Goal: Transaction & Acquisition: Book appointment/travel/reservation

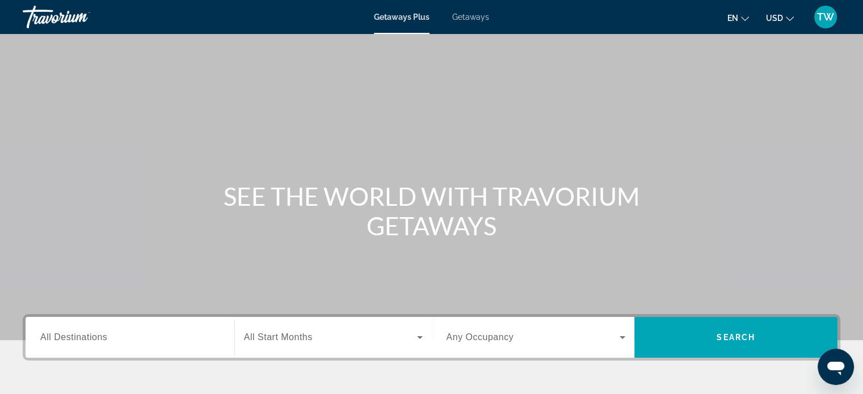
click at [93, 328] on div "Search widget" at bounding box center [129, 338] width 179 height 32
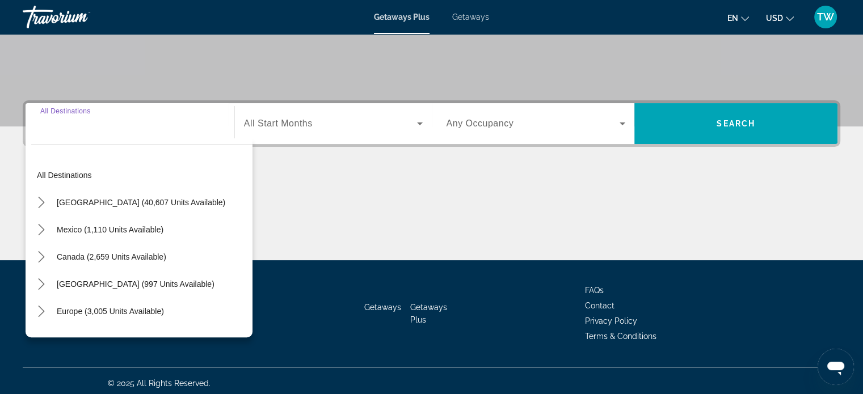
scroll to position [218, 0]
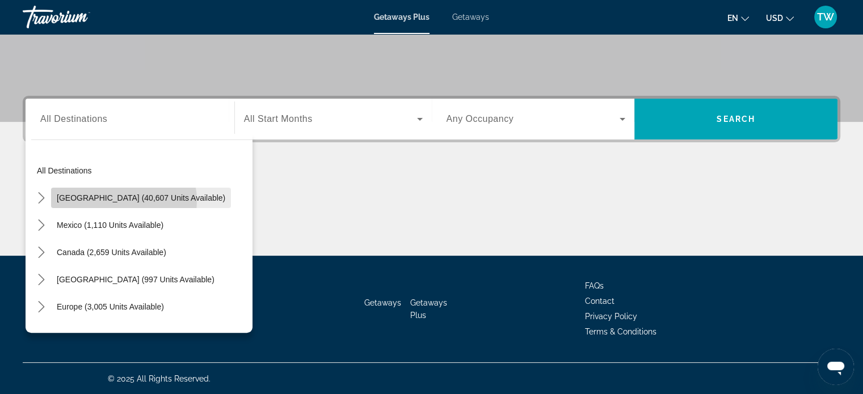
click at [108, 201] on span "United States (40,607 units available)" at bounding box center [141, 197] width 168 height 9
type input "**********"
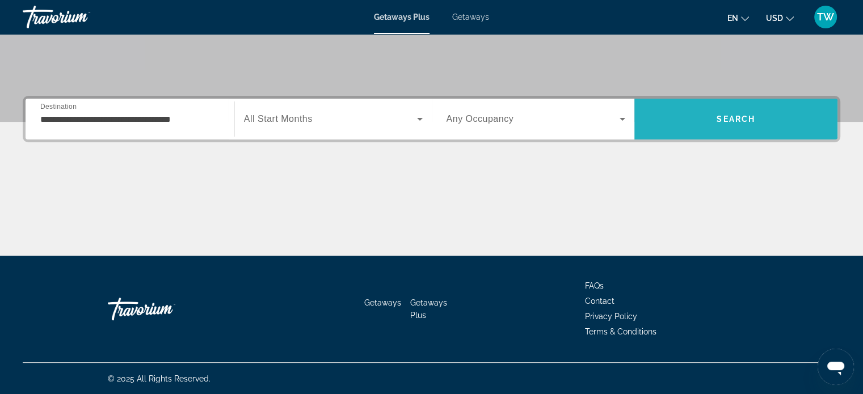
click at [759, 112] on span "Search" at bounding box center [735, 118] width 203 height 27
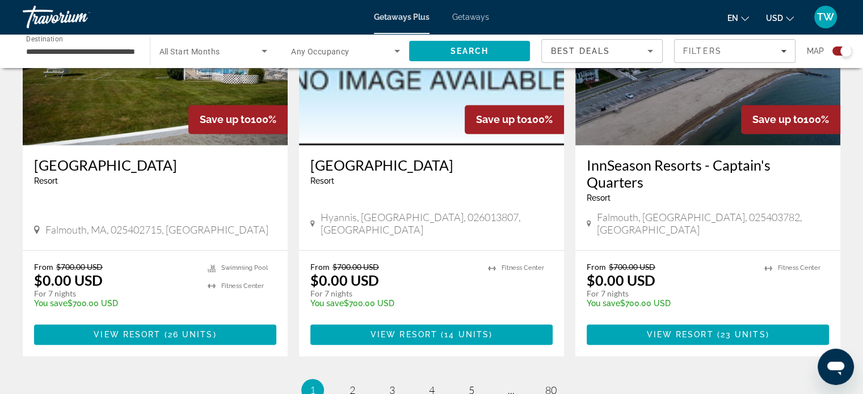
scroll to position [1683, 0]
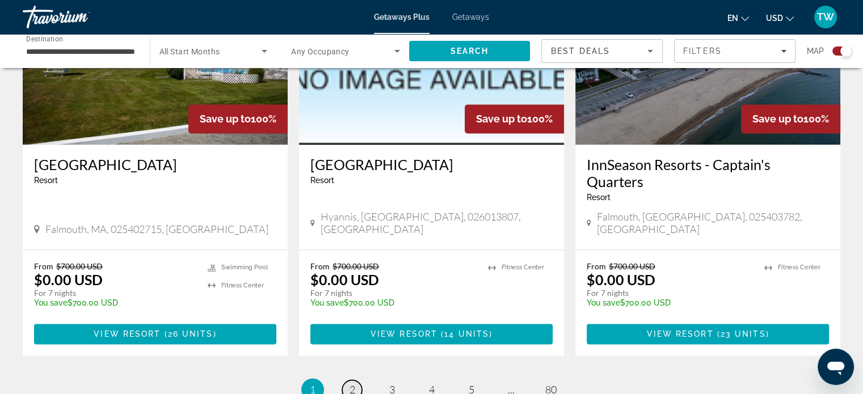
click at [349, 383] on span "2" at bounding box center [352, 389] width 6 height 12
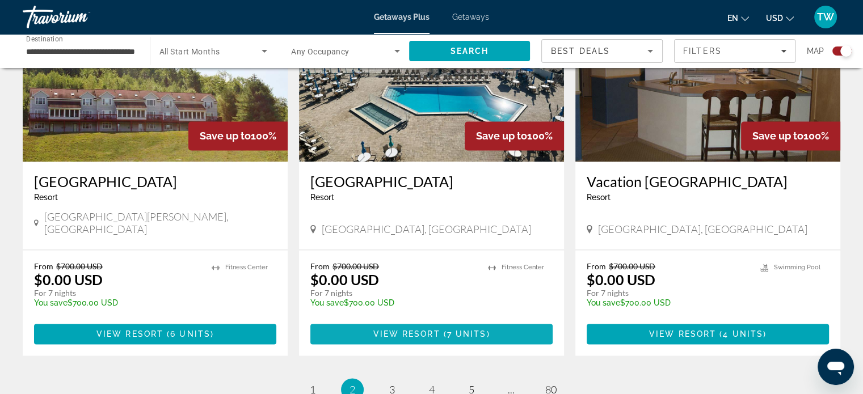
scroll to position [1742, 0]
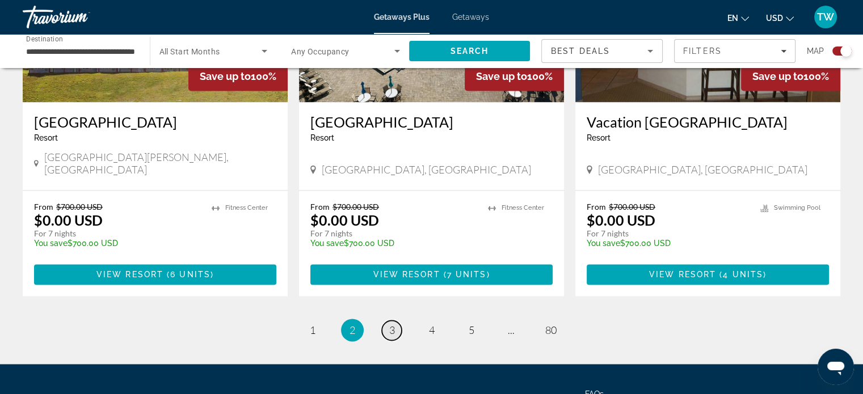
click at [384, 320] on link "page 3" at bounding box center [392, 330] width 20 height 20
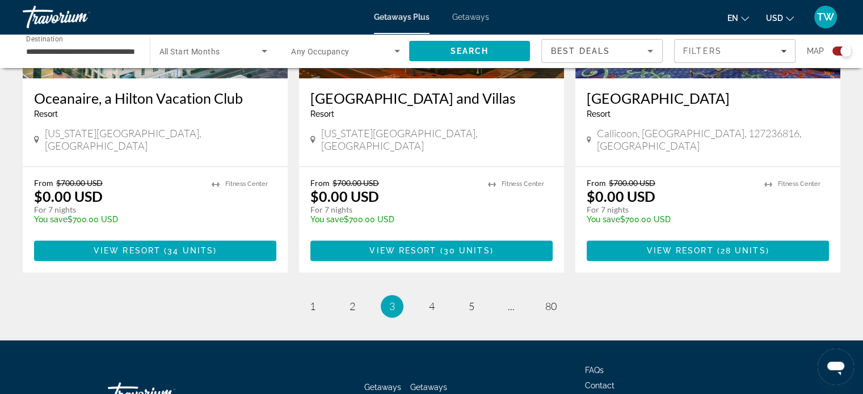
scroll to position [1750, 0]
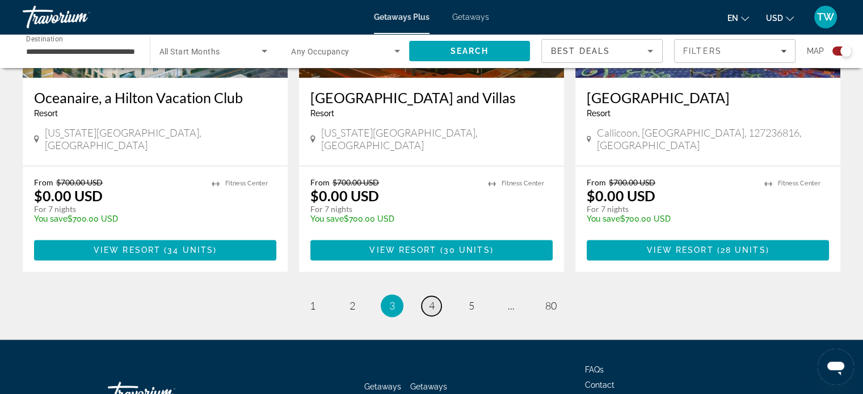
click at [431, 299] on span "4" at bounding box center [432, 305] width 6 height 12
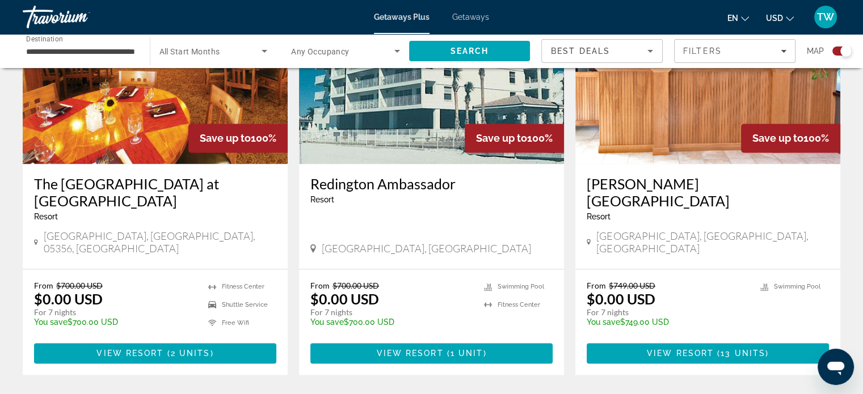
scroll to position [1747, 0]
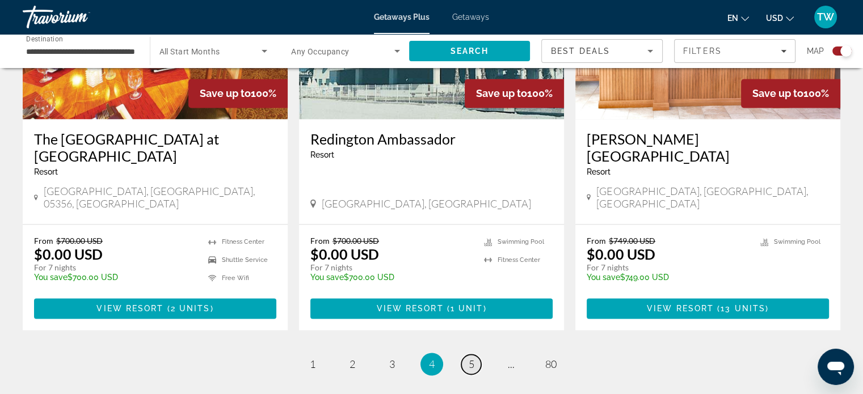
click at [469, 358] on span "5" at bounding box center [471, 364] width 6 height 12
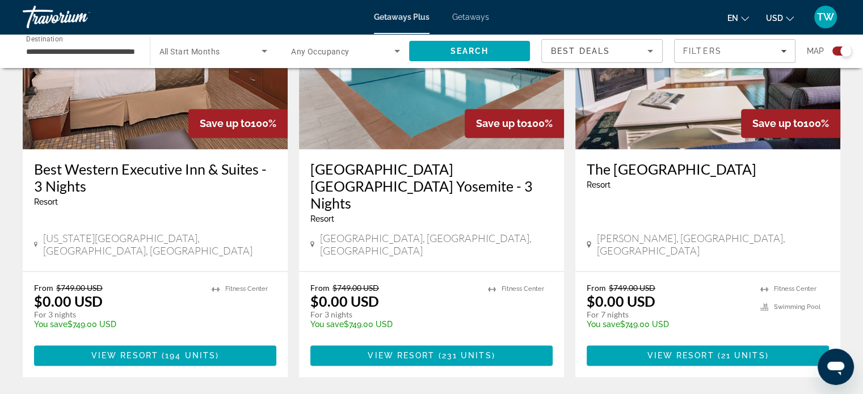
scroll to position [1798, 0]
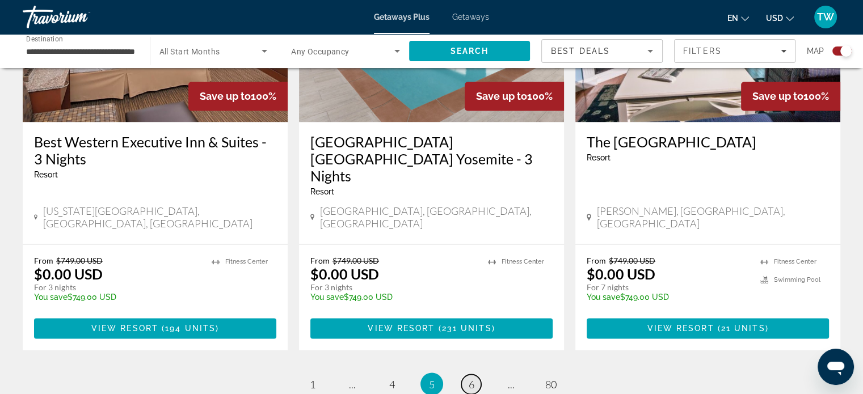
click at [470, 378] on span "6" at bounding box center [471, 384] width 6 height 12
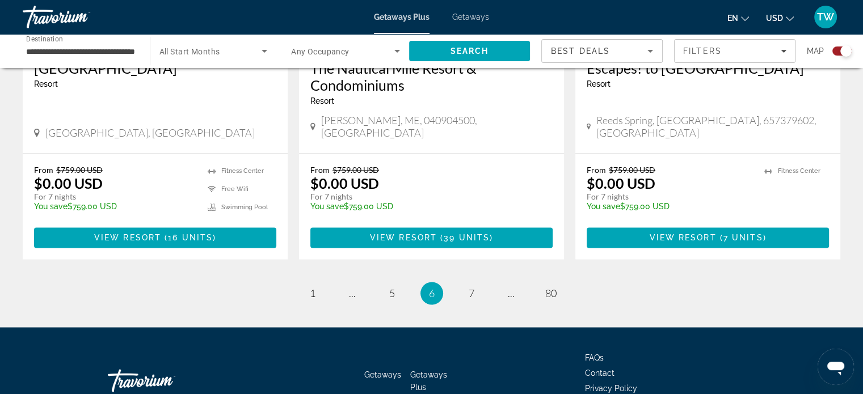
scroll to position [1810, 0]
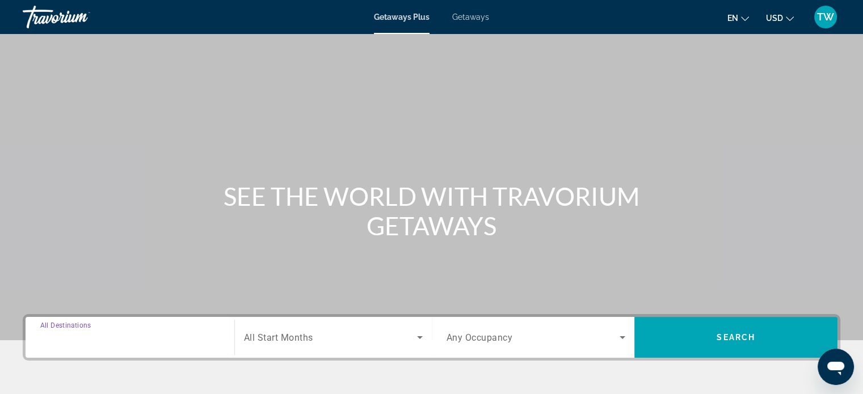
click at [118, 336] on input "Destination All Destinations" at bounding box center [129, 338] width 179 height 14
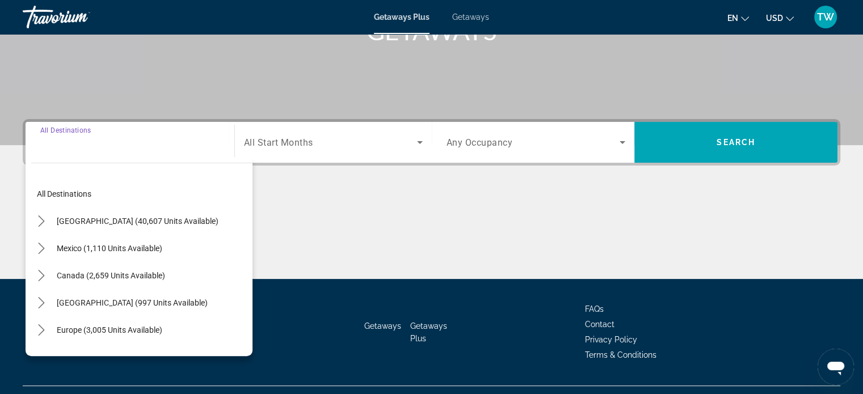
scroll to position [218, 0]
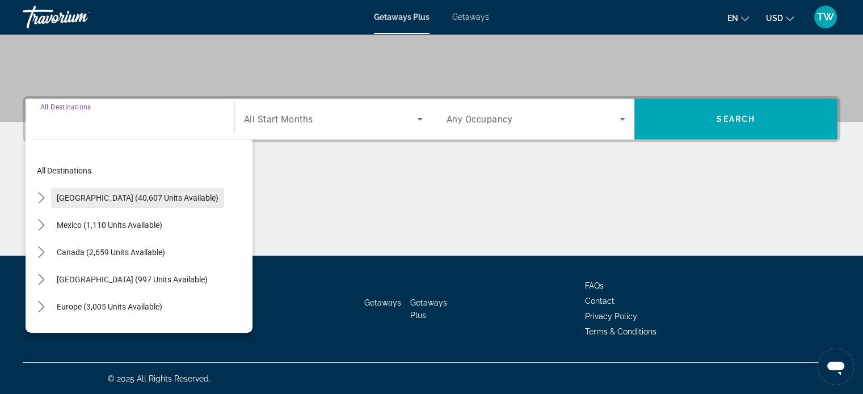
click at [91, 206] on span "Select destination: United States (40,607 units available)" at bounding box center [137, 197] width 173 height 27
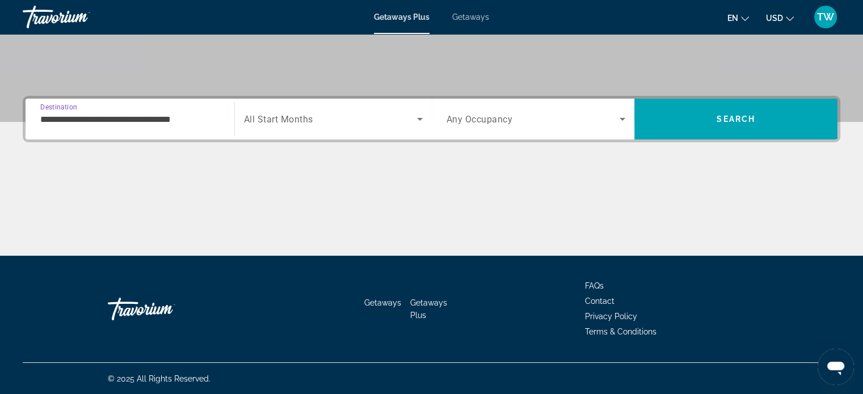
click at [147, 113] on input "**********" at bounding box center [129, 120] width 179 height 14
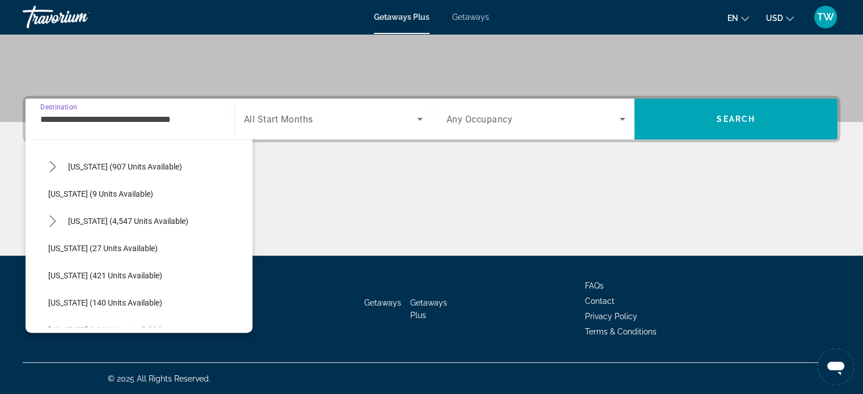
scroll to position [141, 0]
click at [145, 212] on span "Select destination: Florida (4,547 units available)" at bounding box center [128, 220] width 132 height 27
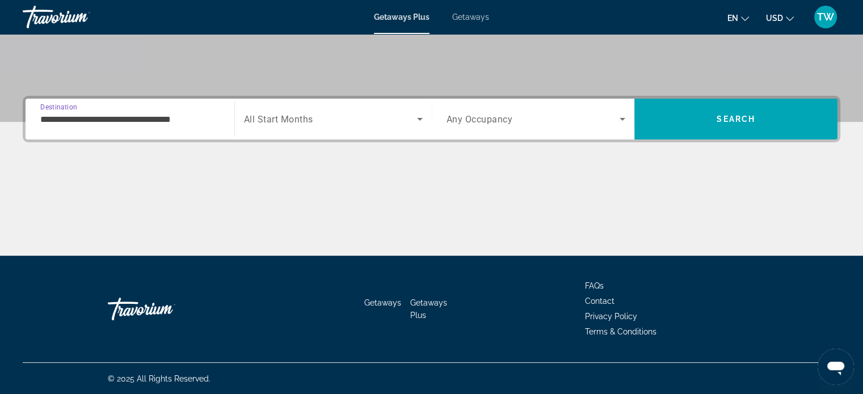
type input "**********"
click at [421, 120] on icon "Search widget" at bounding box center [420, 119] width 14 height 14
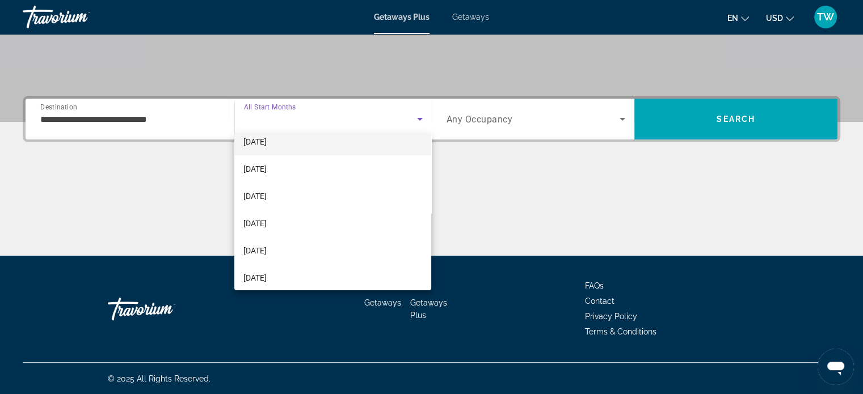
scroll to position [66, 0]
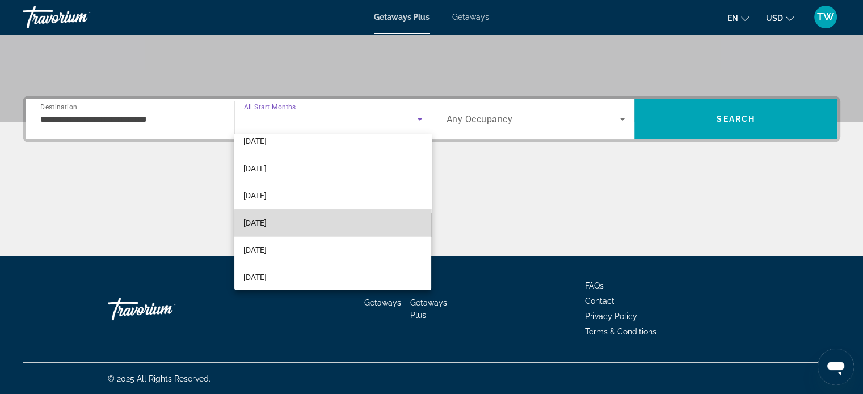
click at [337, 229] on mat-option "[DATE]" at bounding box center [332, 222] width 197 height 27
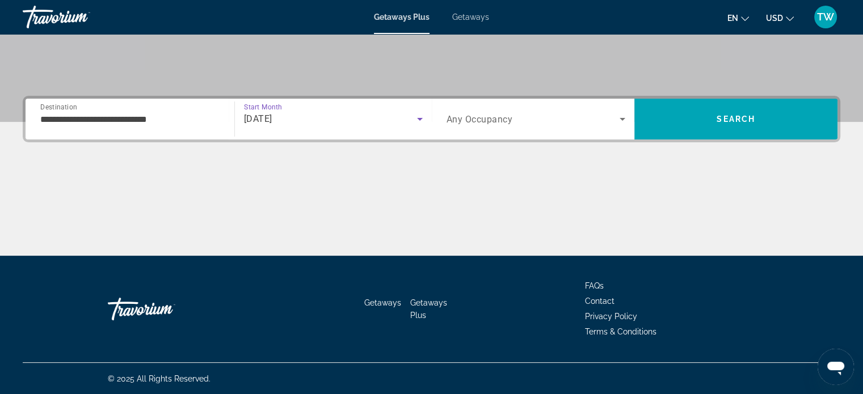
click at [625, 114] on icon "Search widget" at bounding box center [622, 119] width 14 height 14
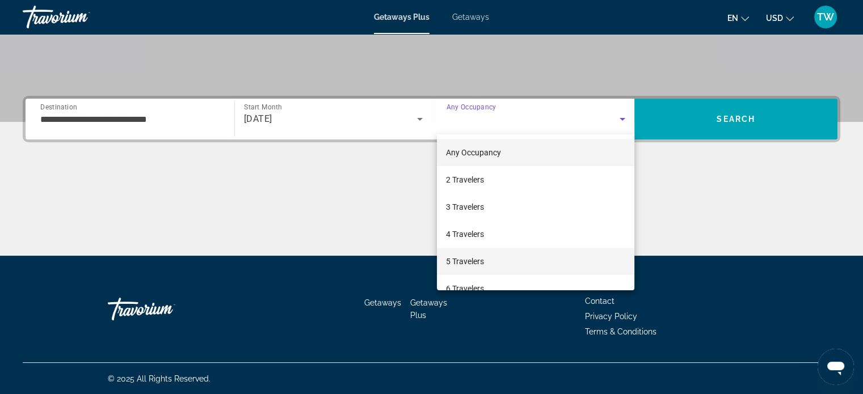
scroll to position [34, 0]
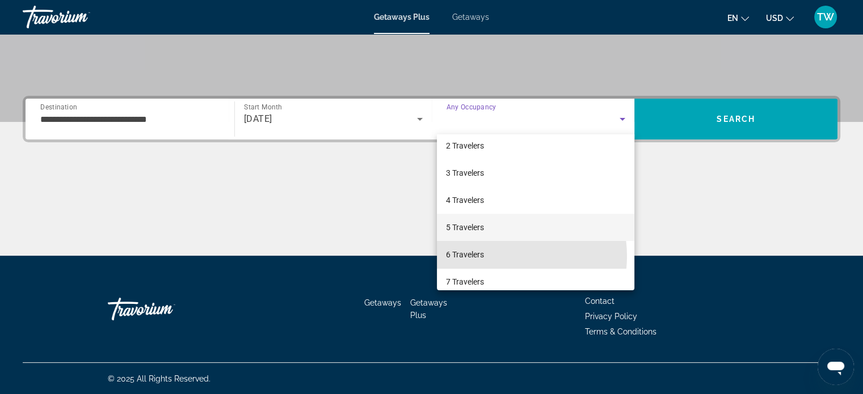
click at [495, 256] on mat-option "6 Travelers" at bounding box center [535, 254] width 197 height 27
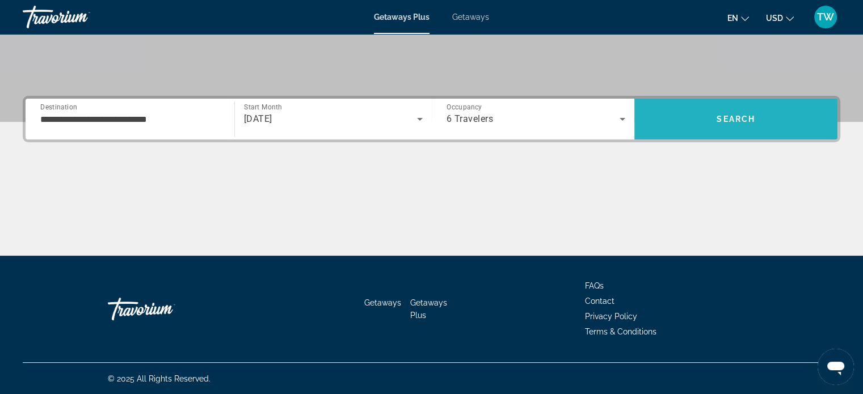
click at [690, 129] on span "Search" at bounding box center [735, 118] width 203 height 27
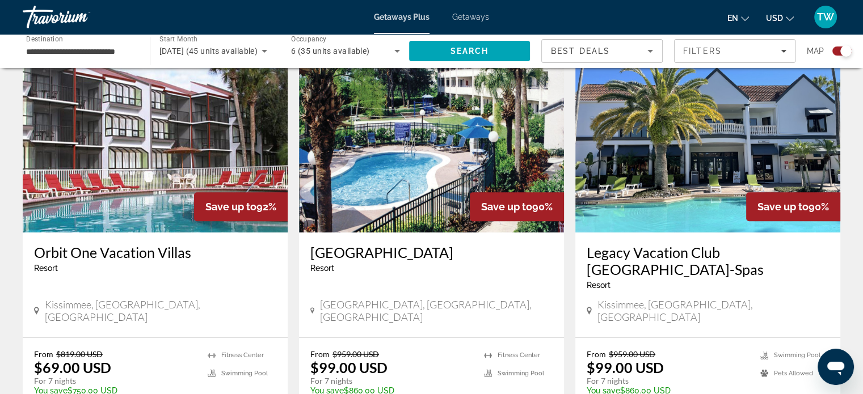
scroll to position [410, 0]
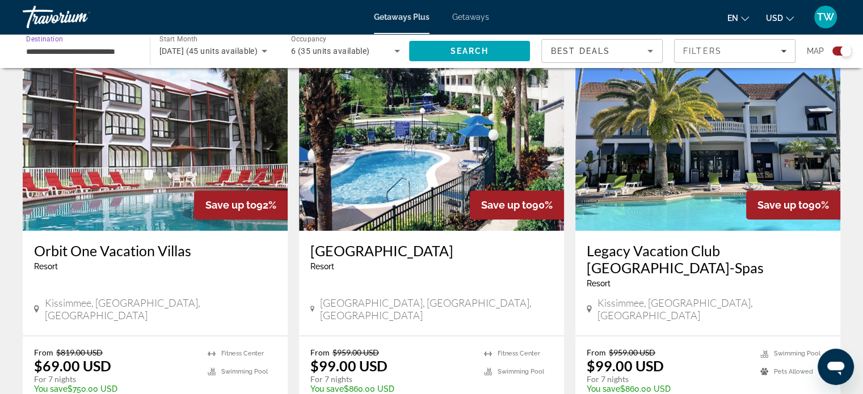
click at [78, 54] on input "**********" at bounding box center [80, 52] width 109 height 14
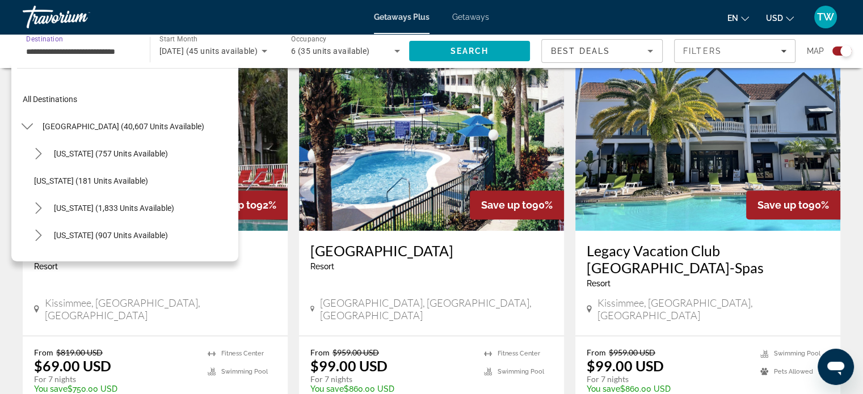
scroll to position [122, 0]
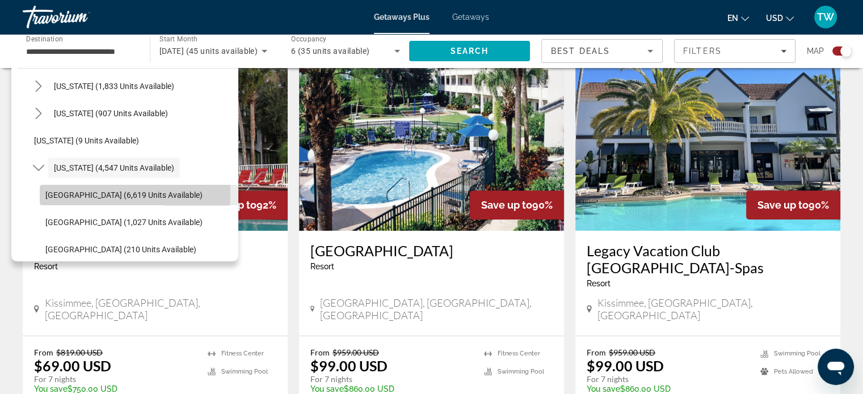
drag, startPoint x: 88, startPoint y: 188, endPoint x: 54, endPoint y: 192, distance: 34.8
click at [54, 192] on span "Orlando & Disney Area (6,619 units available)" at bounding box center [123, 195] width 157 height 9
type input "**********"
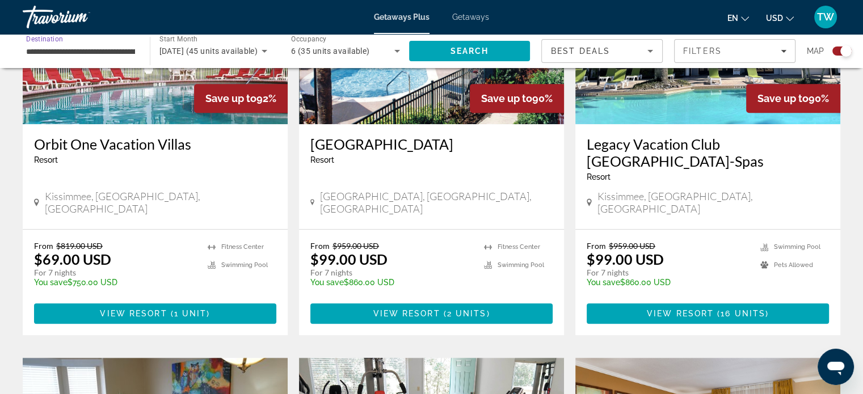
scroll to position [504, 0]
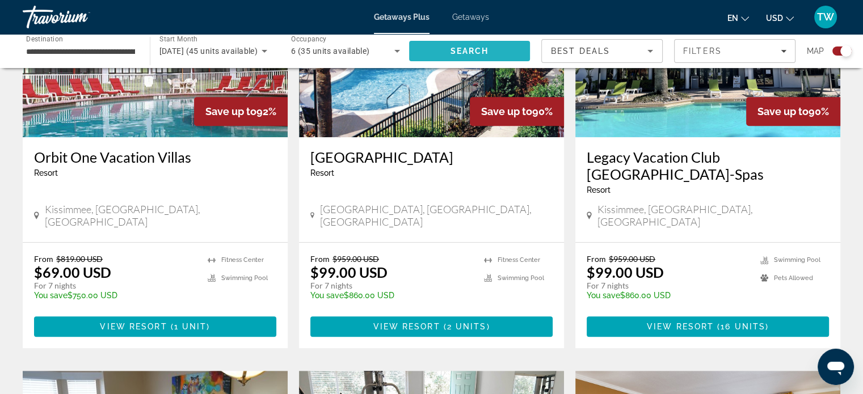
click at [426, 55] on span "Search" at bounding box center [469, 50] width 121 height 27
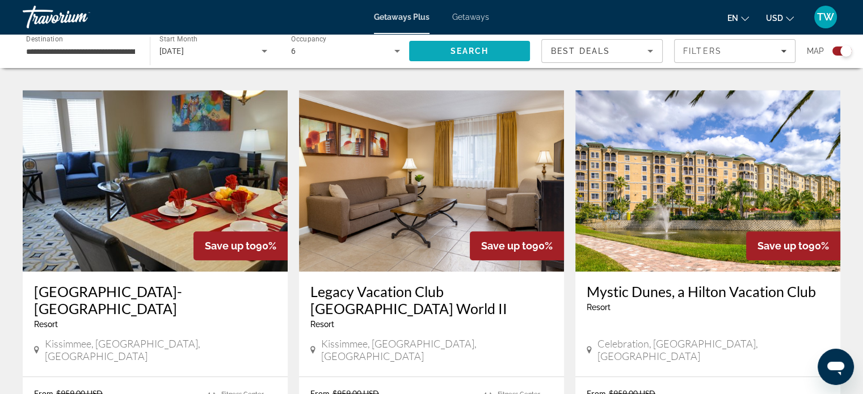
scroll to position [783, 0]
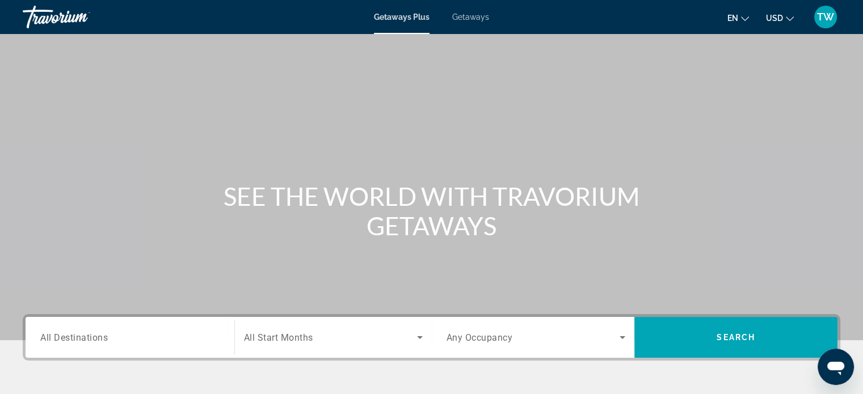
drag, startPoint x: 130, startPoint y: 343, endPoint x: 96, endPoint y: 349, distance: 34.0
click at [96, 349] on div "Search widget" at bounding box center [129, 338] width 179 height 32
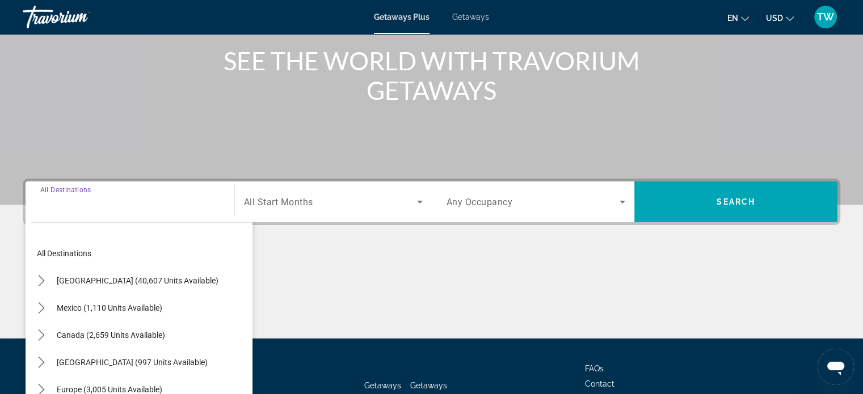
scroll to position [218, 0]
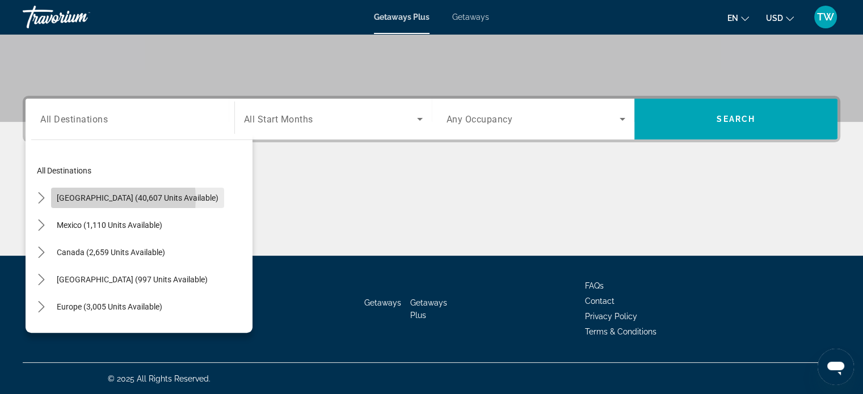
click at [97, 198] on span "United States (40,607 units available)" at bounding box center [138, 197] width 162 height 9
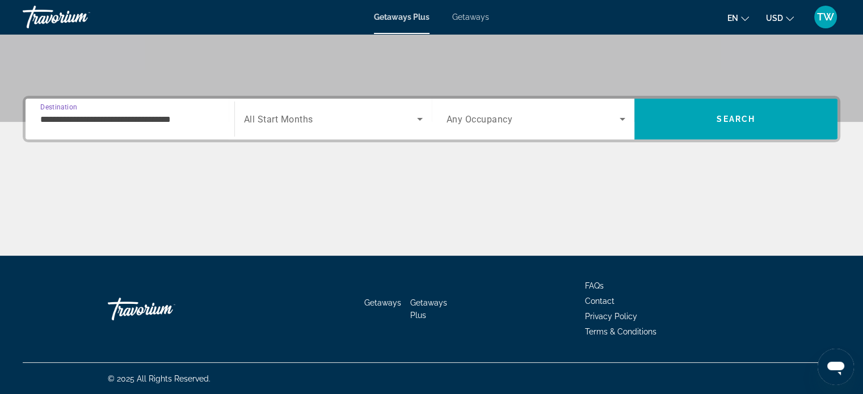
click at [120, 122] on input "**********" at bounding box center [129, 120] width 179 height 14
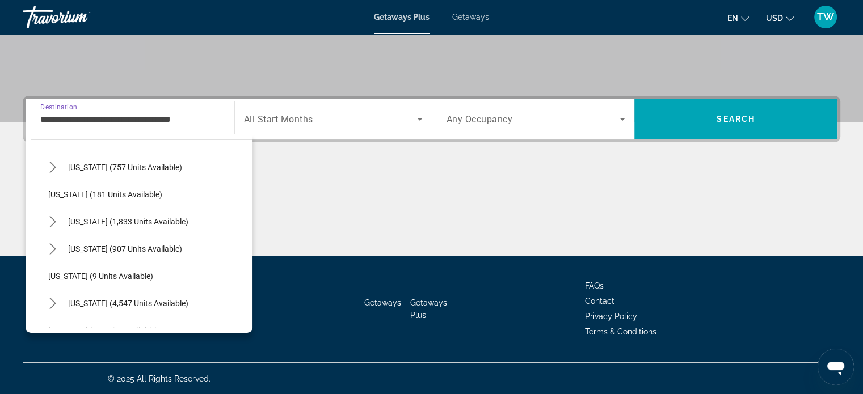
scroll to position [109, 0]
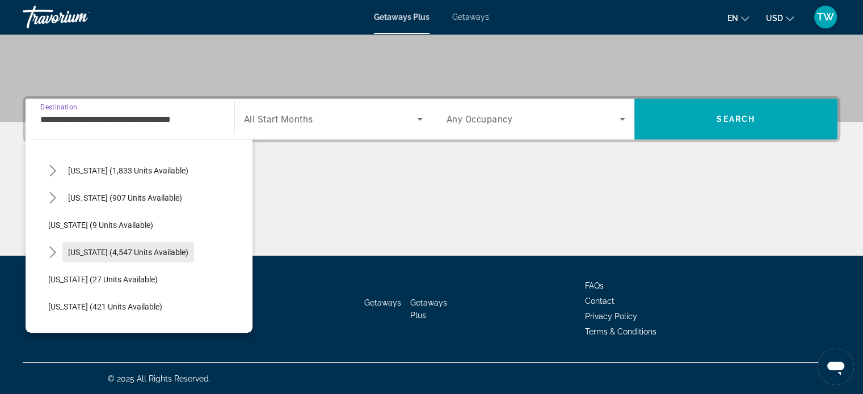
click at [112, 249] on span "Florida (4,547 units available)" at bounding box center [128, 252] width 120 height 9
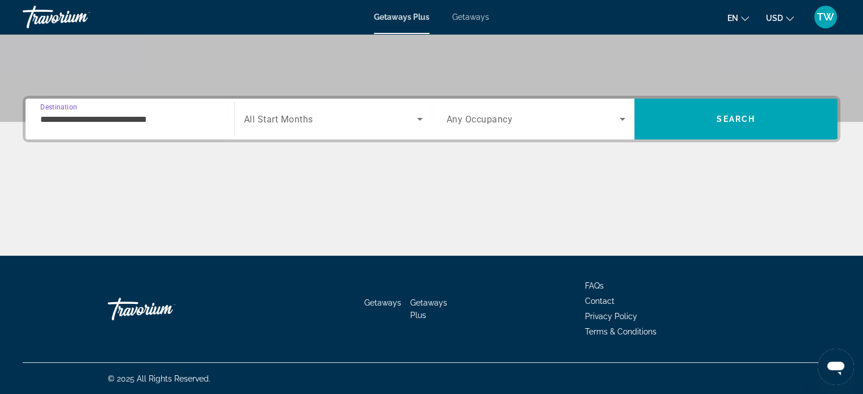
click at [127, 121] on input "**********" at bounding box center [129, 120] width 179 height 14
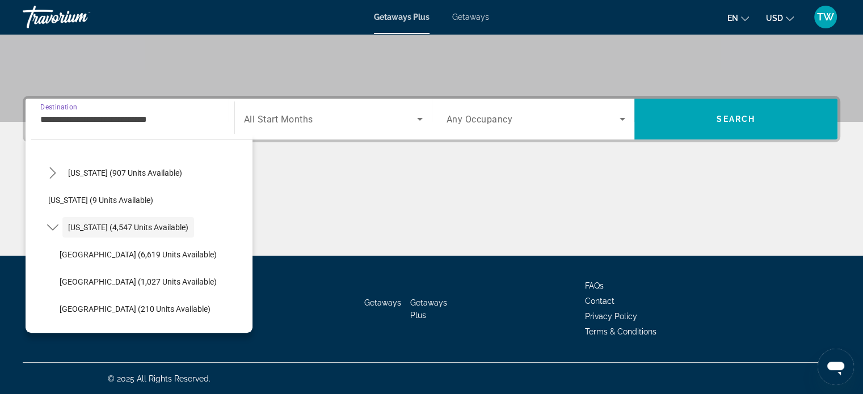
scroll to position [132, 0]
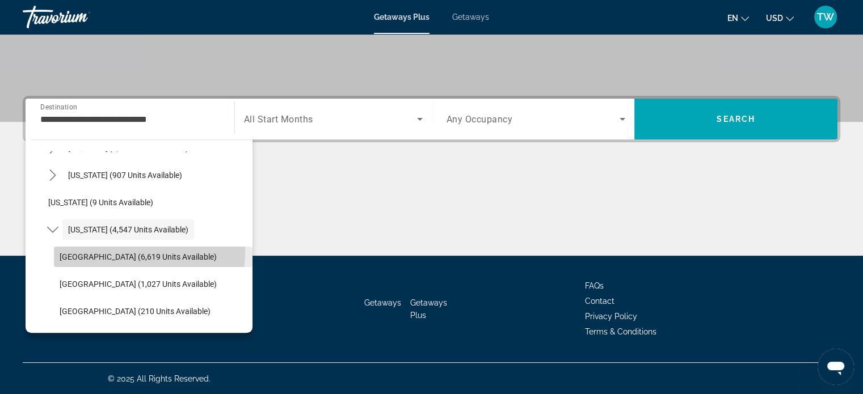
click at [114, 251] on span "Select destination: Orlando & Disney Area (6,619 units available)" at bounding box center [153, 256] width 198 height 27
type input "**********"
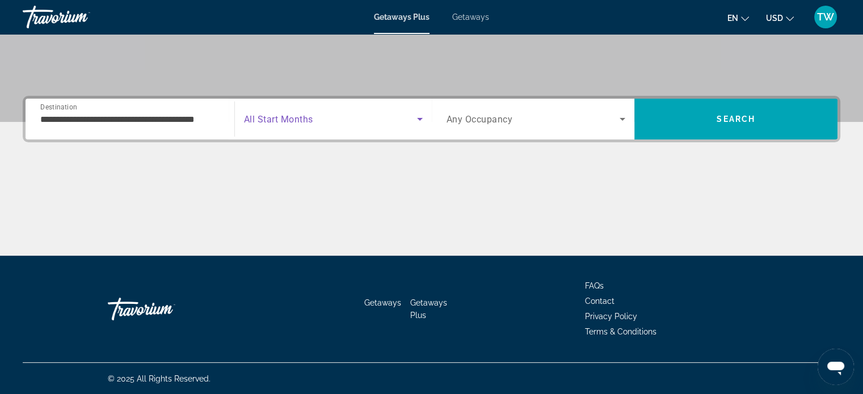
click at [417, 121] on icon "Search widget" at bounding box center [420, 119] width 14 height 14
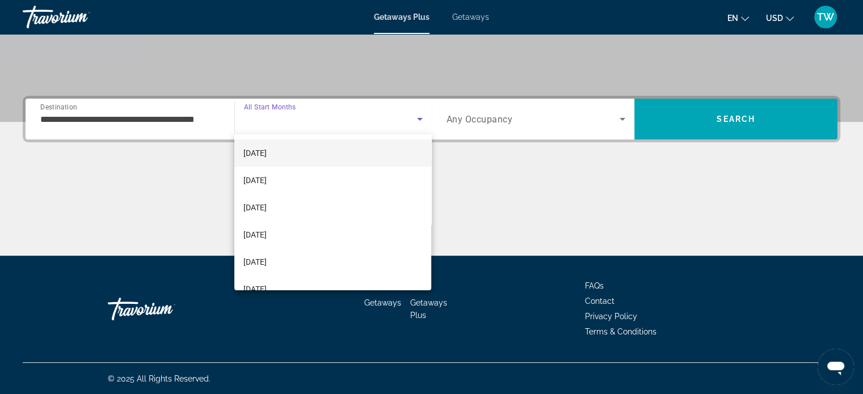
scroll to position [54, 0]
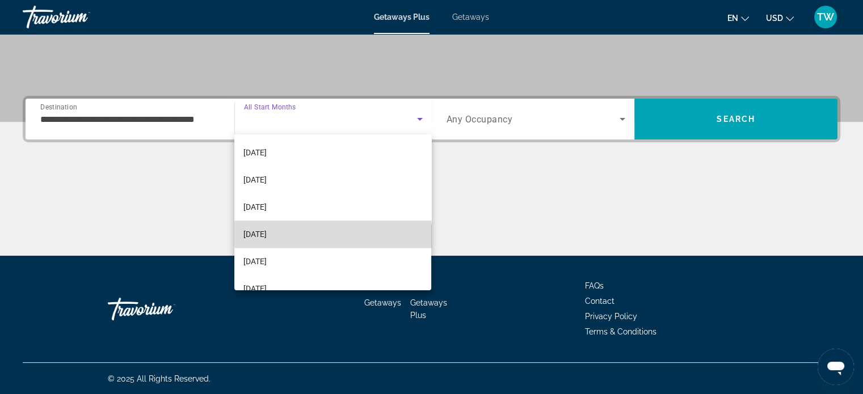
click at [345, 234] on mat-option "[DATE]" at bounding box center [332, 234] width 197 height 27
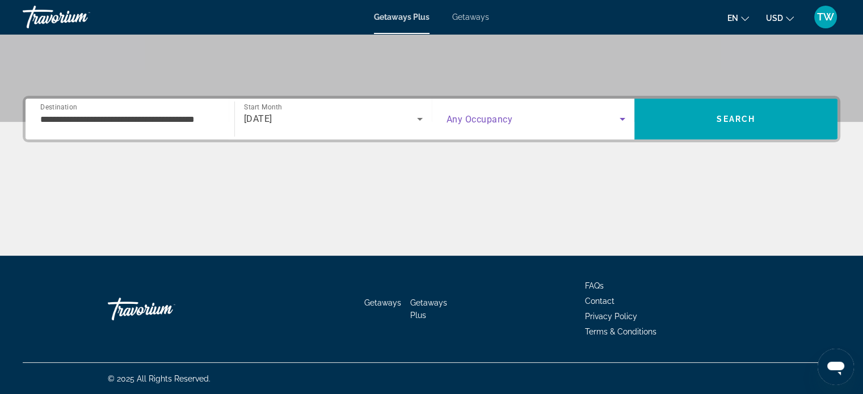
click at [622, 120] on icon "Search widget" at bounding box center [622, 119] width 14 height 14
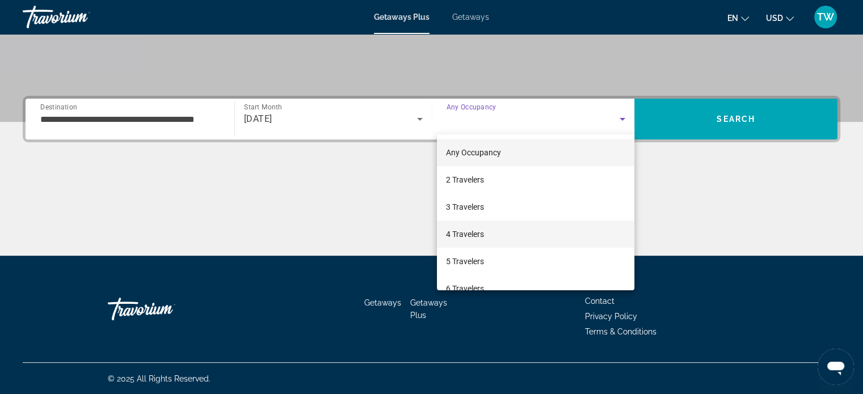
scroll to position [53, 0]
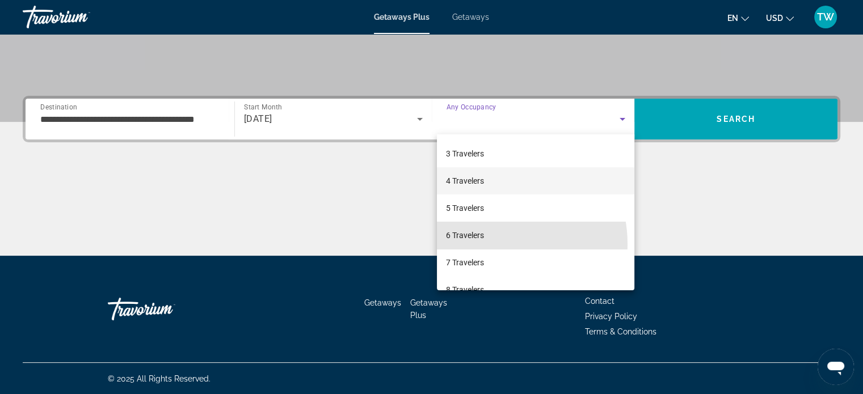
click at [488, 244] on mat-option "6 Travelers" at bounding box center [535, 235] width 197 height 27
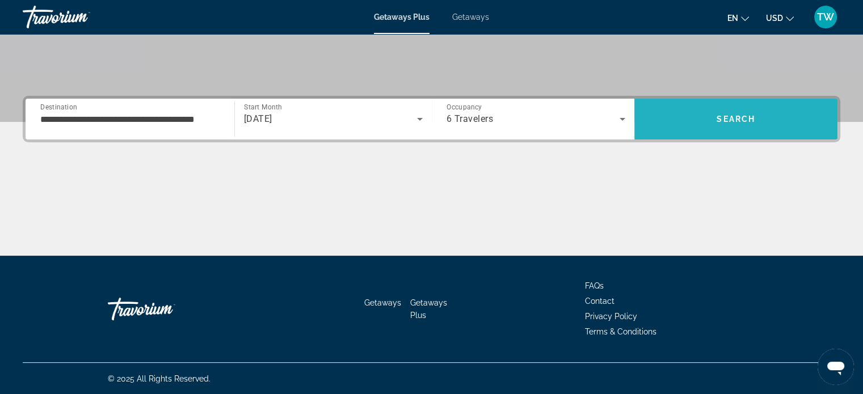
click at [731, 131] on span "Search" at bounding box center [735, 118] width 203 height 27
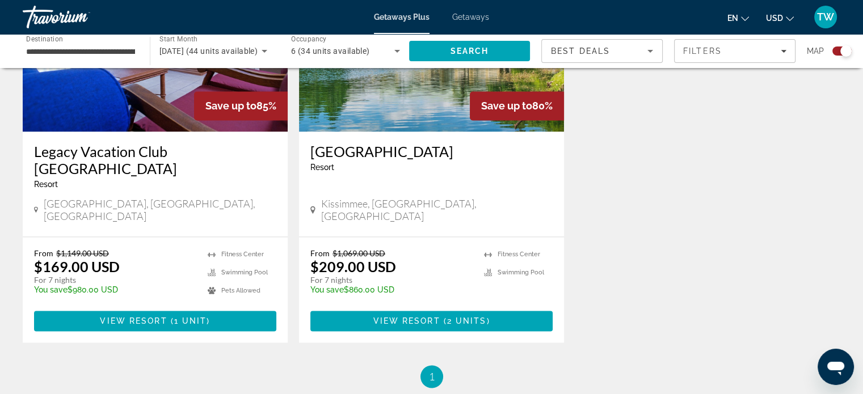
scroll to position [1756, 0]
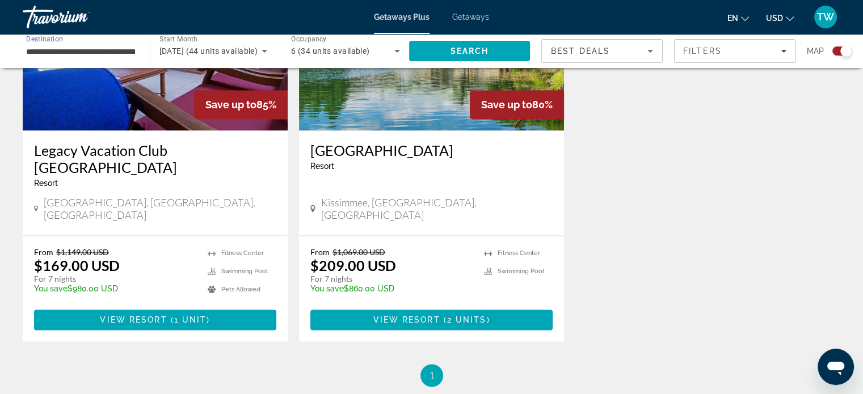
click at [102, 49] on input "**********" at bounding box center [80, 52] width 109 height 14
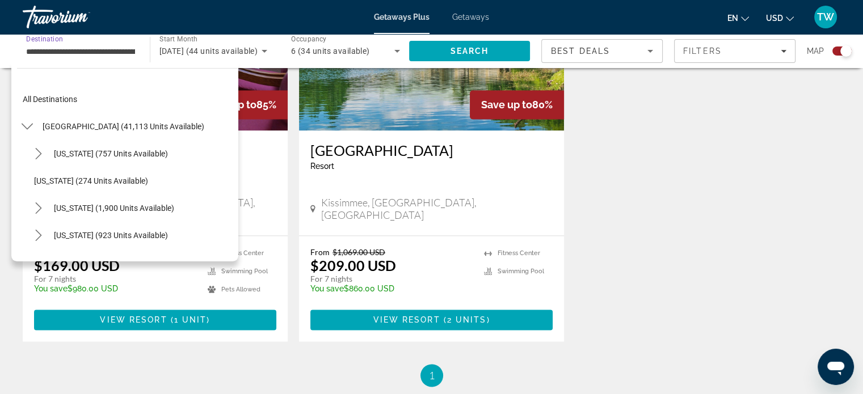
scroll to position [149, 0]
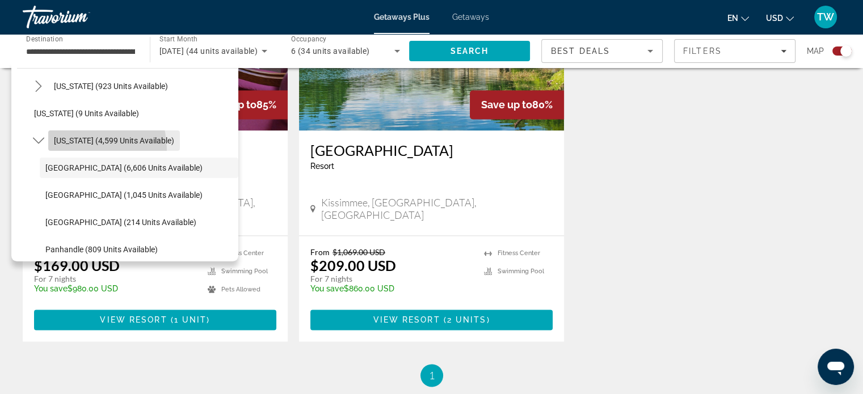
click at [81, 149] on span "Select destination: Florida (4,599 units available)" at bounding box center [114, 140] width 132 height 27
type input "**********"
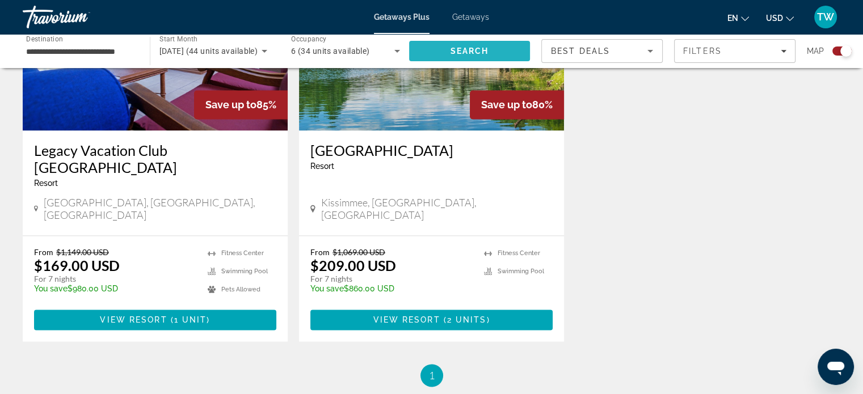
click at [471, 50] on span "Search" at bounding box center [469, 51] width 39 height 9
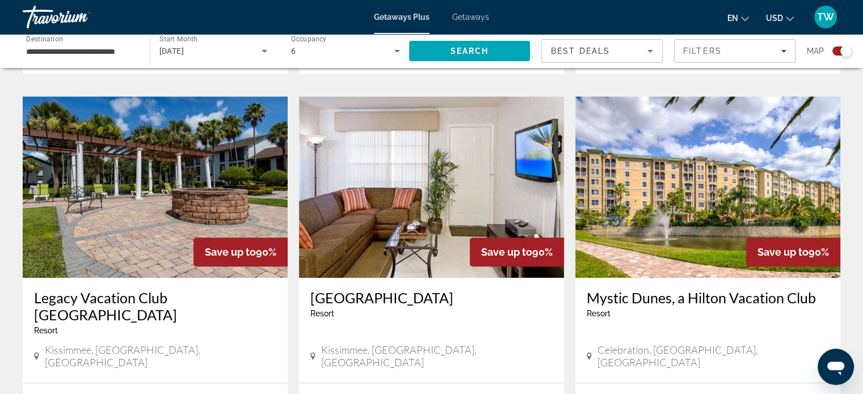
scroll to position [1195, 0]
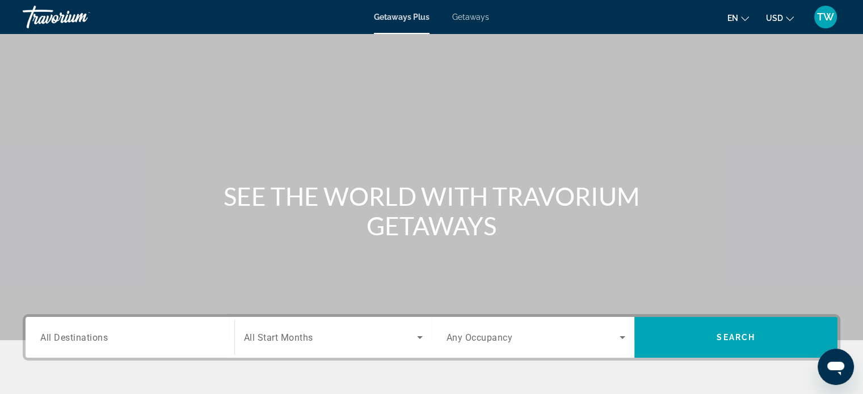
drag, startPoint x: 92, startPoint y: 354, endPoint x: 68, endPoint y: 340, distance: 28.2
click at [68, 340] on span "All Destinations" at bounding box center [73, 337] width 67 height 11
click at [68, 340] on input "Destination All Destinations" at bounding box center [129, 338] width 179 height 14
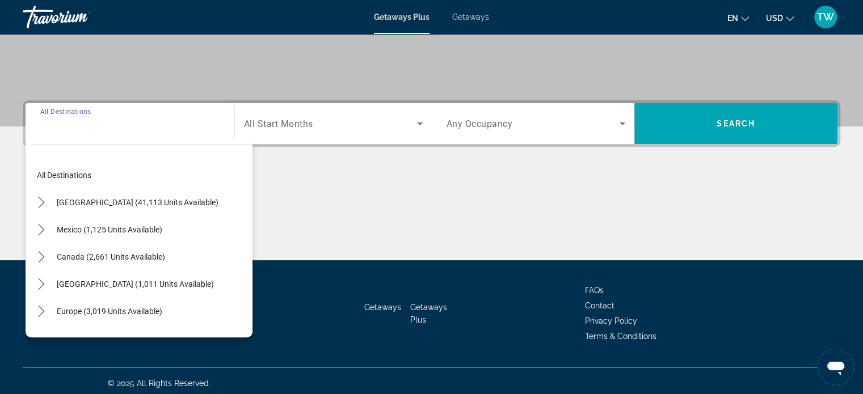
scroll to position [218, 0]
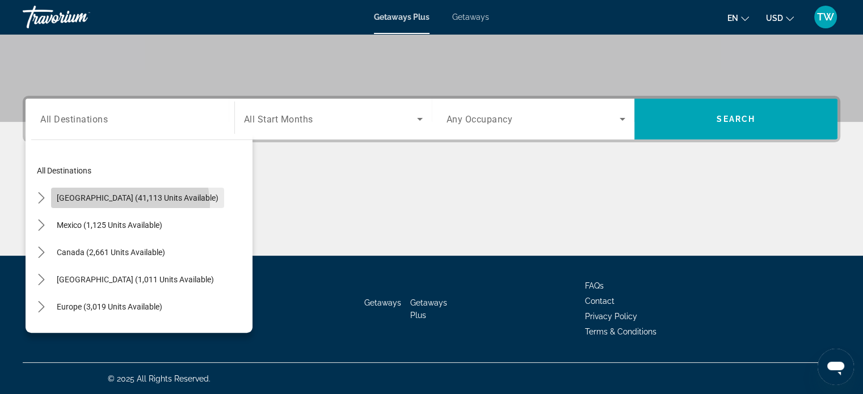
click at [129, 204] on span "Select destination: United States (41,113 units available)" at bounding box center [137, 197] width 173 height 27
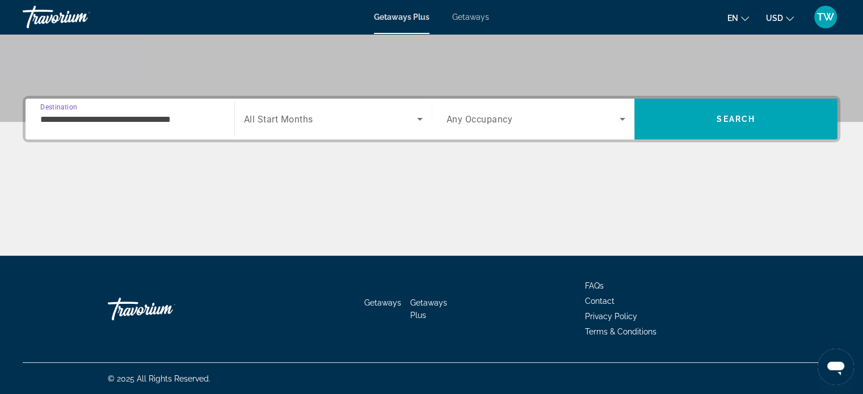
click at [151, 121] on input "**********" at bounding box center [129, 120] width 179 height 14
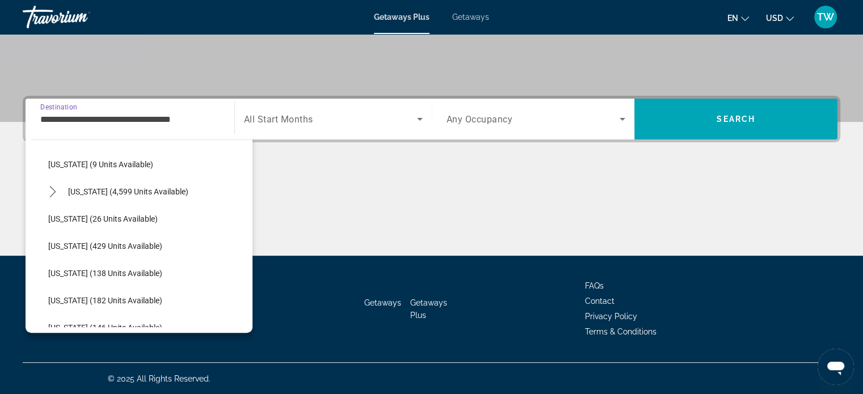
scroll to position [171, 0]
click at [109, 197] on span "Select destination: Florida (4,599 units available)" at bounding box center [128, 189] width 132 height 27
type input "**********"
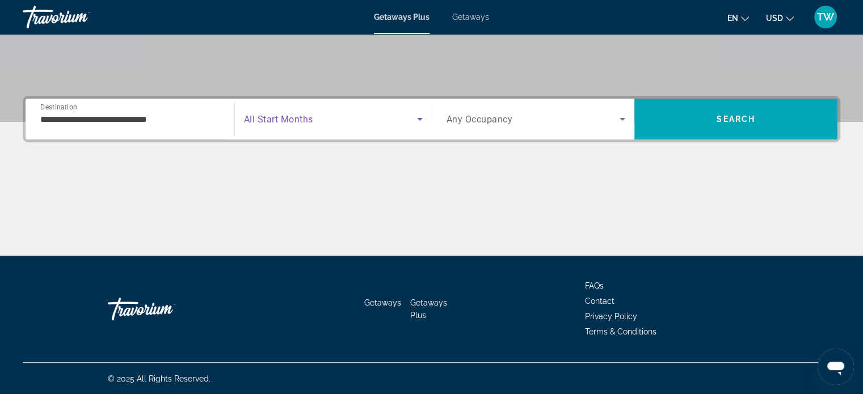
click at [416, 117] on icon "Search widget" at bounding box center [420, 119] width 14 height 14
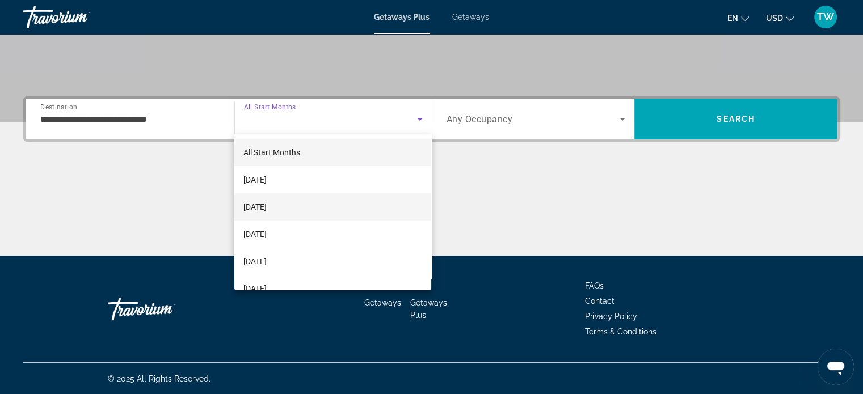
scroll to position [52, 0]
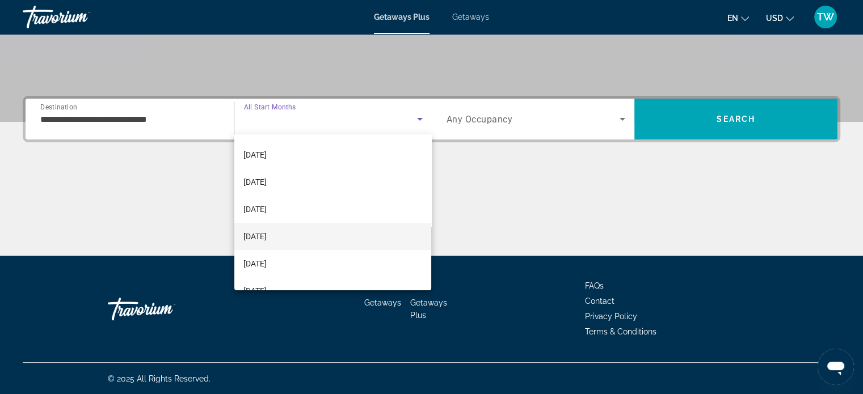
click at [336, 235] on mat-option "[DATE]" at bounding box center [332, 236] width 197 height 27
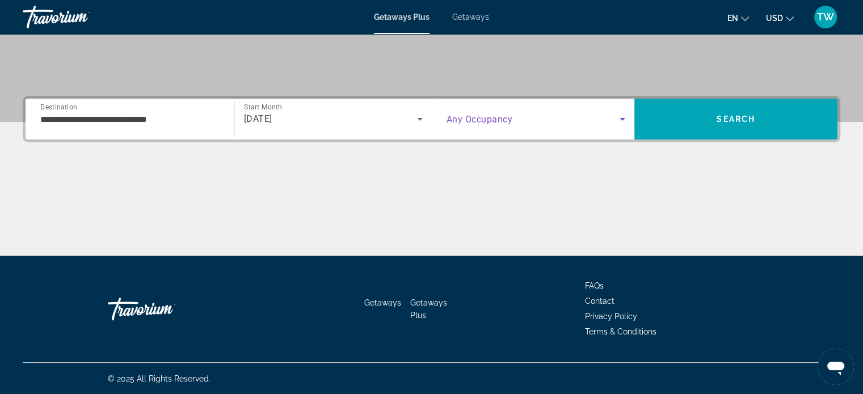
click at [624, 120] on icon "Search widget" at bounding box center [622, 119] width 14 height 14
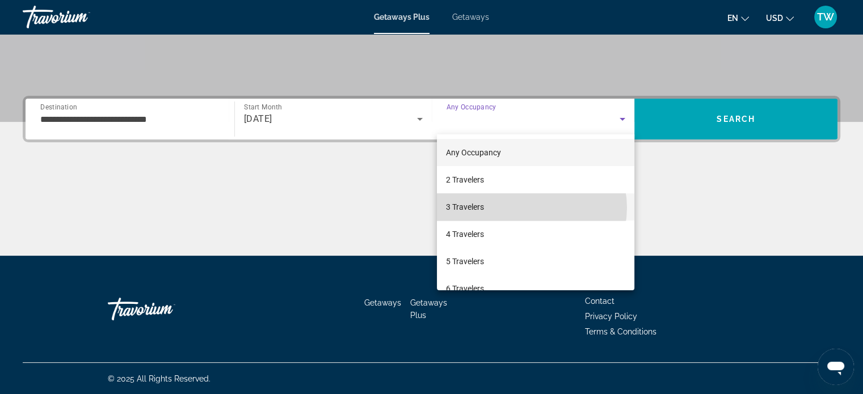
click at [531, 208] on mat-option "3 Travelers" at bounding box center [535, 206] width 197 height 27
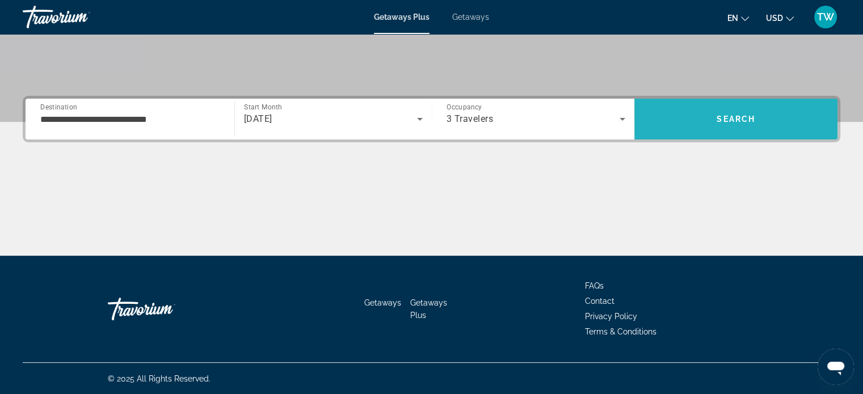
click at [720, 127] on span "Search" at bounding box center [735, 118] width 203 height 27
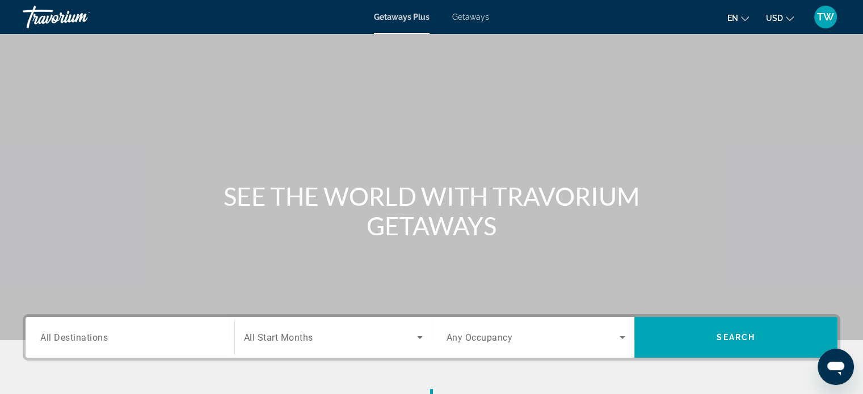
click at [104, 333] on span "All Destinations" at bounding box center [73, 337] width 67 height 11
click at [104, 333] on input "Destination All Destinations" at bounding box center [129, 338] width 179 height 14
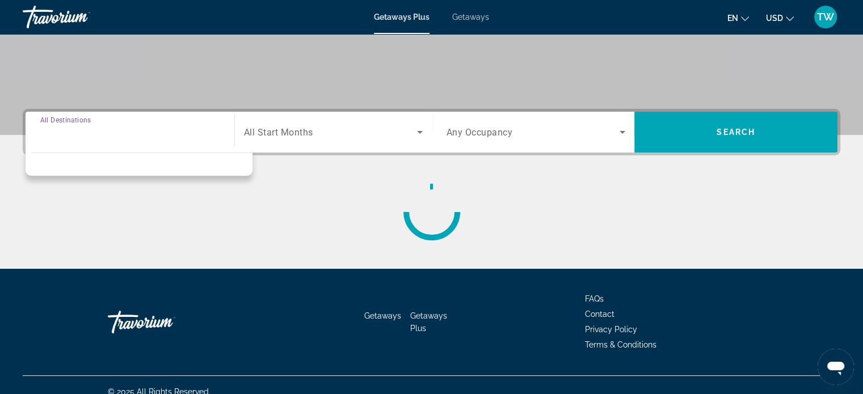
scroll to position [218, 0]
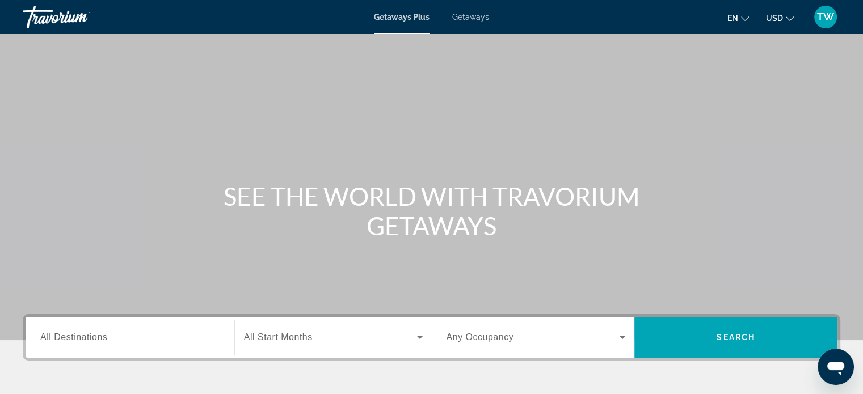
click at [90, 338] on span "All Destinations" at bounding box center [73, 337] width 67 height 10
click at [90, 338] on input "Destination All Destinations" at bounding box center [129, 338] width 179 height 14
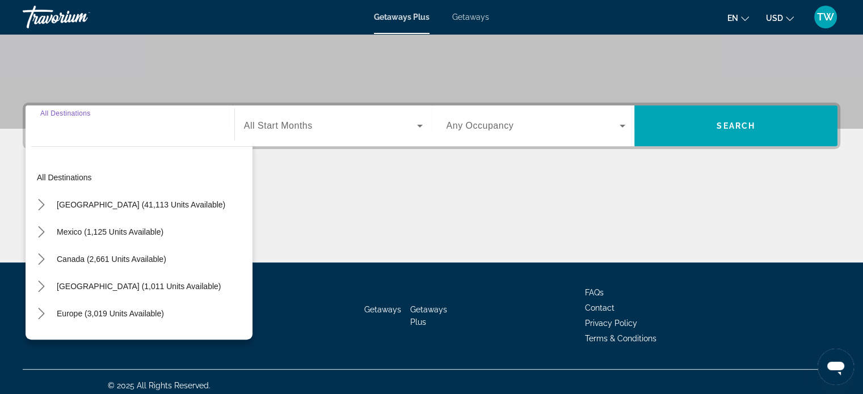
scroll to position [218, 0]
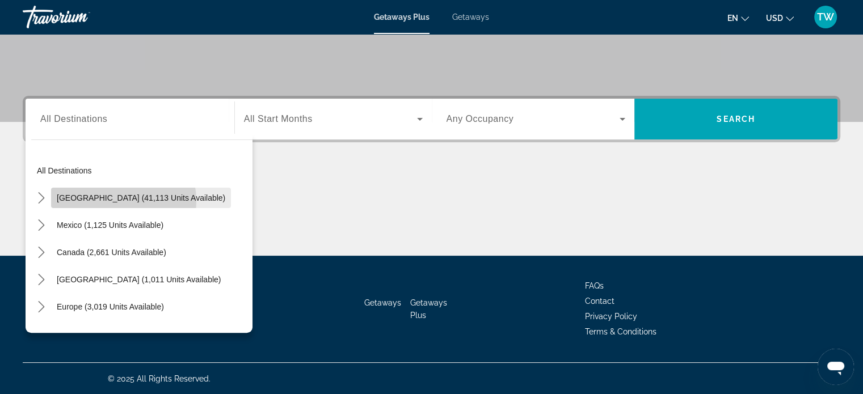
click at [95, 201] on span "[GEOGRAPHIC_DATA] (41,113 units available)" at bounding box center [141, 197] width 168 height 9
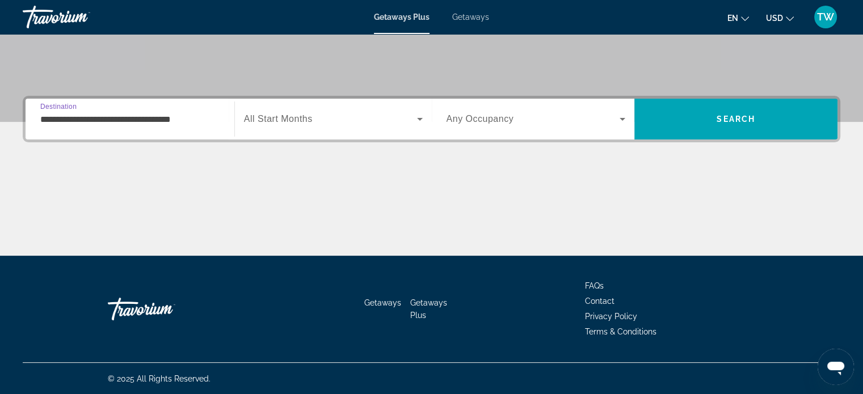
click at [139, 116] on input "**********" at bounding box center [129, 120] width 179 height 14
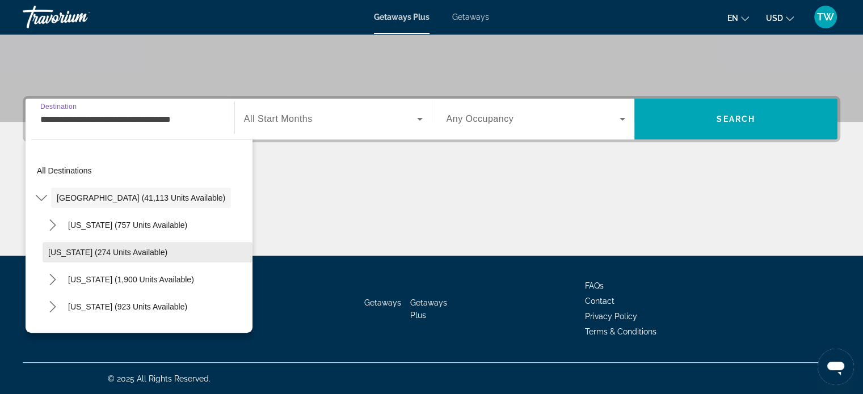
click at [164, 246] on span "Select destination: Arkansas (274 units available)" at bounding box center [148, 252] width 210 height 27
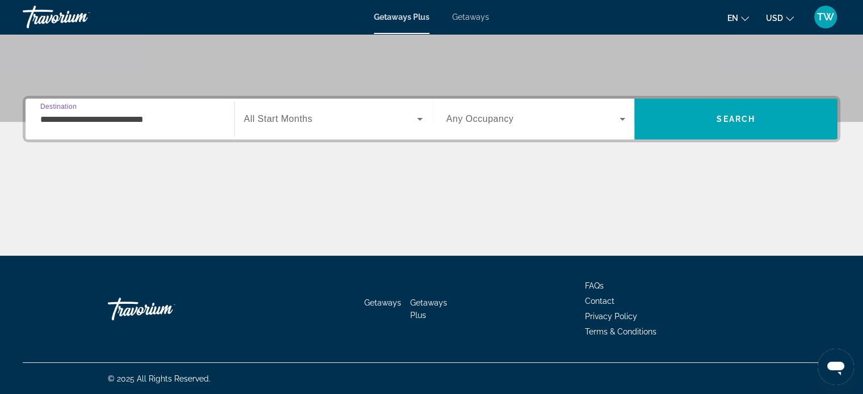
click at [99, 118] on input "**********" at bounding box center [129, 120] width 179 height 14
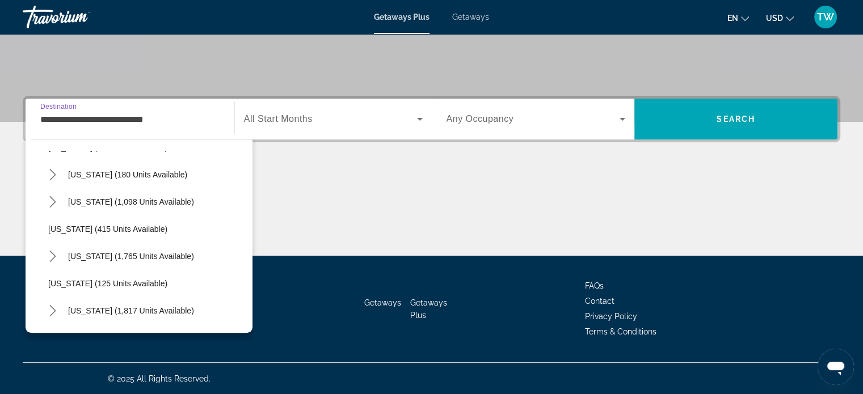
scroll to position [742, 0]
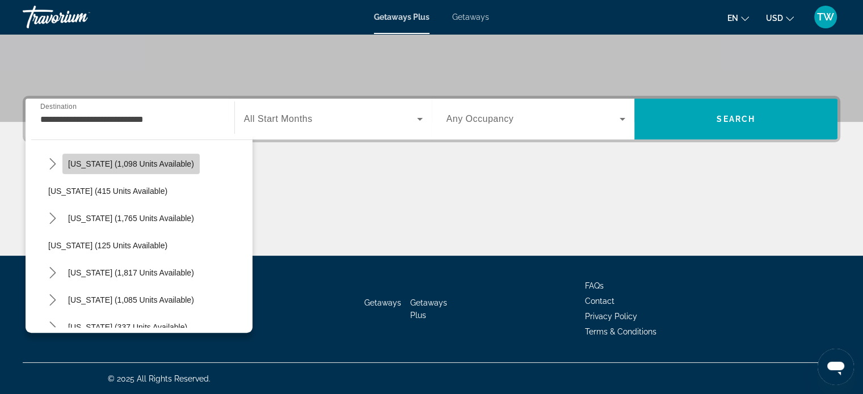
click at [124, 165] on span "North Carolina (1,098 units available)" at bounding box center [131, 163] width 126 height 9
type input "**********"
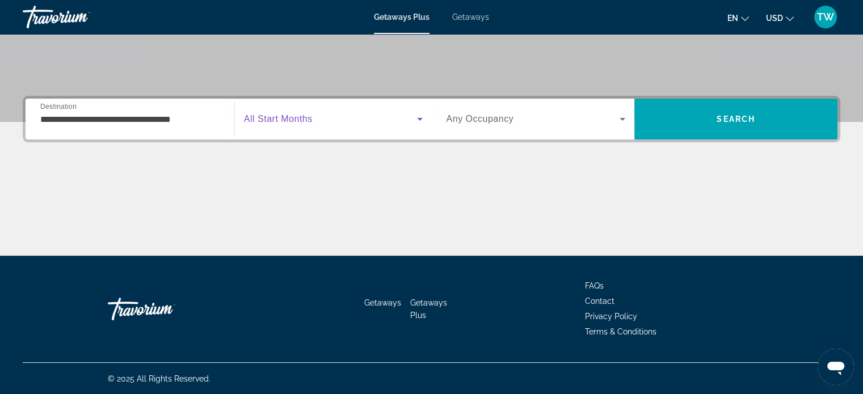
click at [415, 117] on icon "Search widget" at bounding box center [420, 119] width 14 height 14
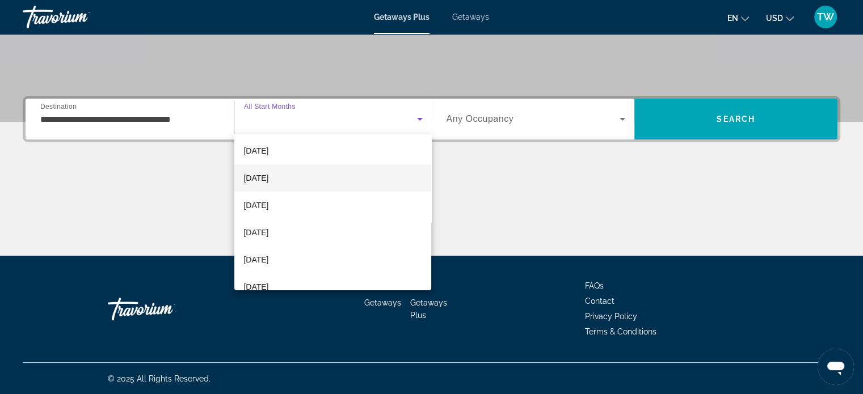
scroll to position [57, 0]
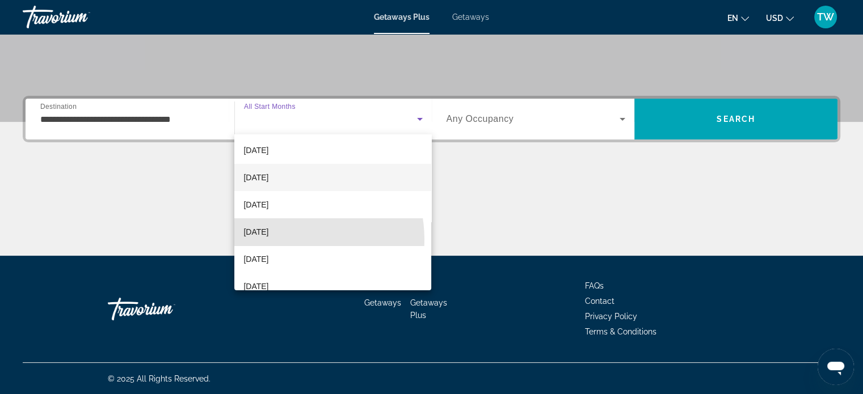
click at [276, 240] on mat-option "[DATE]" at bounding box center [332, 231] width 197 height 27
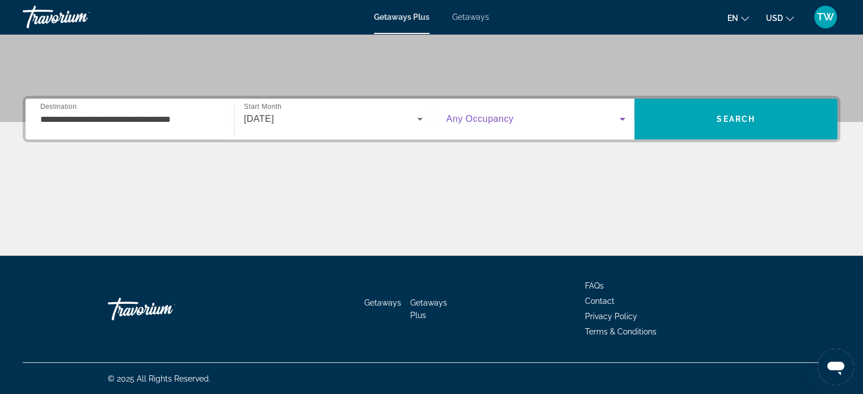
click at [619, 114] on icon "Search widget" at bounding box center [622, 119] width 14 height 14
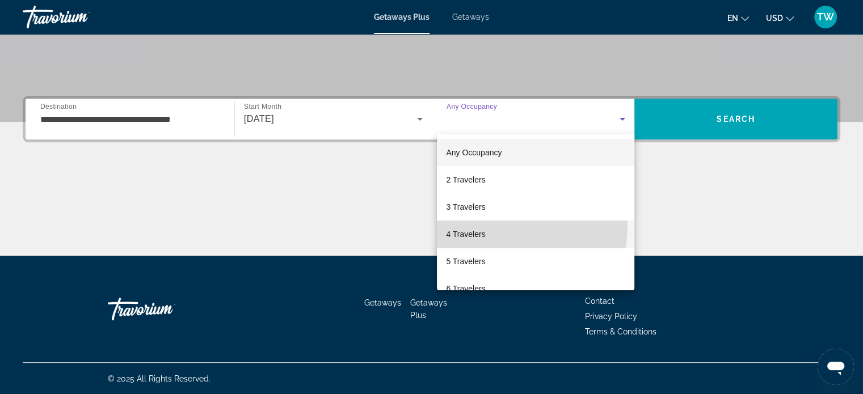
click at [492, 225] on mat-option "4 Travelers" at bounding box center [535, 234] width 197 height 27
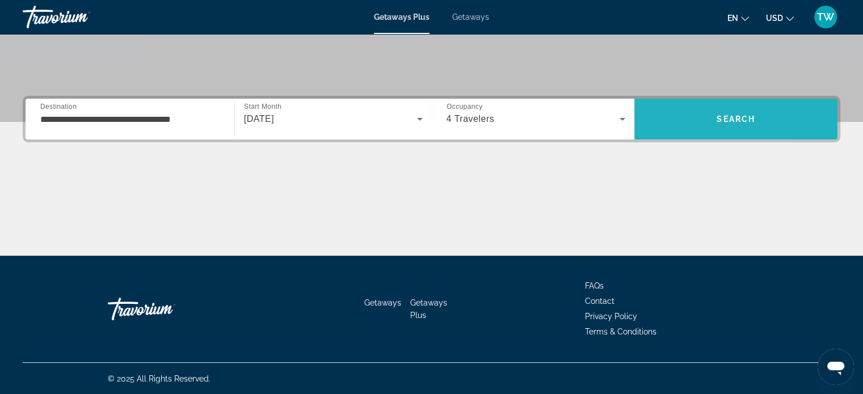
click at [674, 130] on span "Search" at bounding box center [735, 118] width 203 height 27
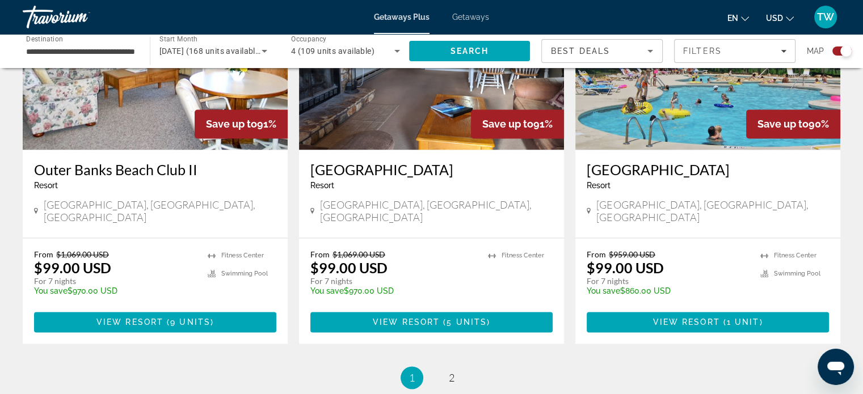
scroll to position [1692, 0]
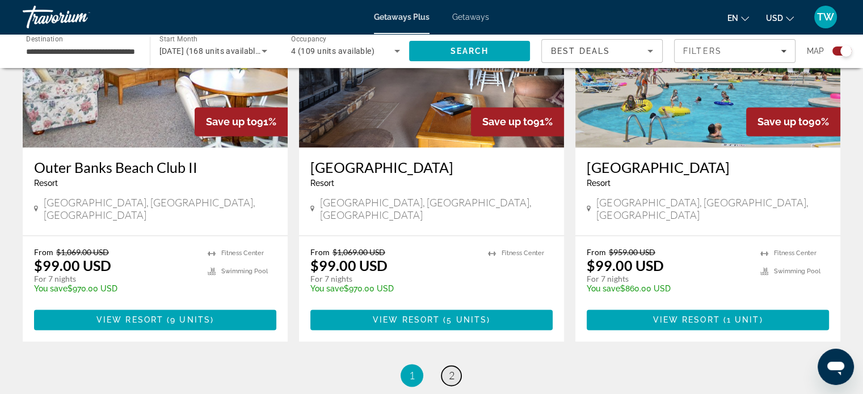
click at [445, 366] on link "page 2" at bounding box center [451, 376] width 20 height 20
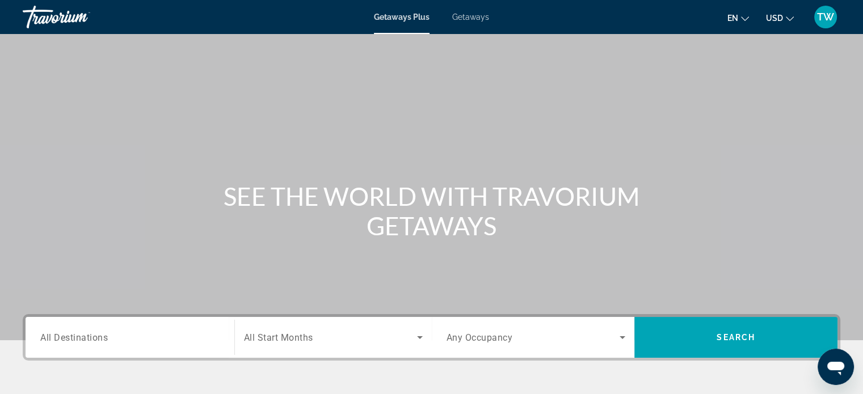
click at [95, 335] on span "All Destinations" at bounding box center [73, 337] width 67 height 11
click at [95, 335] on input "Destination All Destinations" at bounding box center [129, 338] width 179 height 14
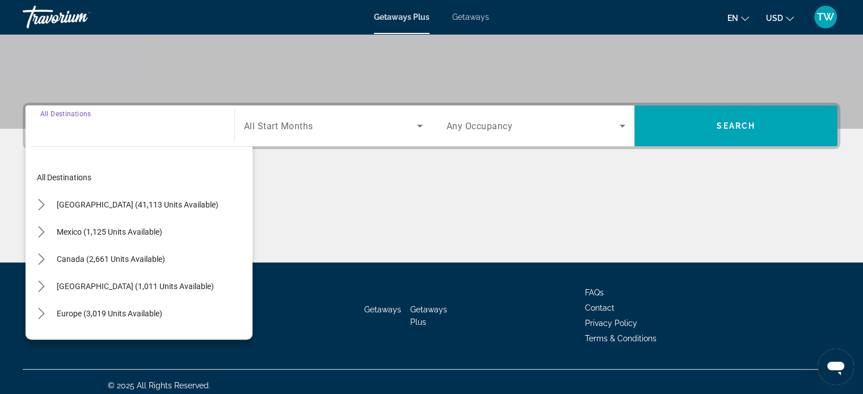
scroll to position [218, 0]
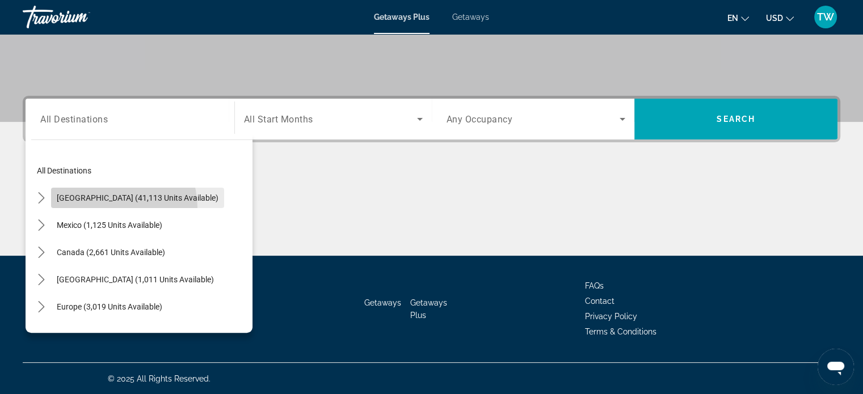
click at [100, 208] on span "Select destination: United States (41,113 units available)" at bounding box center [137, 197] width 173 height 27
type input "**********"
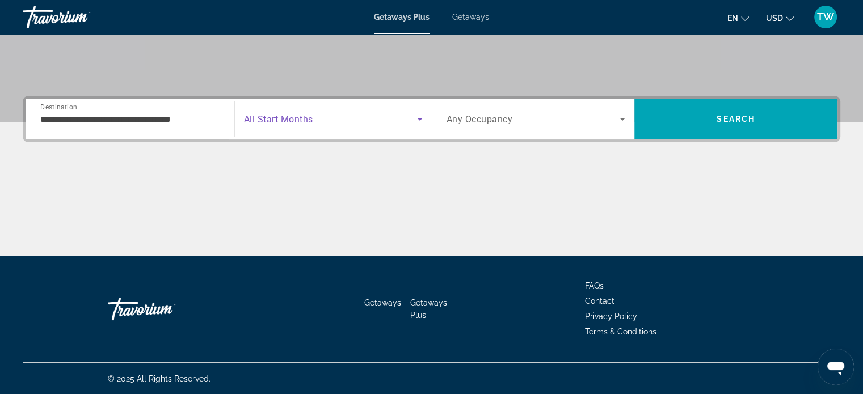
click at [421, 120] on icon "Search widget" at bounding box center [420, 119] width 14 height 14
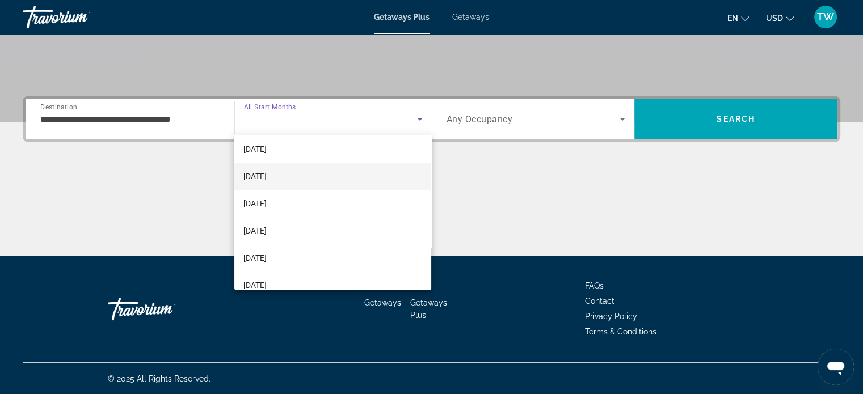
scroll to position [49, 0]
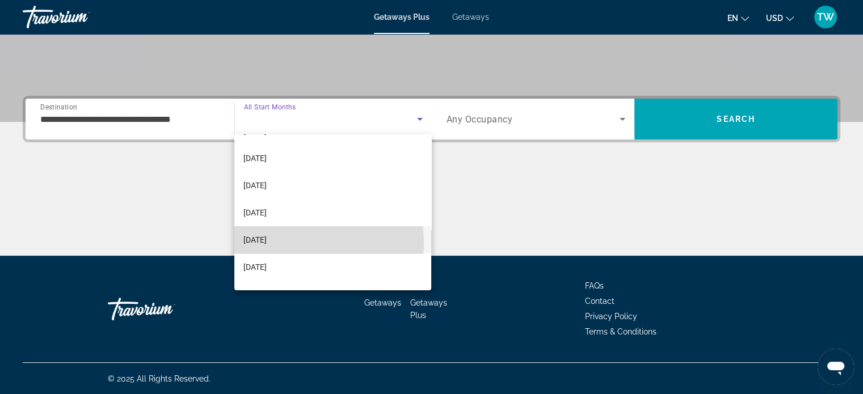
click at [304, 243] on mat-option "[DATE]" at bounding box center [332, 239] width 197 height 27
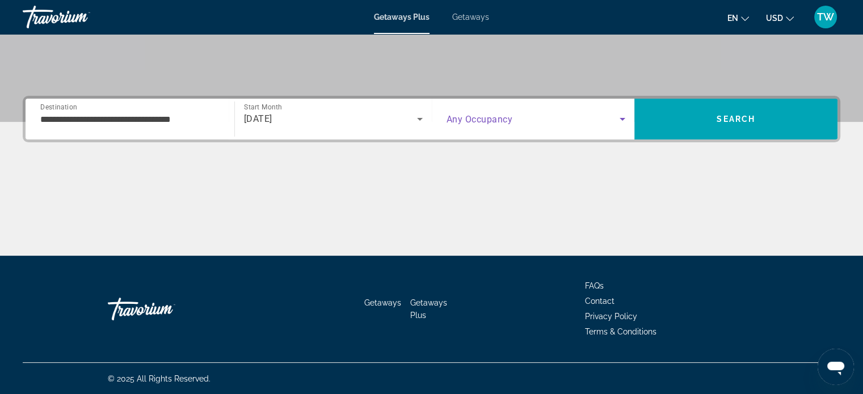
click at [622, 117] on icon "Search widget" at bounding box center [622, 119] width 14 height 14
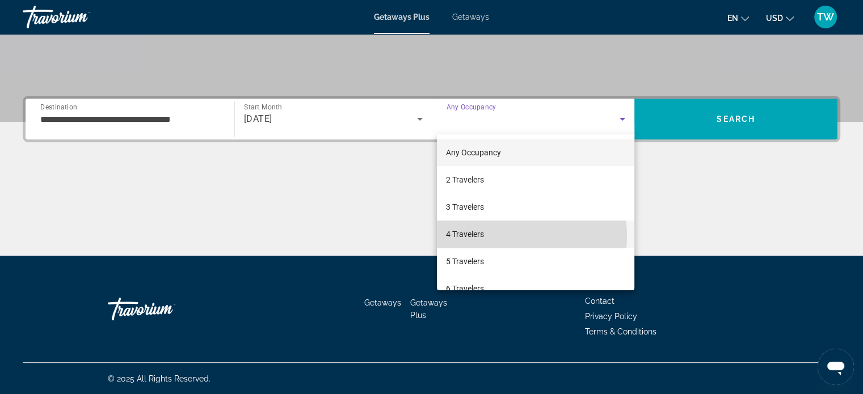
click at [491, 236] on mat-option "4 Travelers" at bounding box center [535, 234] width 197 height 27
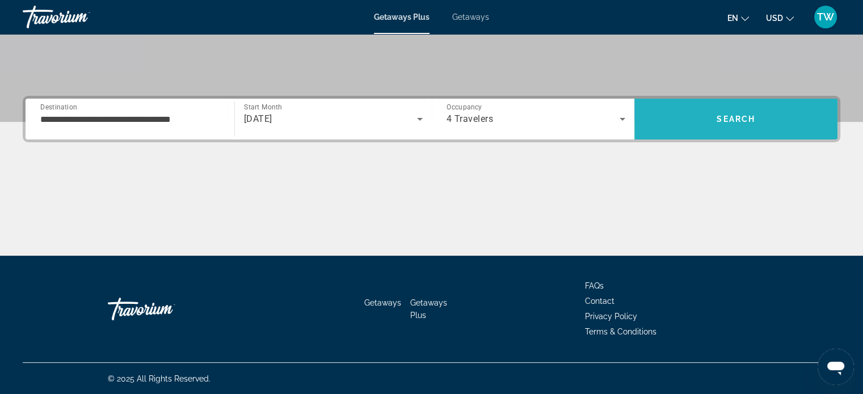
click at [723, 129] on span "Search" at bounding box center [735, 118] width 203 height 27
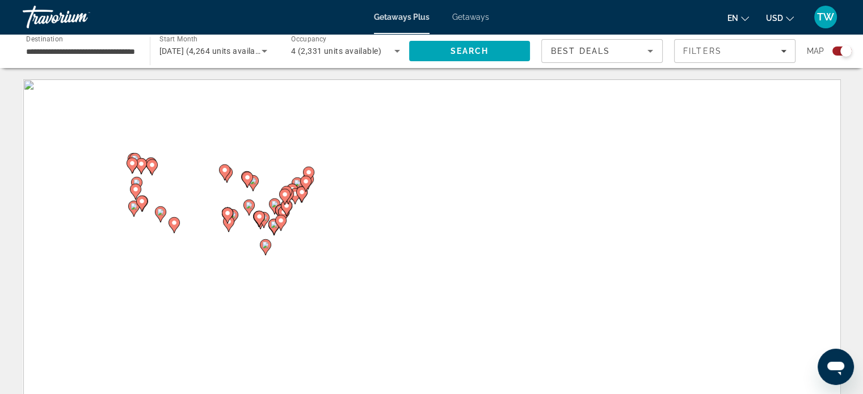
click at [535, 197] on div "To activate drag with keyboard, press Alt + Enter. Once in keyboard drag state,…" at bounding box center [431, 249] width 817 height 340
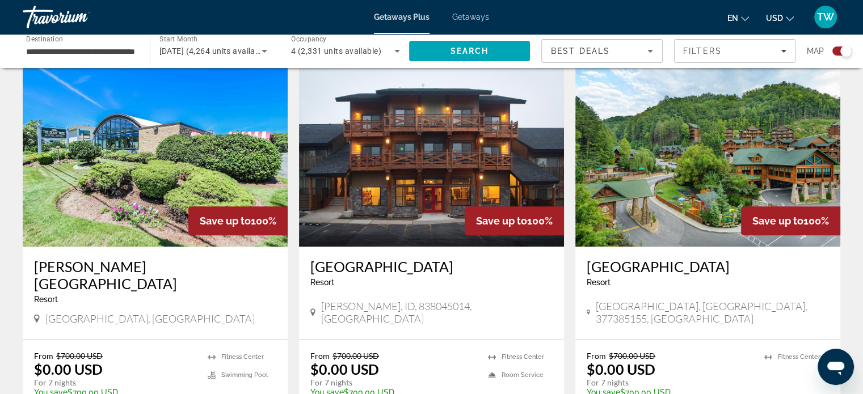
scroll to position [390, 0]
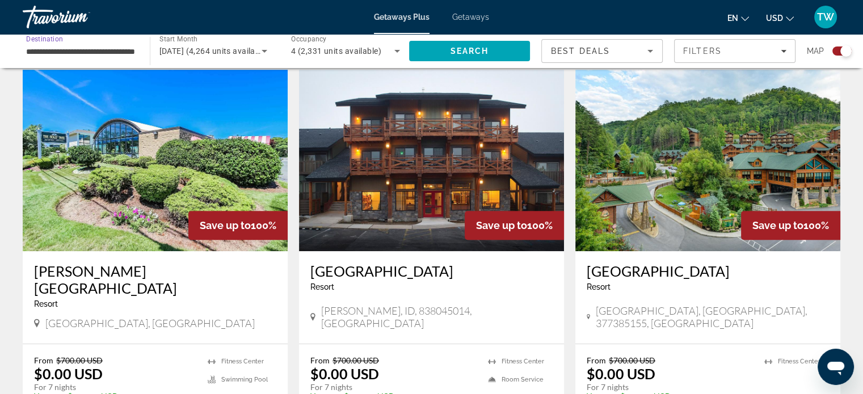
click at [86, 56] on input "**********" at bounding box center [80, 52] width 109 height 14
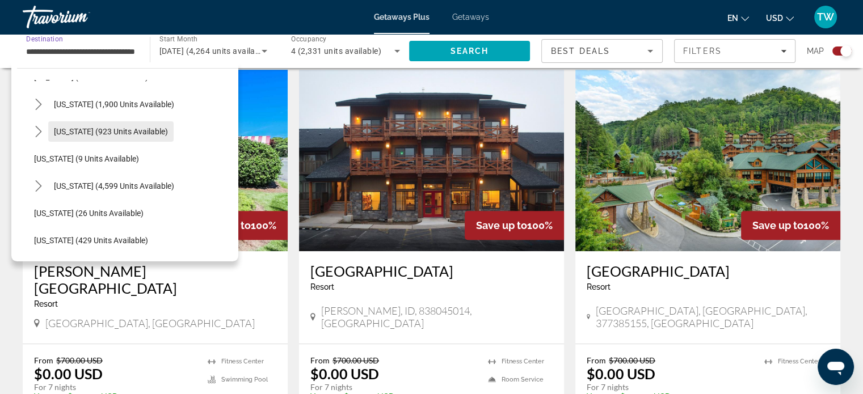
scroll to position [105, 0]
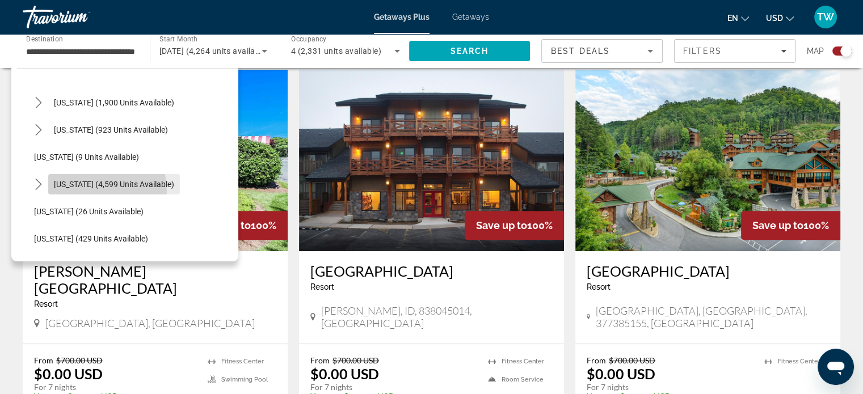
click at [102, 189] on span "Select destination: Florida (4,599 units available)" at bounding box center [114, 184] width 132 height 27
type input "**********"
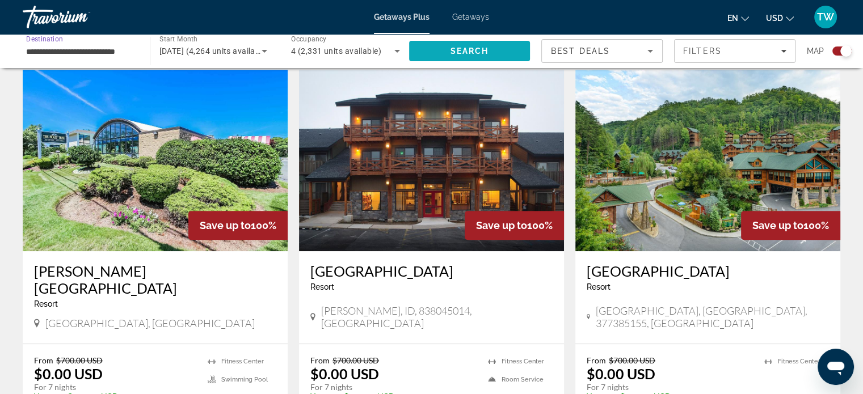
click at [441, 56] on span "Search" at bounding box center [469, 50] width 121 height 27
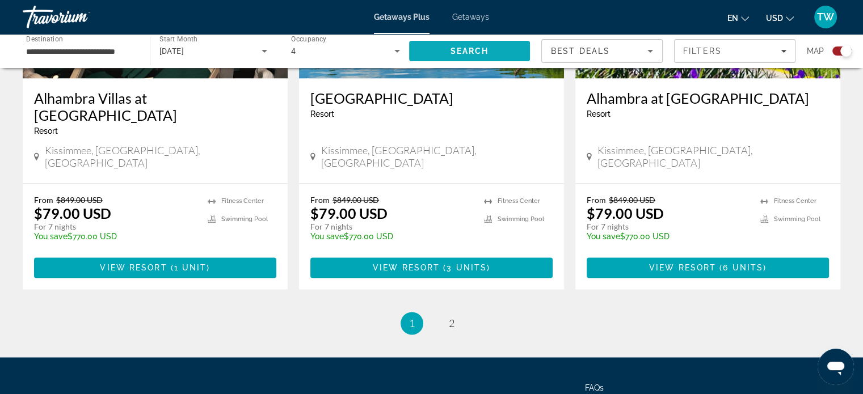
scroll to position [1824, 0]
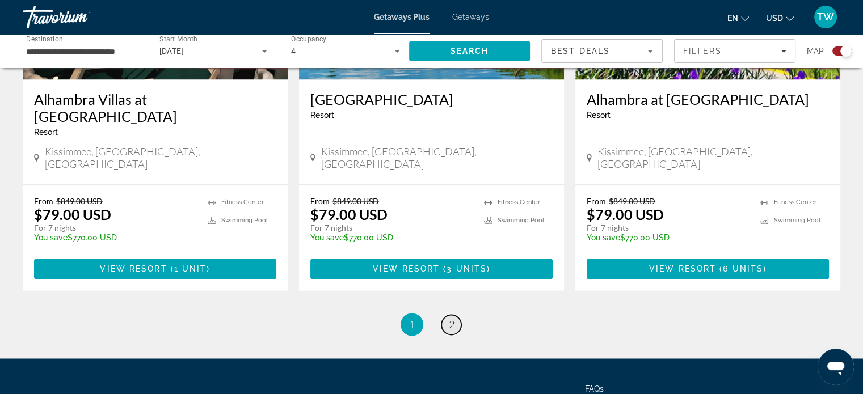
click at [451, 318] on span "2" at bounding box center [452, 324] width 6 height 12
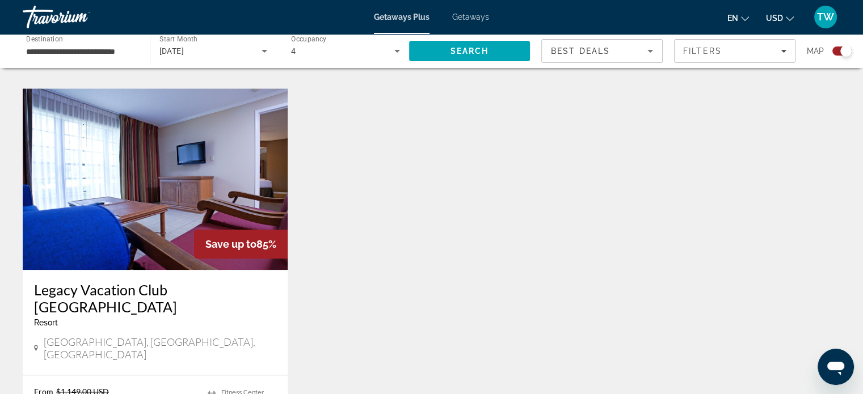
scroll to position [1202, 0]
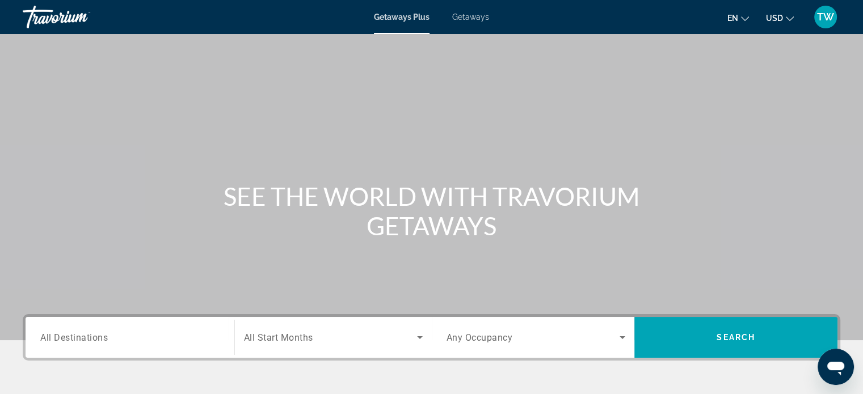
click at [86, 320] on div "Destination All Destinations" at bounding box center [129, 337] width 197 height 41
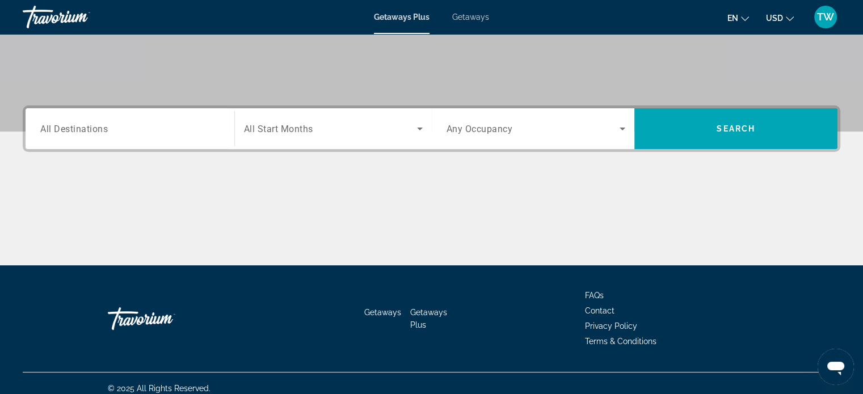
scroll to position [218, 0]
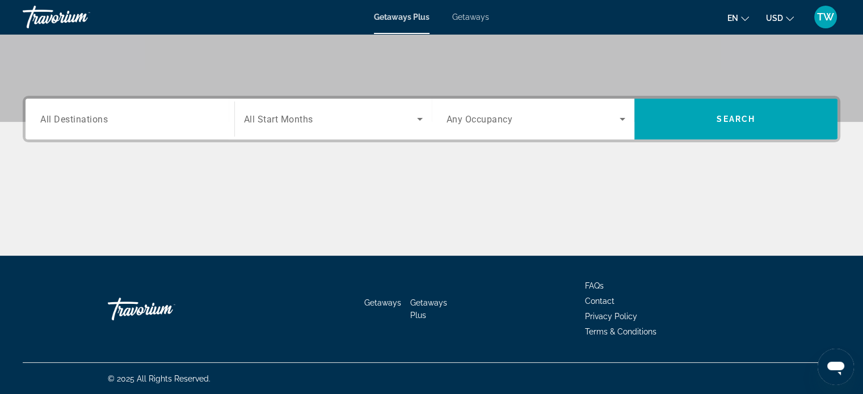
click at [100, 103] on div "Search widget" at bounding box center [129, 119] width 179 height 32
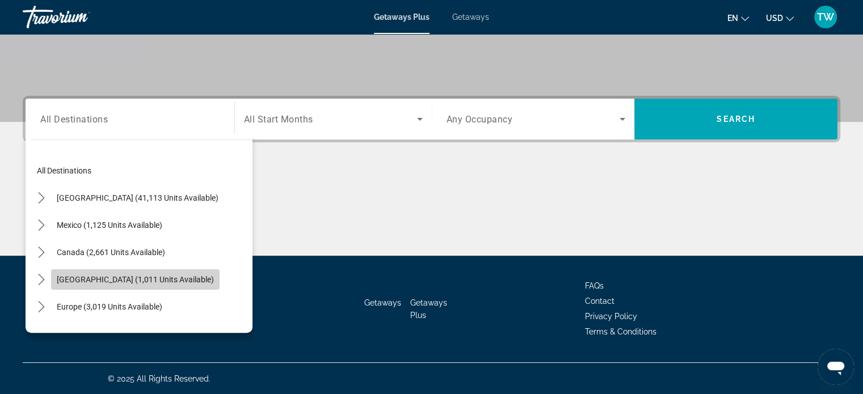
click at [94, 268] on span "Select destination: Caribbean & Atlantic Islands (1,011 units available)" at bounding box center [135, 279] width 168 height 27
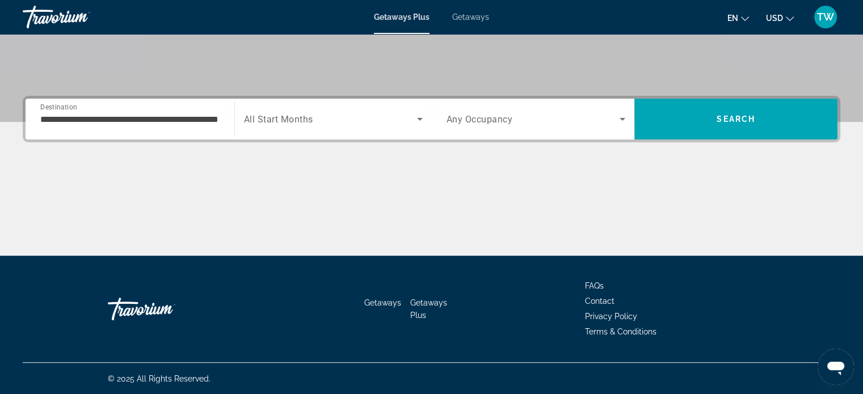
click at [105, 105] on div "**********" at bounding box center [129, 119] width 179 height 32
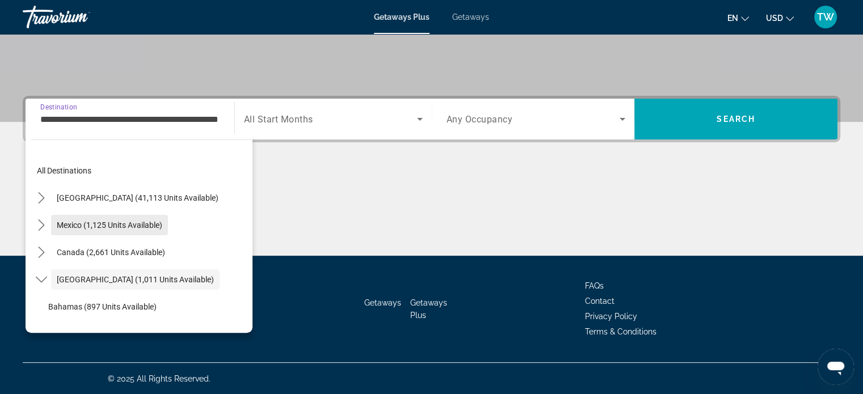
scroll to position [0, 0]
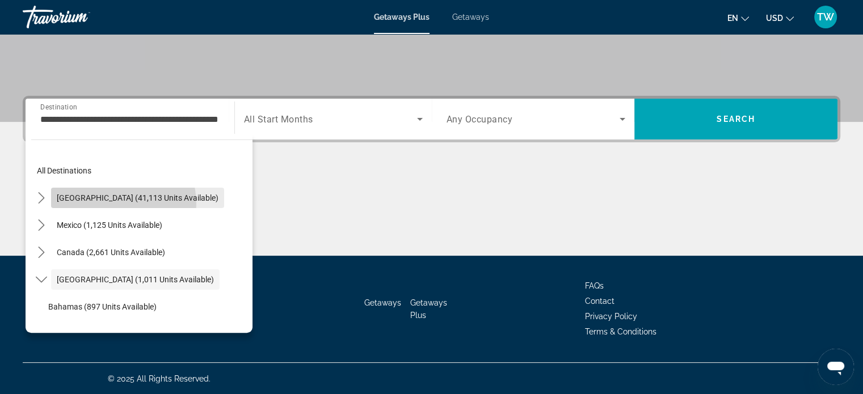
click at [102, 203] on span "Select destination: United States (41,113 units available)" at bounding box center [137, 197] width 173 height 27
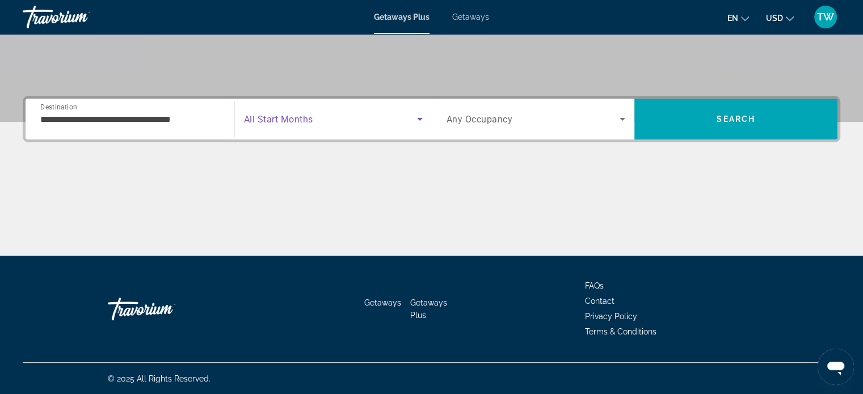
click at [417, 121] on icon "Search widget" at bounding box center [420, 119] width 14 height 14
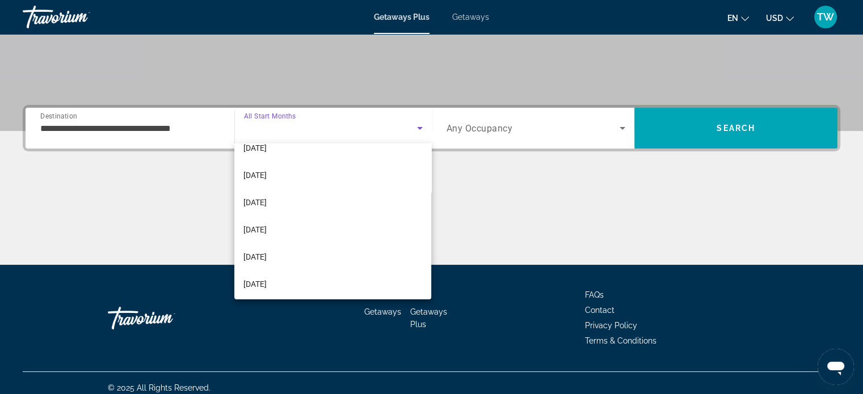
scroll to position [118, 0]
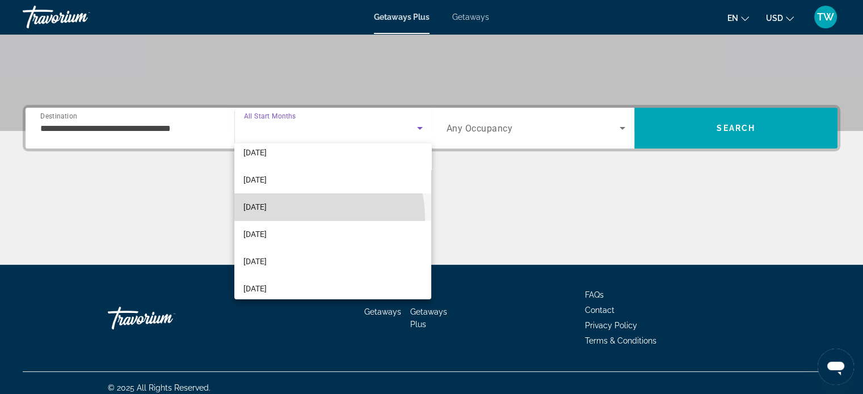
click at [296, 218] on mat-option "[DATE]" at bounding box center [332, 206] width 197 height 27
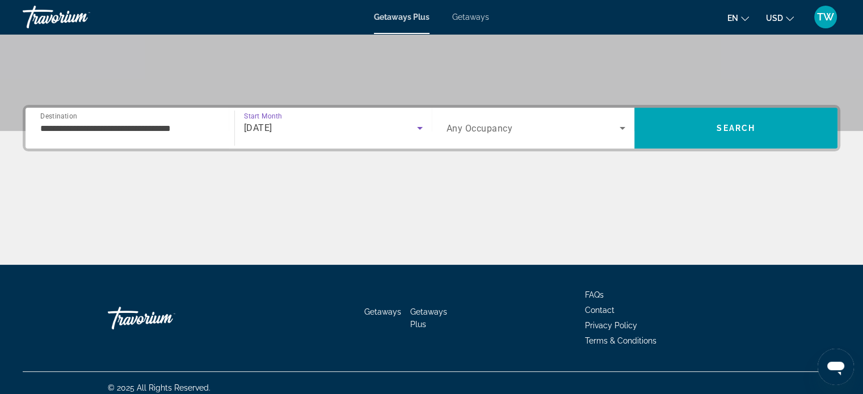
click at [623, 126] on icon "Search widget" at bounding box center [622, 128] width 14 height 14
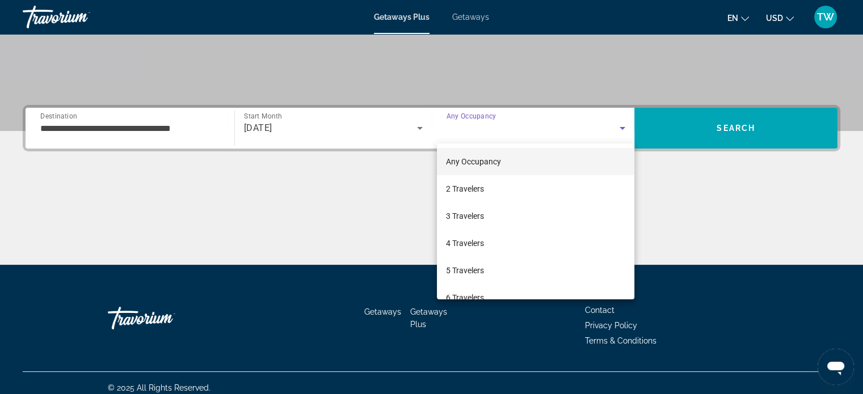
scroll to position [218, 0]
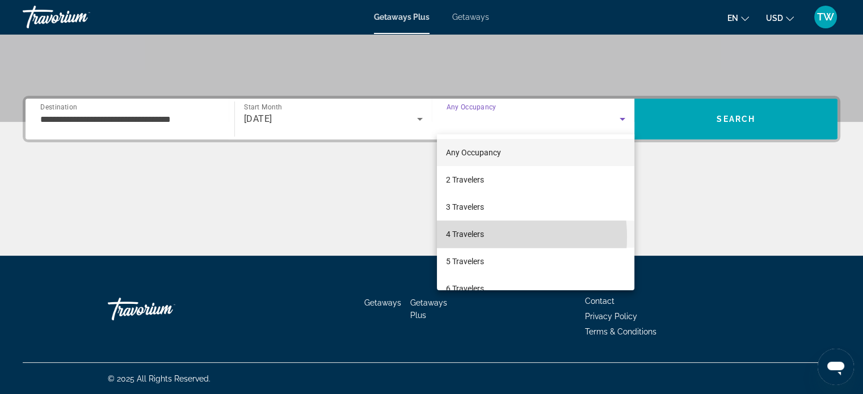
click at [474, 237] on span "4 Travelers" at bounding box center [465, 234] width 38 height 14
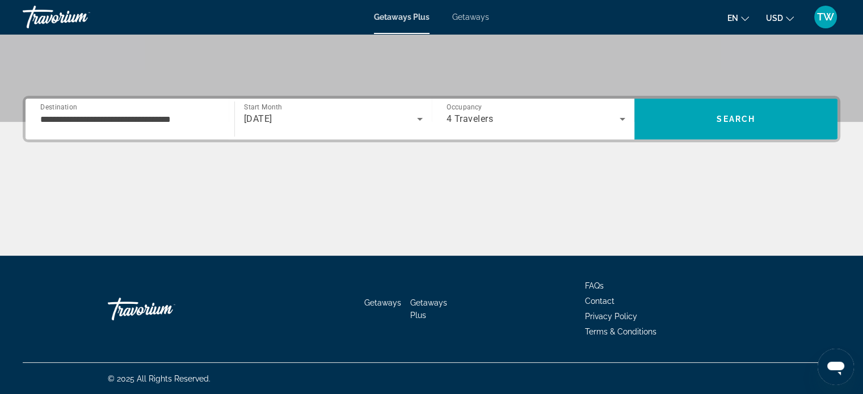
click at [166, 126] on div "**********" at bounding box center [129, 119] width 179 height 32
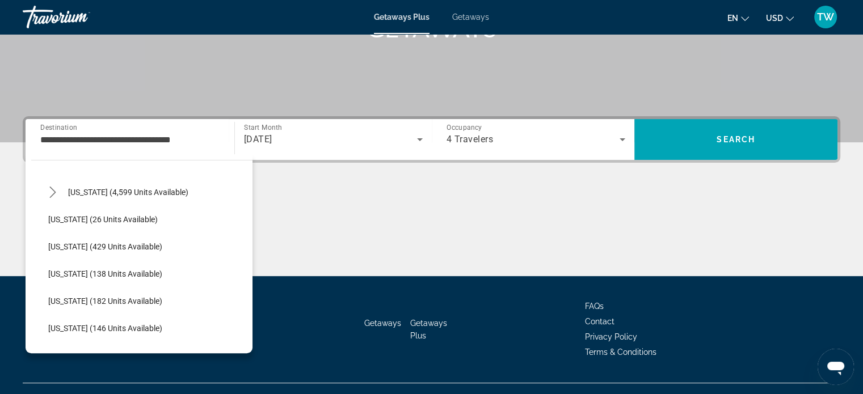
scroll to position [188, 0]
click at [141, 191] on span "Florida (4,599 units available)" at bounding box center [128, 193] width 120 height 9
type input "**********"
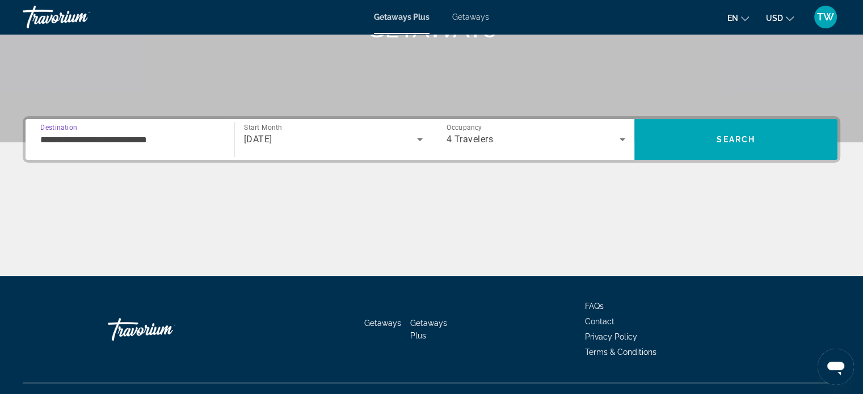
scroll to position [218, 0]
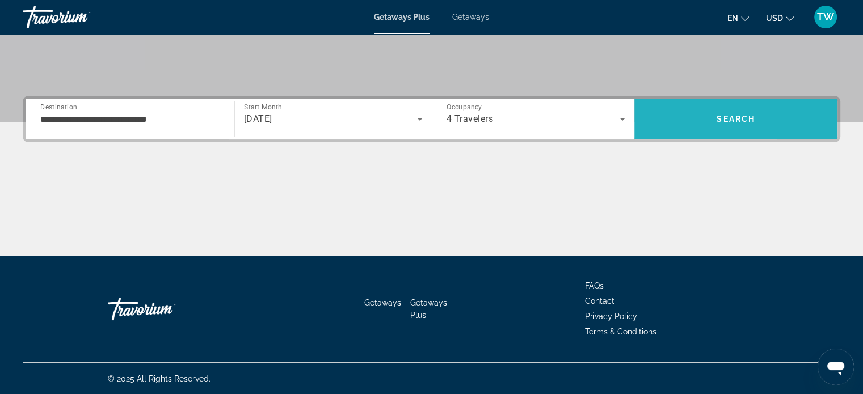
click at [795, 109] on span "Search" at bounding box center [735, 118] width 203 height 27
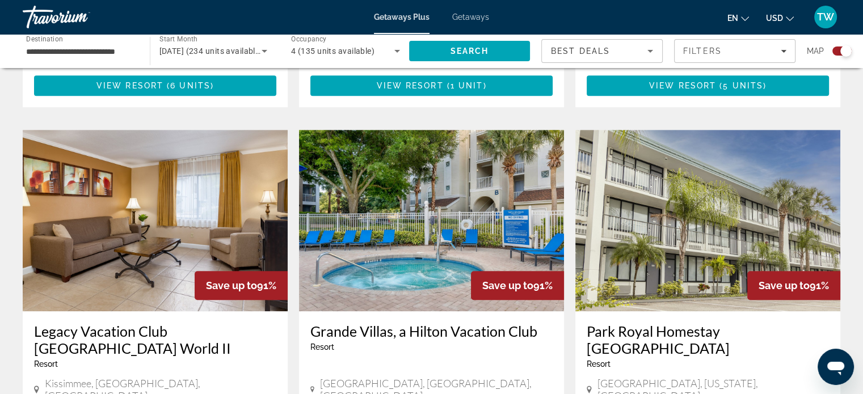
scroll to position [762, 0]
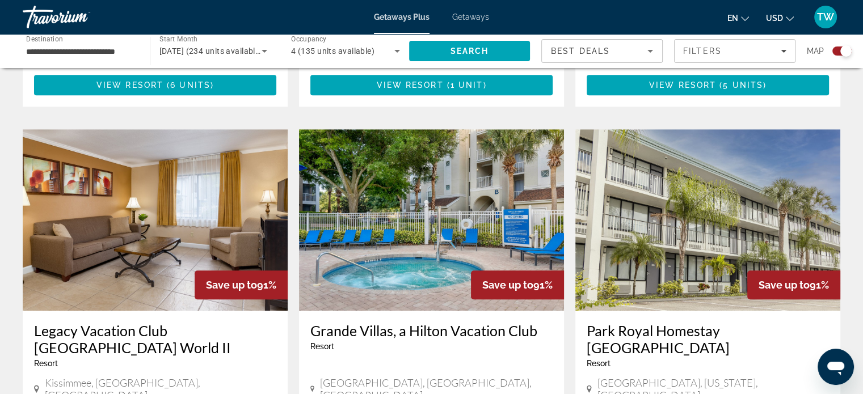
click at [424, 277] on img "Main content" at bounding box center [431, 219] width 265 height 181
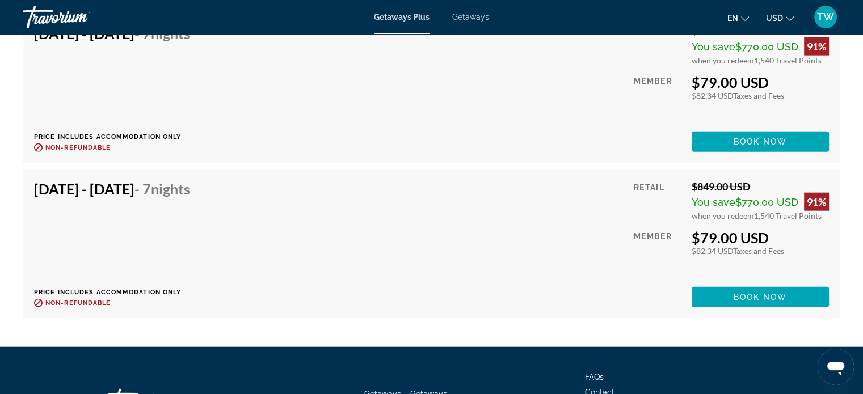
scroll to position [2703, 0]
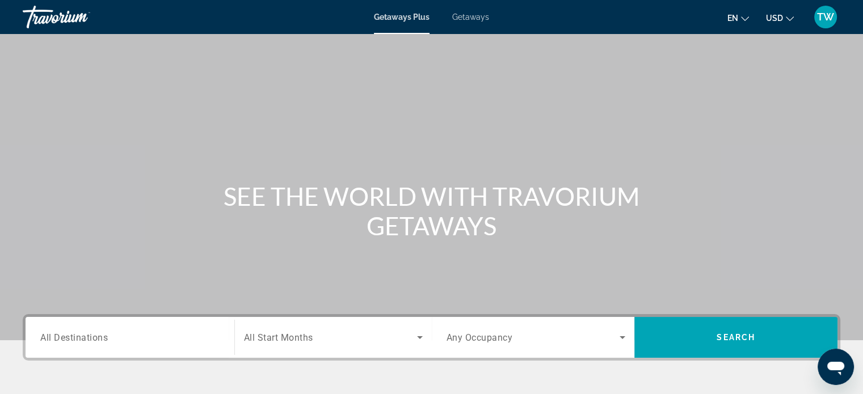
click at [88, 348] on div "Search widget" at bounding box center [129, 338] width 179 height 32
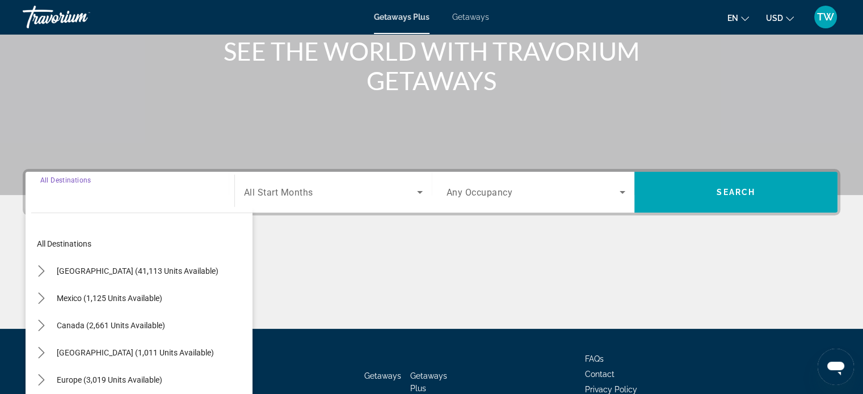
scroll to position [143, 0]
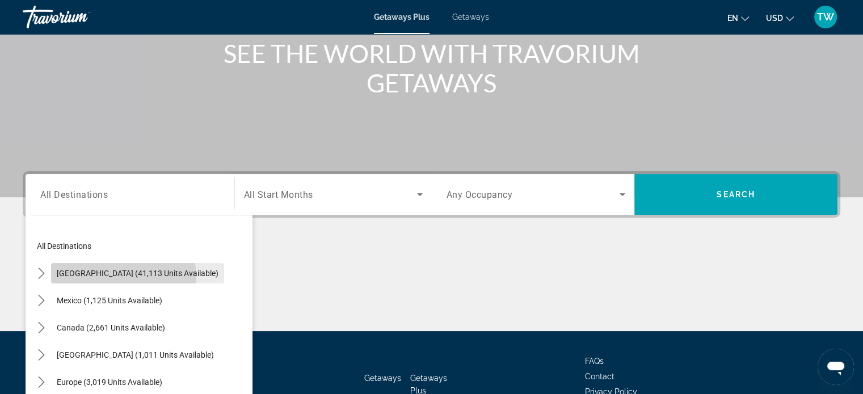
click at [104, 277] on span "Select destination: United States (41,113 units available)" at bounding box center [137, 273] width 173 height 27
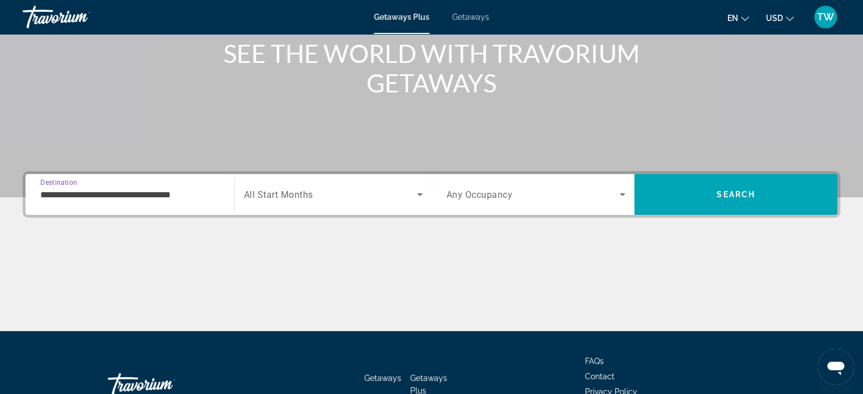
scroll to position [218, 0]
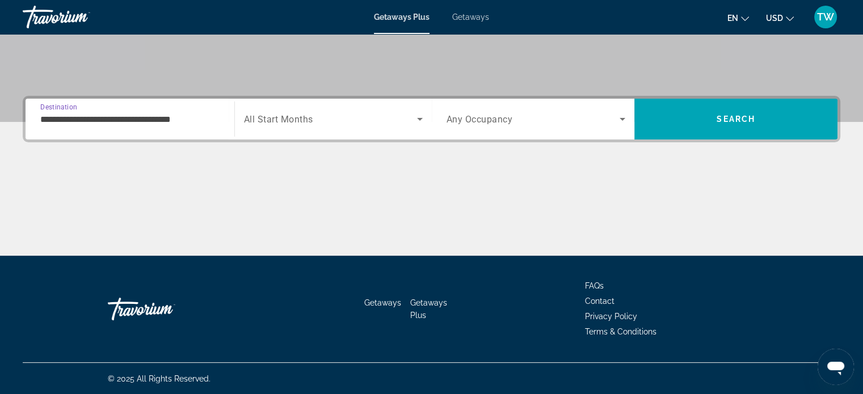
click at [420, 118] on icon "Search widget" at bounding box center [420, 119] width 6 height 3
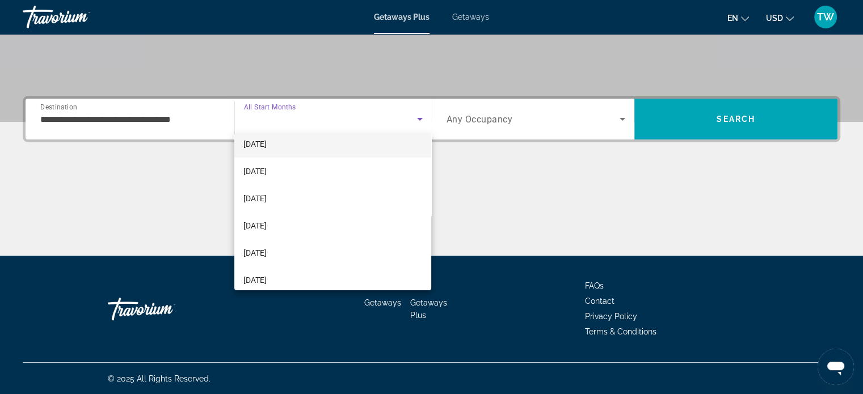
scroll to position [75, 0]
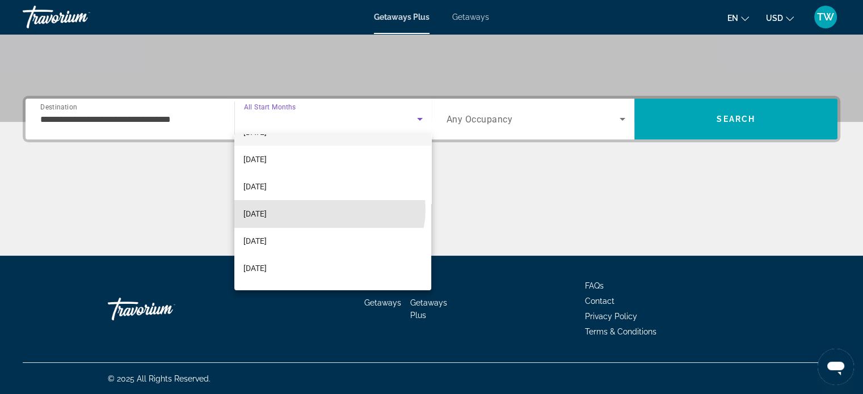
click at [329, 209] on mat-option "[DATE]" at bounding box center [332, 213] width 197 height 27
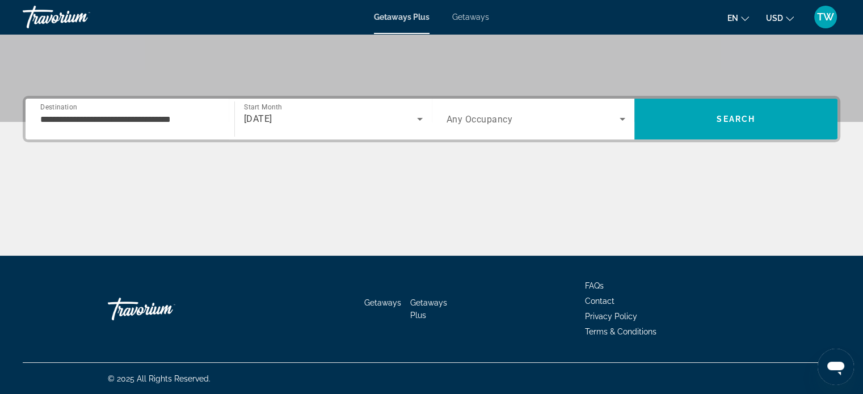
click at [191, 126] on div "**********" at bounding box center [129, 119] width 179 height 32
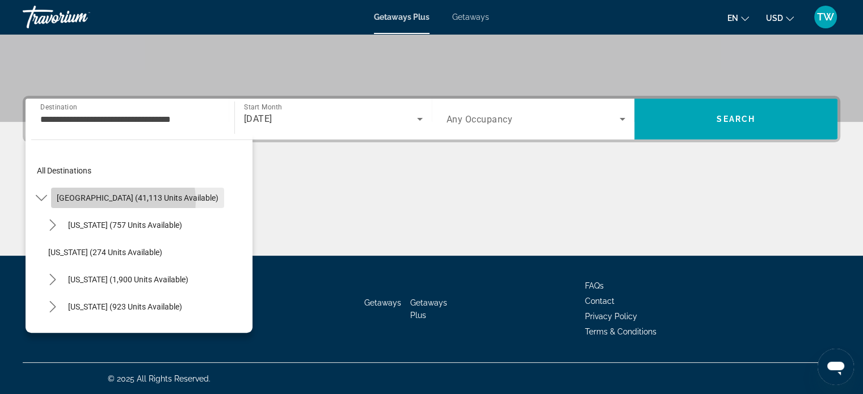
click at [92, 201] on span "United States (41,113 units available)" at bounding box center [138, 197] width 162 height 9
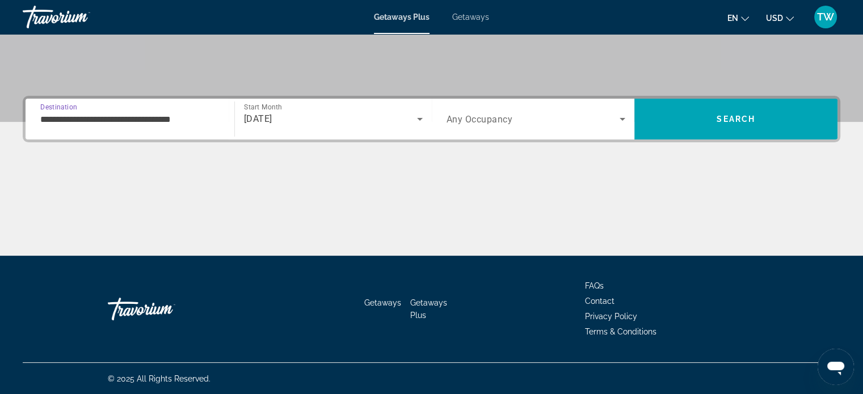
click at [99, 116] on input "**********" at bounding box center [129, 120] width 179 height 14
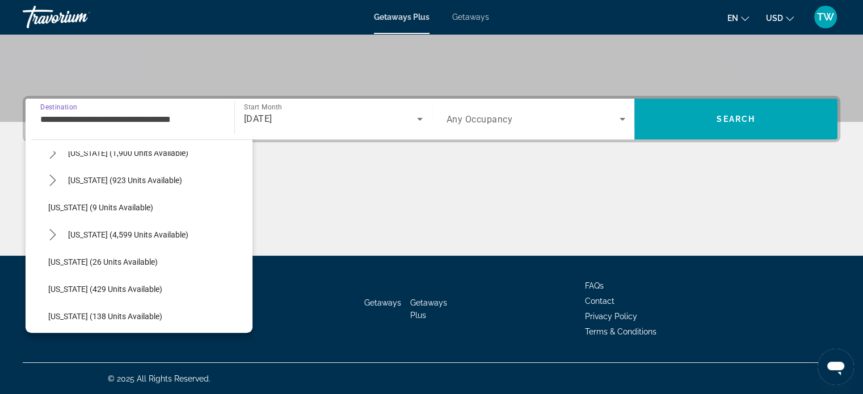
scroll to position [138, 0]
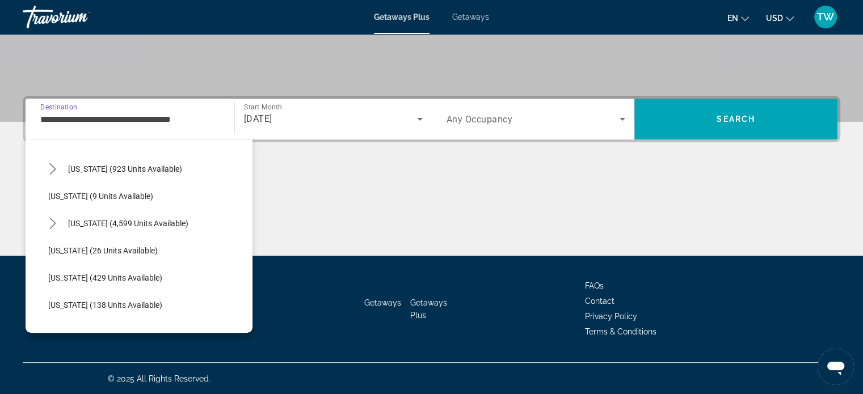
click at [83, 238] on span "Select destination: Georgia (26 units available)" at bounding box center [148, 250] width 210 height 27
type input "**********"
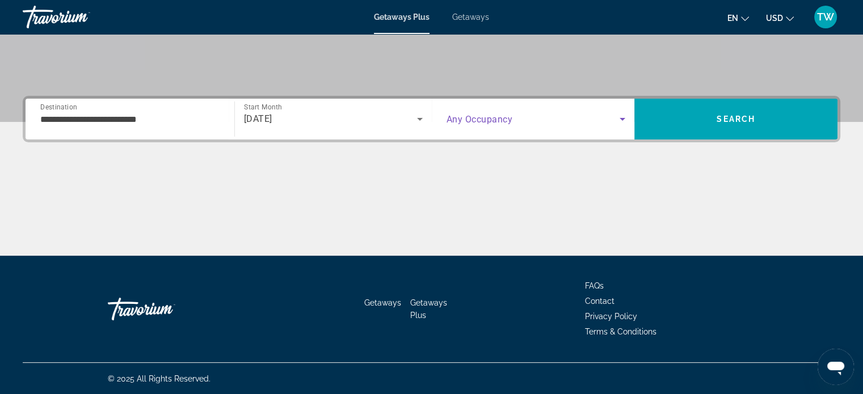
click at [624, 120] on icon "Search widget" at bounding box center [622, 119] width 14 height 14
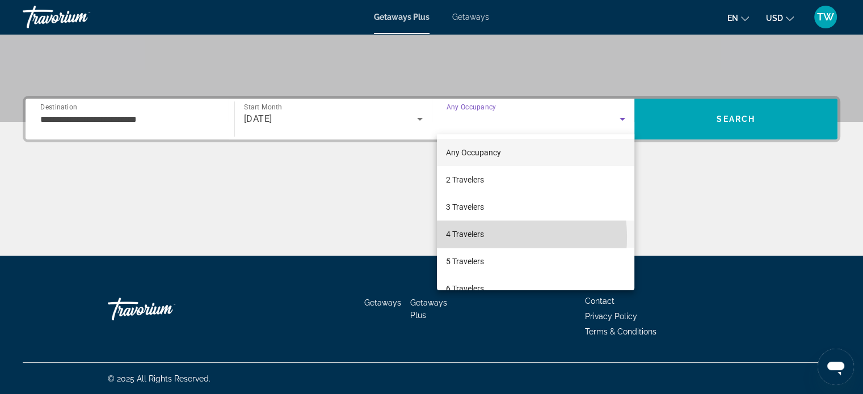
click at [477, 238] on span "4 Travelers" at bounding box center [465, 234] width 38 height 14
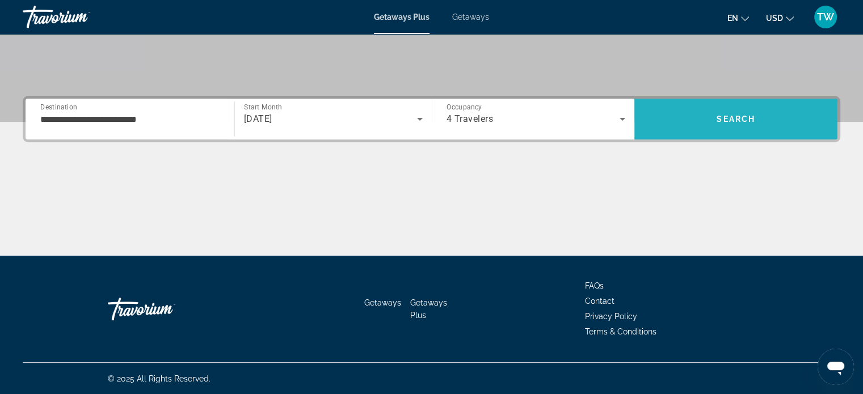
click at [772, 116] on span "Search" at bounding box center [735, 118] width 203 height 27
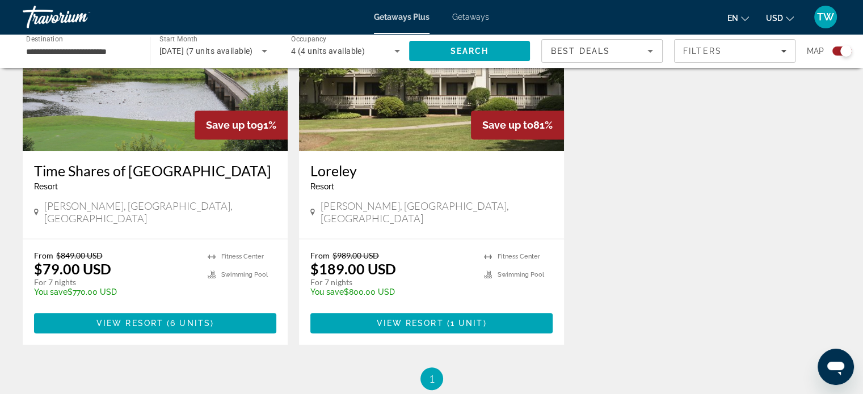
scroll to position [491, 0]
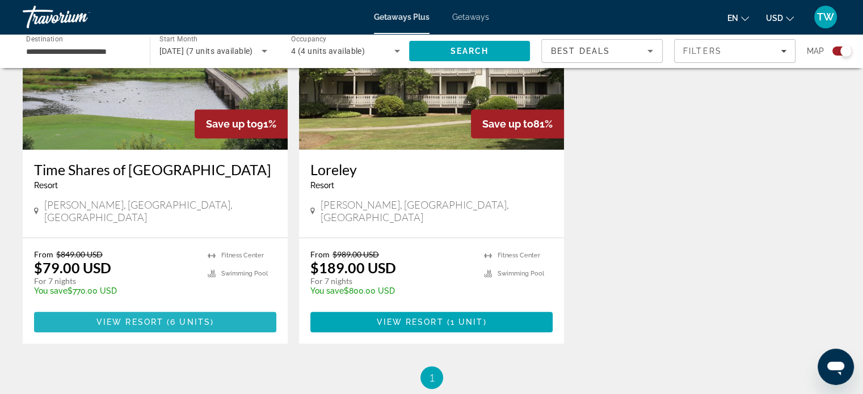
click at [131, 318] on span "View Resort" at bounding box center [129, 322] width 67 height 9
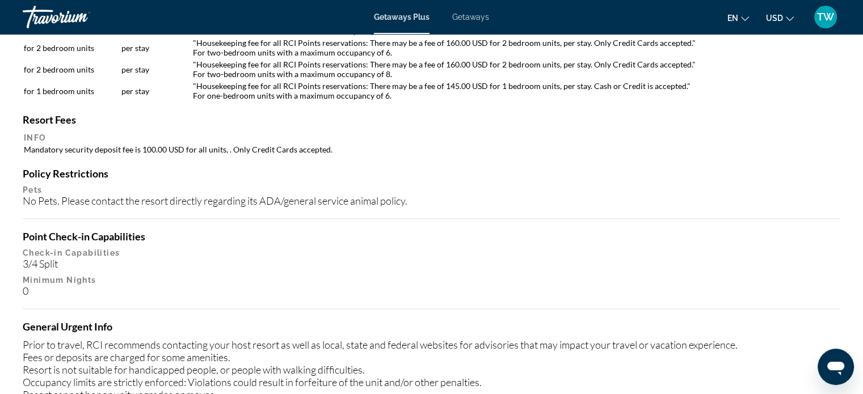
scroll to position [1184, 0]
drag, startPoint x: 131, startPoint y: 312, endPoint x: 98, endPoint y: 204, distance: 112.8
click at [98, 204] on div "Housekeeping Fees Unit Type Schedule Info for 1 bedroom units per stay "Houseke…" at bounding box center [431, 300] width 817 height 631
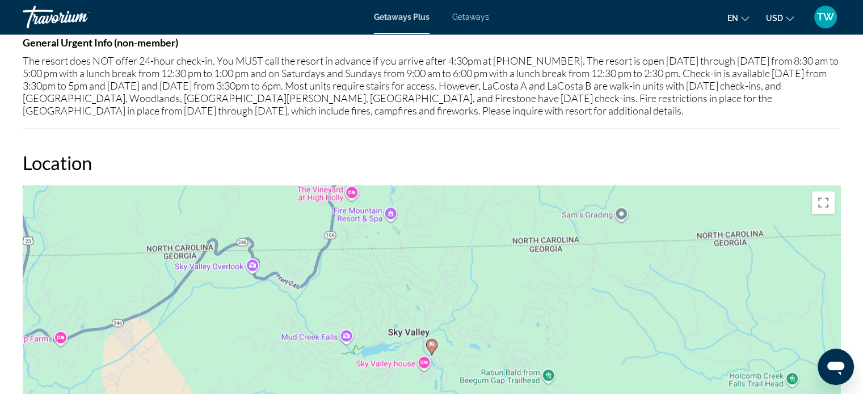
scroll to position [1672, 0]
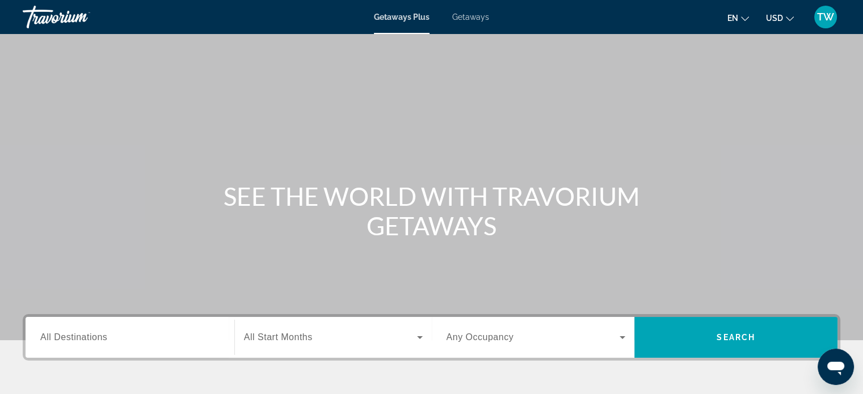
click at [467, 18] on span "Getaways" at bounding box center [470, 16] width 37 height 9
click at [72, 337] on span "All Destinations" at bounding box center [73, 337] width 67 height 10
click at [72, 337] on input "Destination All Destinations" at bounding box center [129, 338] width 179 height 14
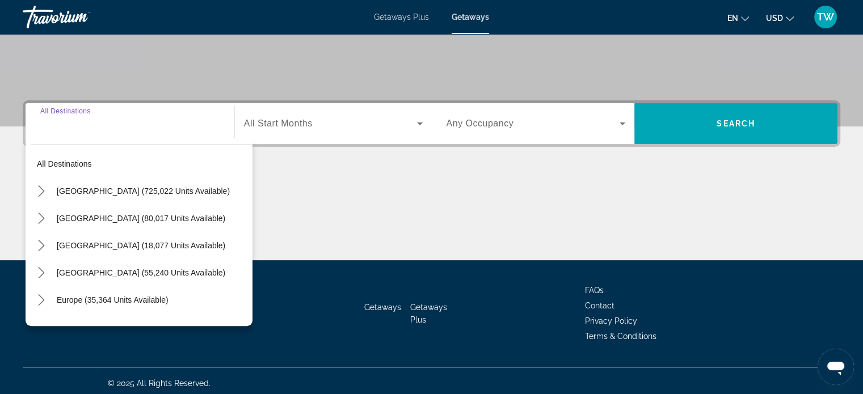
scroll to position [218, 0]
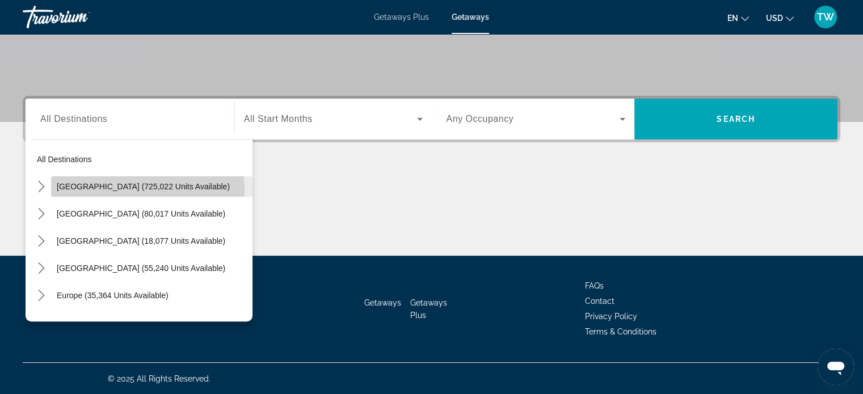
click at [100, 191] on span "Select destination: United States (725,022 units available)" at bounding box center [151, 186] width 201 height 27
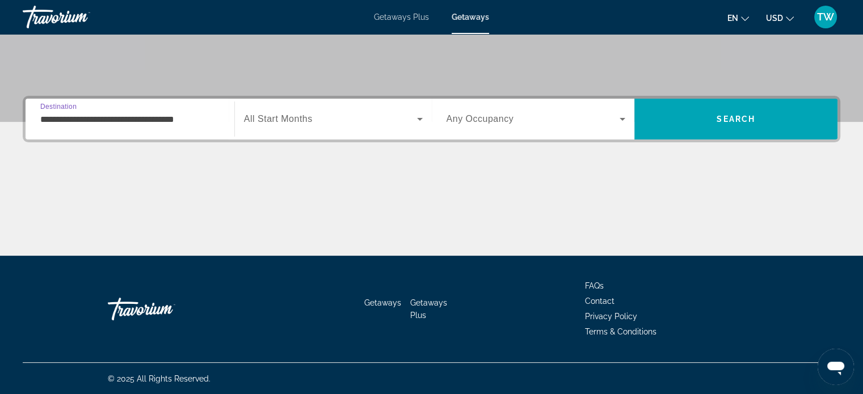
click at [120, 121] on input "**********" at bounding box center [129, 120] width 179 height 14
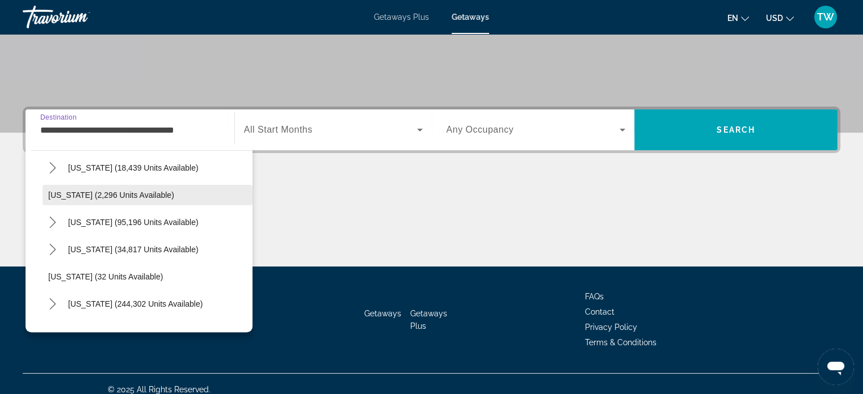
scroll to position [116, 0]
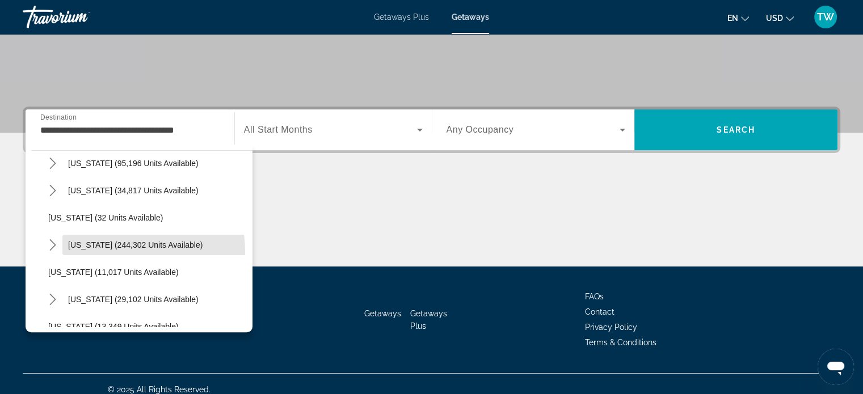
click at [110, 251] on span "Select destination: Florida (244,302 units available)" at bounding box center [157, 244] width 190 height 27
type input "**********"
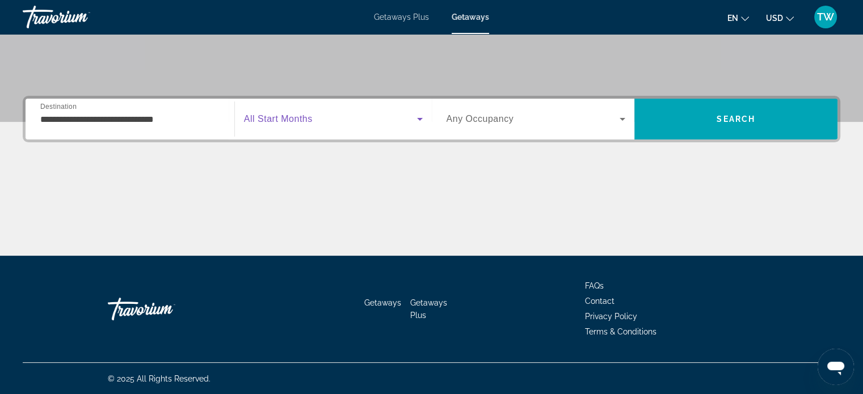
click at [421, 117] on icon "Search widget" at bounding box center [420, 119] width 14 height 14
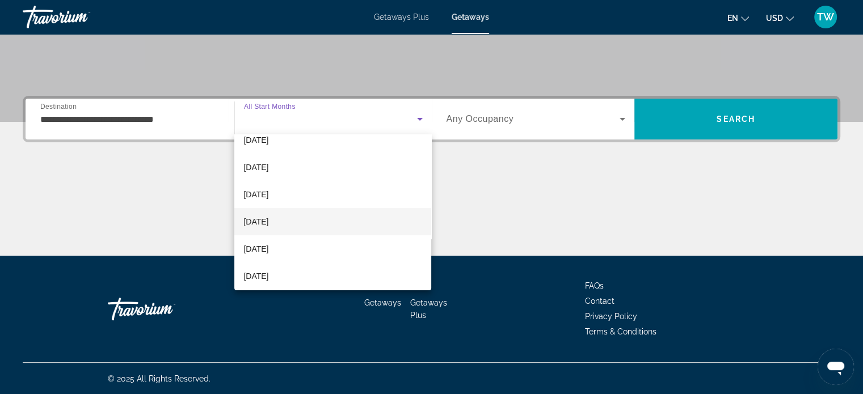
scroll to position [43, 0]
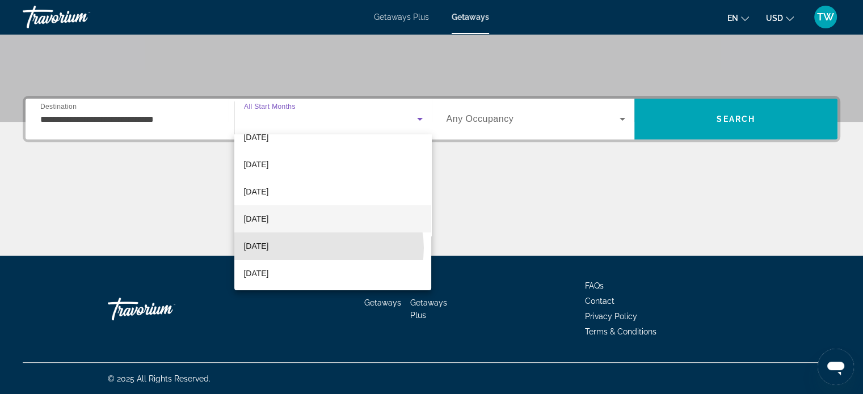
click at [322, 248] on mat-option "[DATE]" at bounding box center [332, 246] width 197 height 27
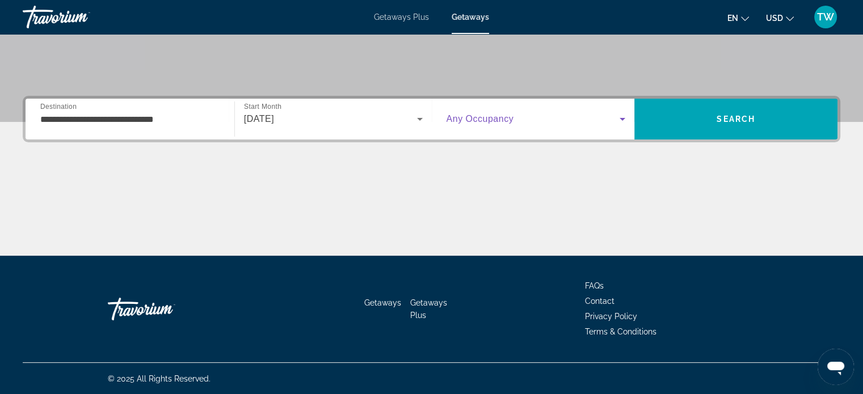
click at [623, 119] on icon "Search widget" at bounding box center [622, 119] width 6 height 3
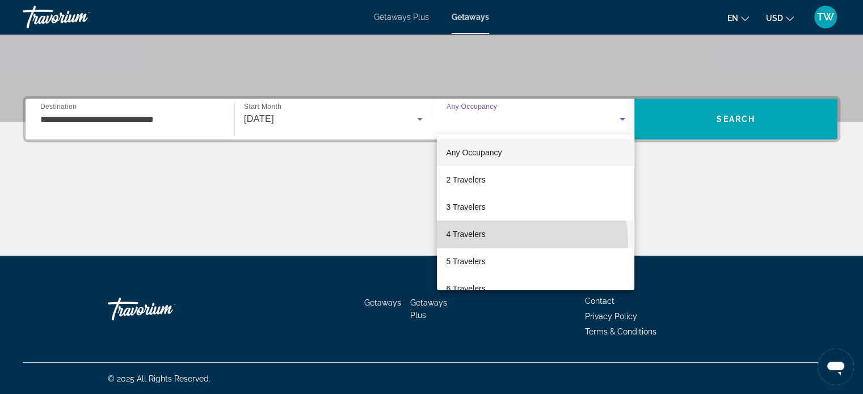
click at [492, 244] on mat-option "4 Travelers" at bounding box center [535, 234] width 197 height 27
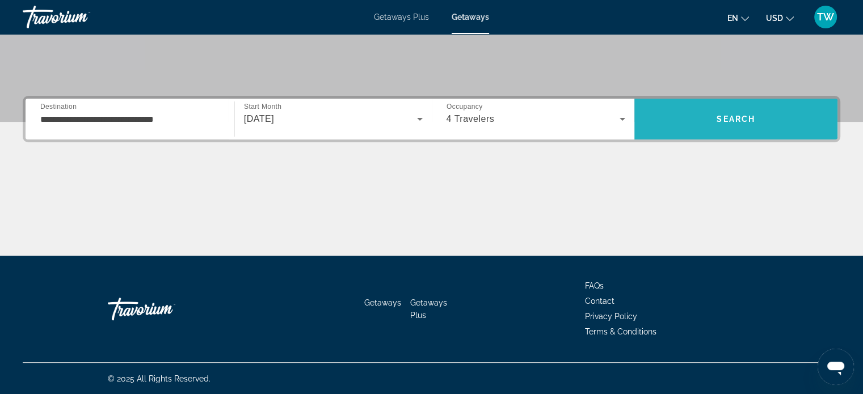
click at [750, 116] on span "Search" at bounding box center [735, 119] width 39 height 9
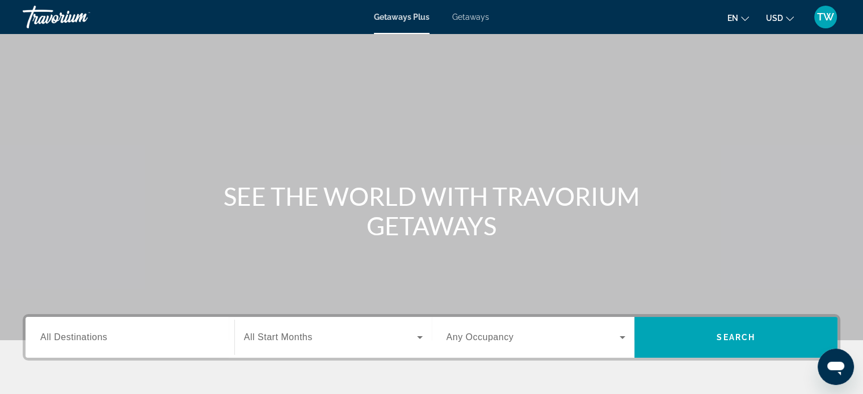
click at [470, 11] on div "Getaways Plus Getaways en English Español Français Italiano Português русский U…" at bounding box center [431, 16] width 863 height 29
click at [470, 16] on span "Getaways" at bounding box center [470, 16] width 37 height 9
click at [84, 346] on div "Search widget" at bounding box center [129, 338] width 179 height 32
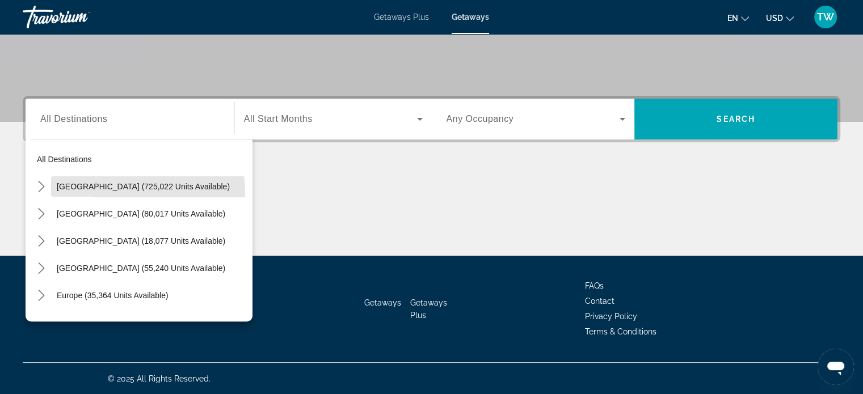
click at [96, 193] on span "Select destination: United States (725,022 units available)" at bounding box center [151, 186] width 201 height 27
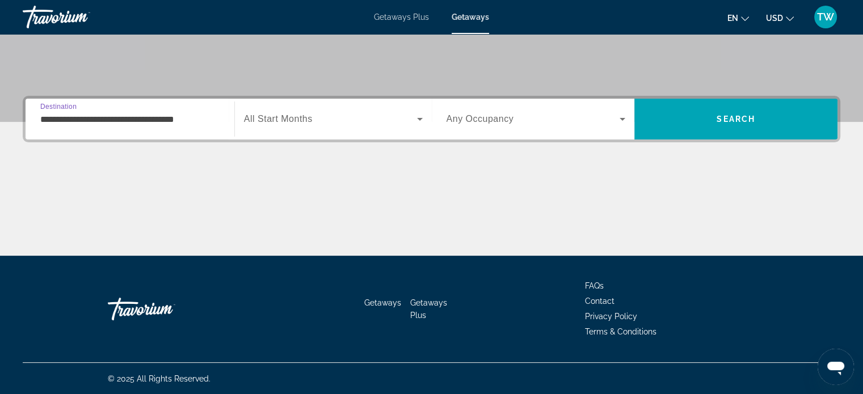
click at [108, 116] on input "**********" at bounding box center [129, 120] width 179 height 14
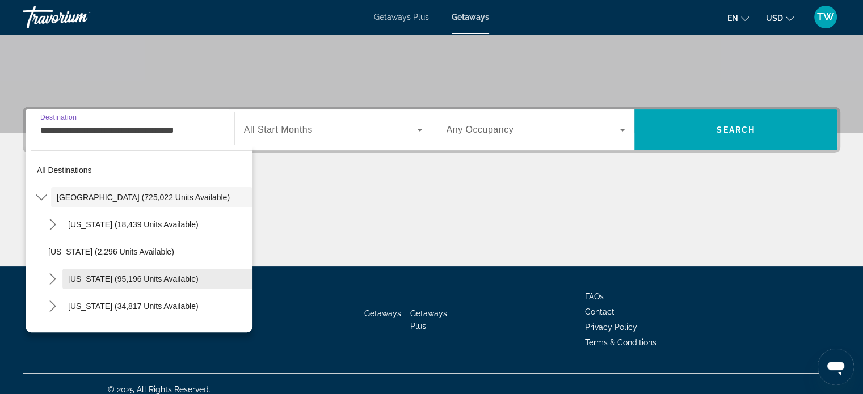
scroll to position [82, 0]
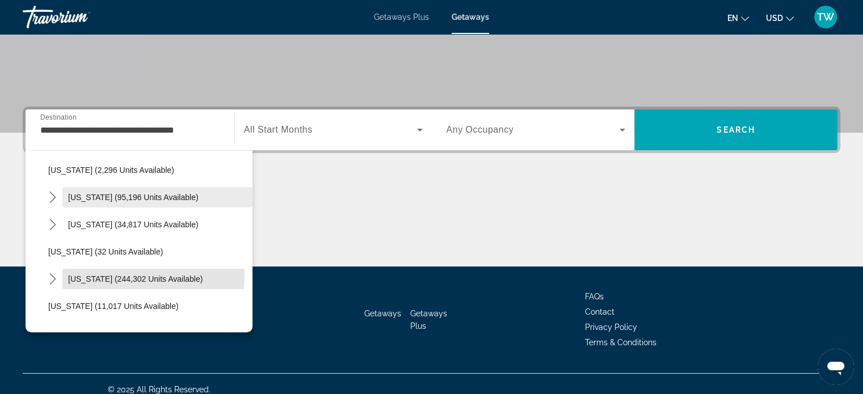
click at [108, 274] on span "Florida (244,302 units available)" at bounding box center [135, 278] width 134 height 9
type input "**********"
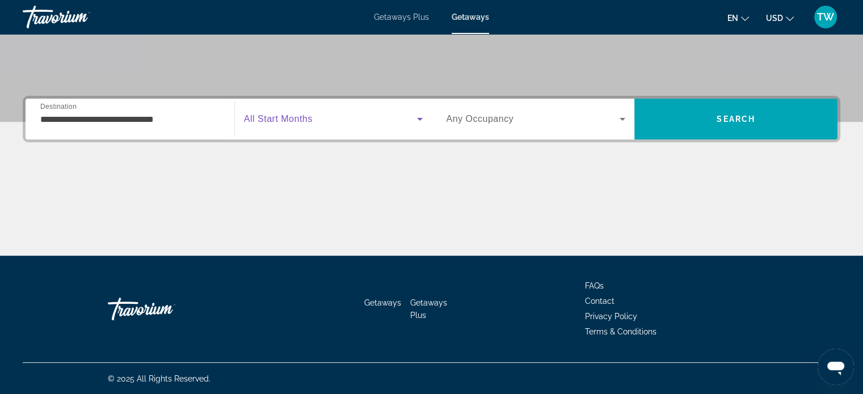
click at [415, 116] on icon "Search widget" at bounding box center [420, 119] width 14 height 14
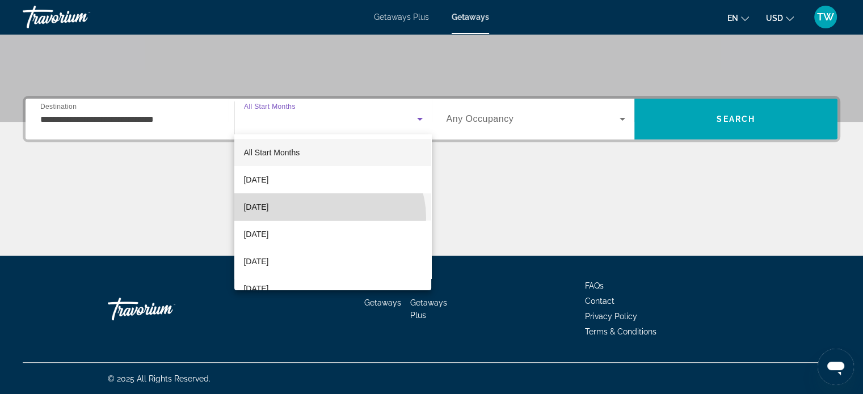
click at [328, 218] on mat-option "[DATE]" at bounding box center [332, 206] width 197 height 27
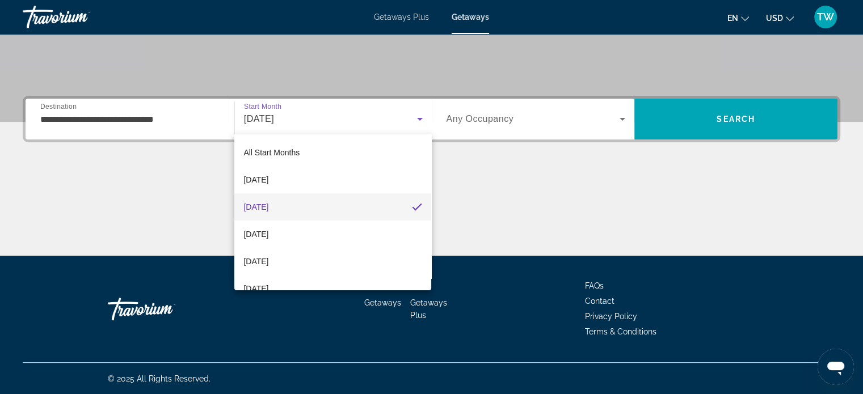
scroll to position [0, 0]
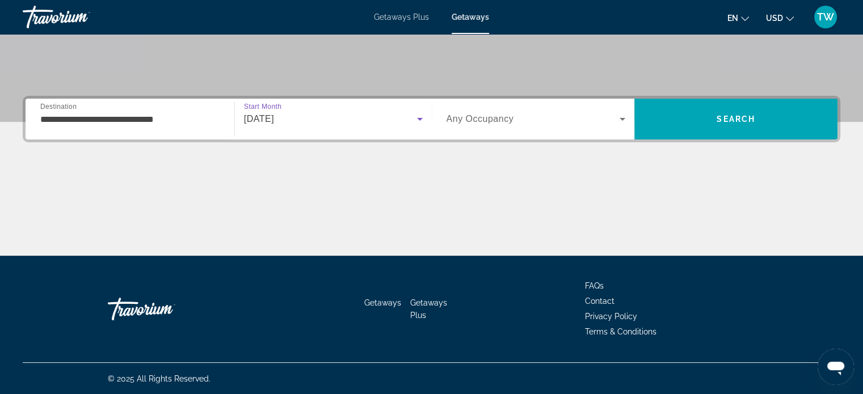
click at [420, 117] on icon "Search widget" at bounding box center [420, 119] width 14 height 14
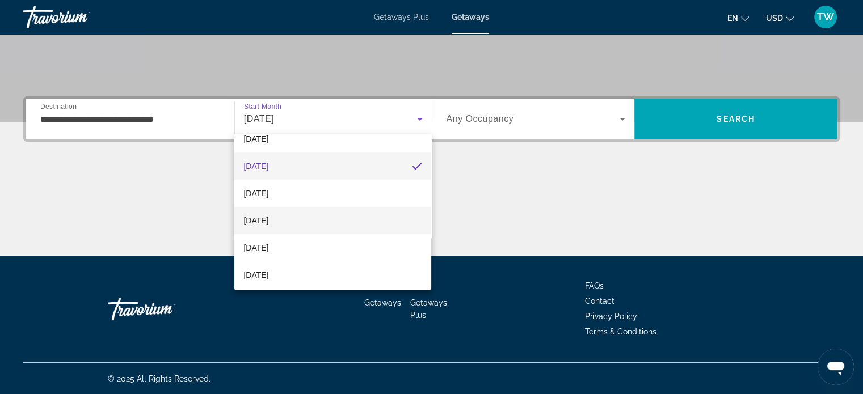
scroll to position [64, 0]
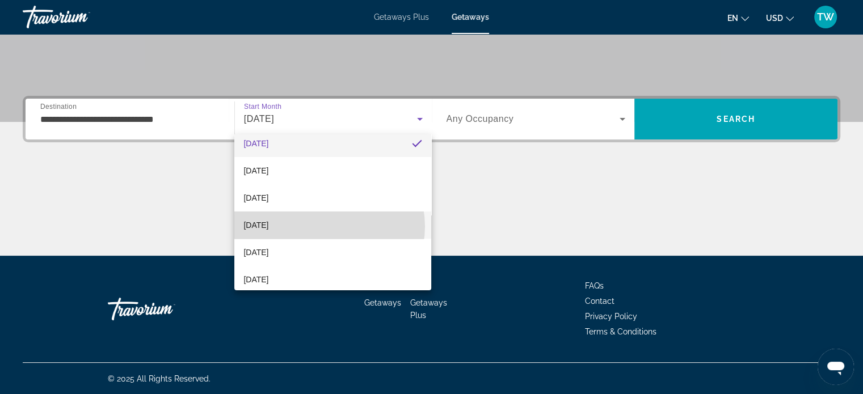
click at [329, 226] on mat-option "[DATE]" at bounding box center [332, 225] width 197 height 27
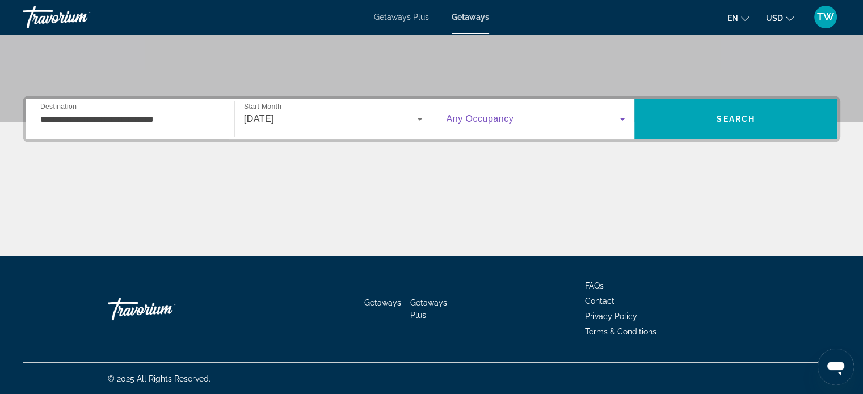
click at [623, 113] on icon "Search widget" at bounding box center [622, 119] width 14 height 14
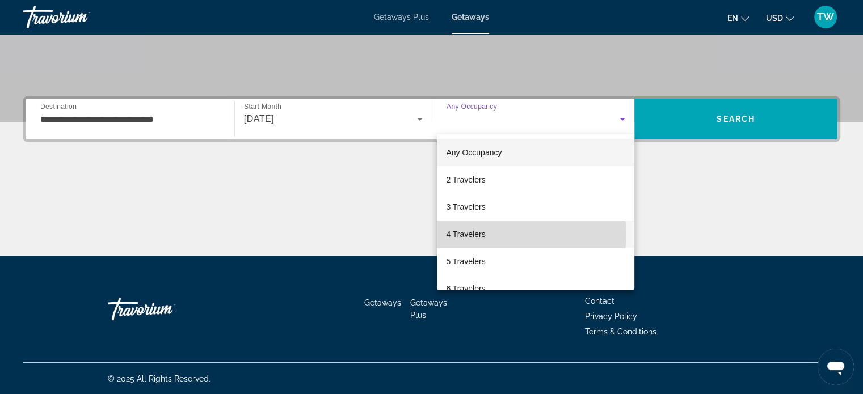
click at [505, 234] on mat-option "4 Travelers" at bounding box center [535, 234] width 197 height 27
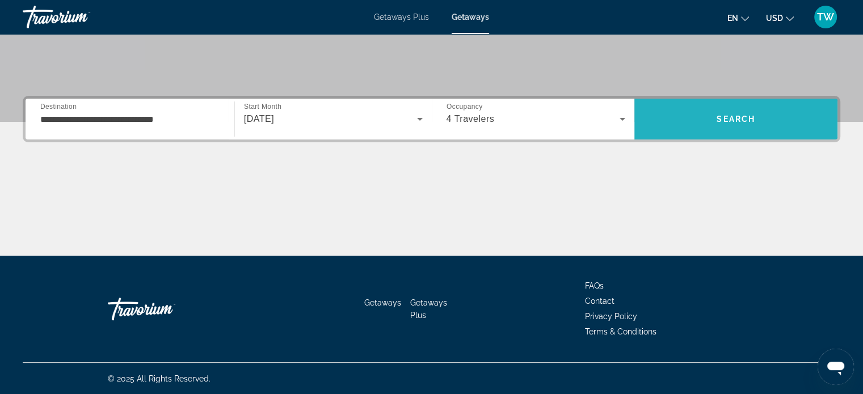
click at [713, 116] on span "Search" at bounding box center [735, 118] width 203 height 27
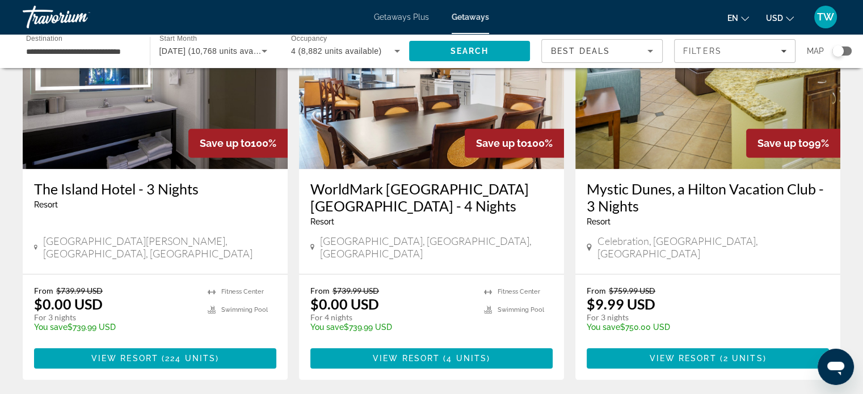
scroll to position [969, 0]
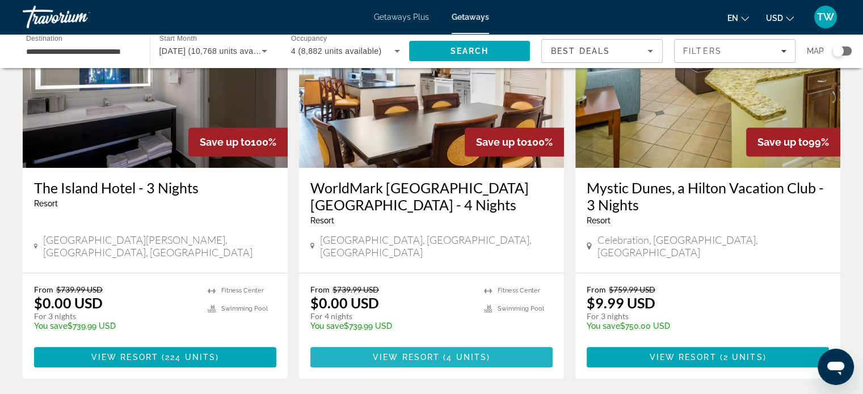
click at [404, 353] on span "View Resort" at bounding box center [406, 357] width 67 height 9
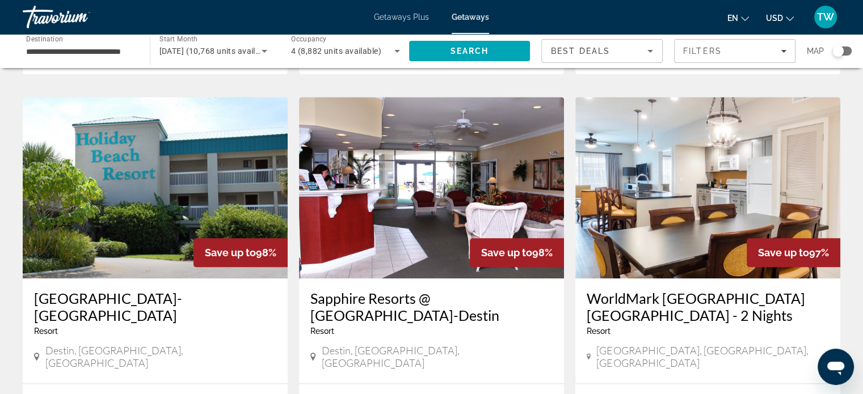
scroll to position [1273, 0]
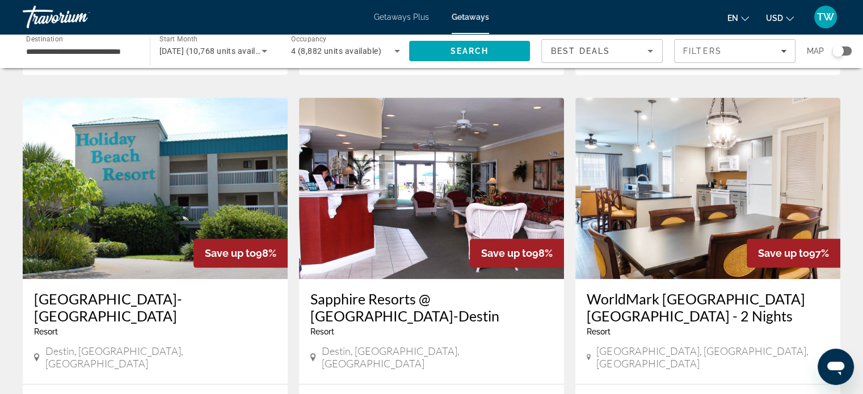
click at [340, 290] on h3 "Sapphire Resorts @ [GEOGRAPHIC_DATA]-Destin" at bounding box center [431, 307] width 242 height 34
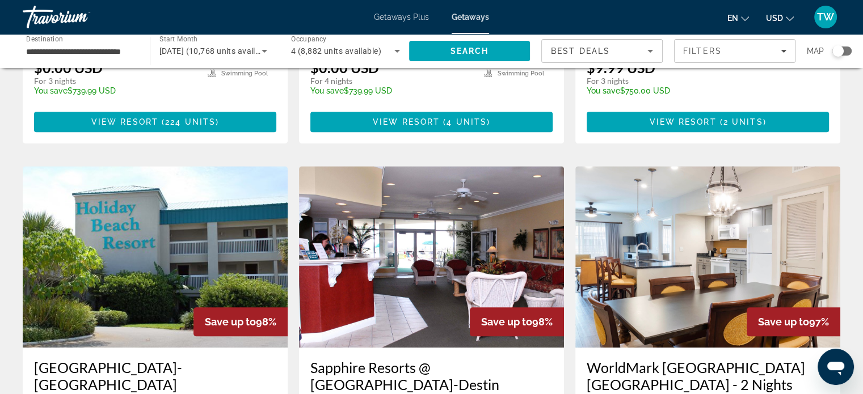
scroll to position [1205, 0]
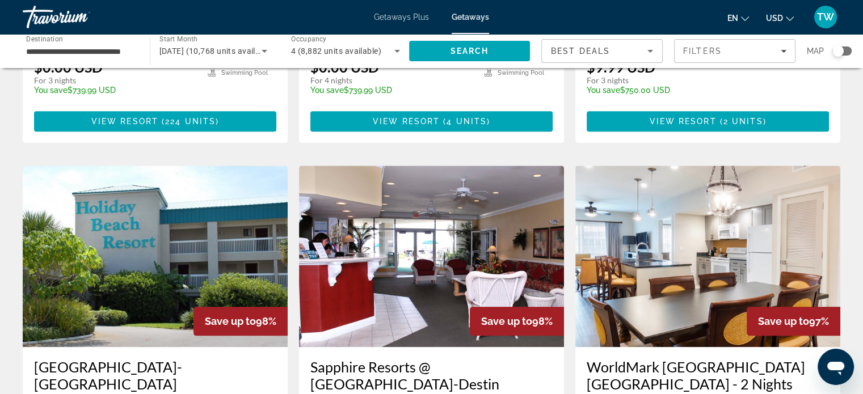
click at [414, 201] on img "Main content" at bounding box center [431, 256] width 265 height 181
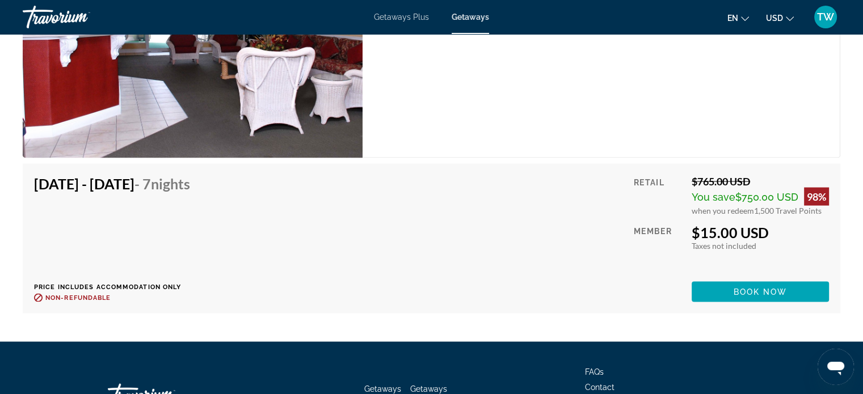
scroll to position [2222, 0]
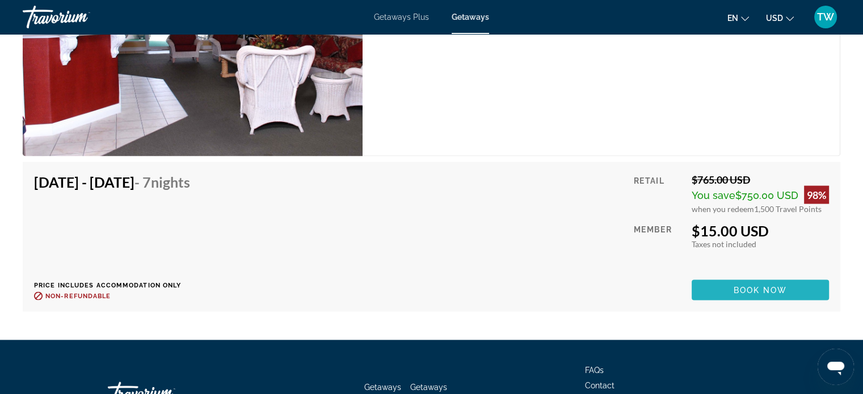
click at [716, 292] on span "Main content" at bounding box center [759, 290] width 137 height 27
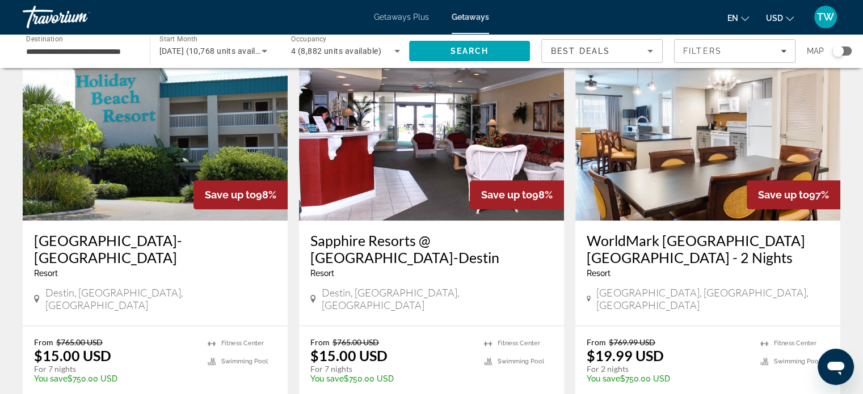
scroll to position [1369, 0]
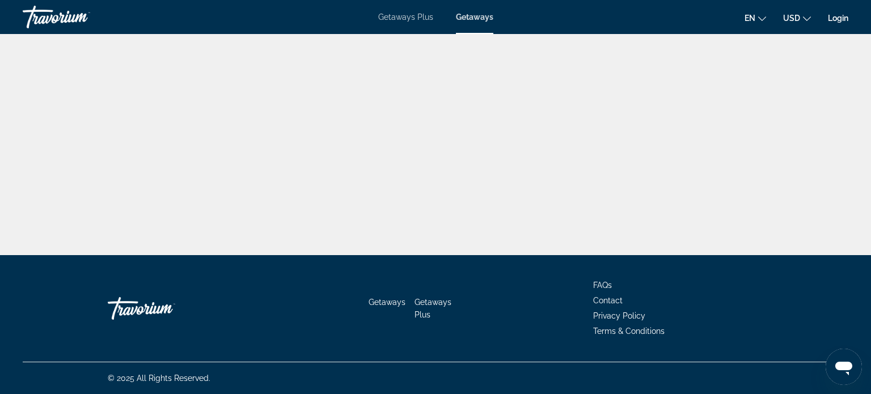
click at [470, 17] on span "Getaways" at bounding box center [474, 16] width 37 height 9
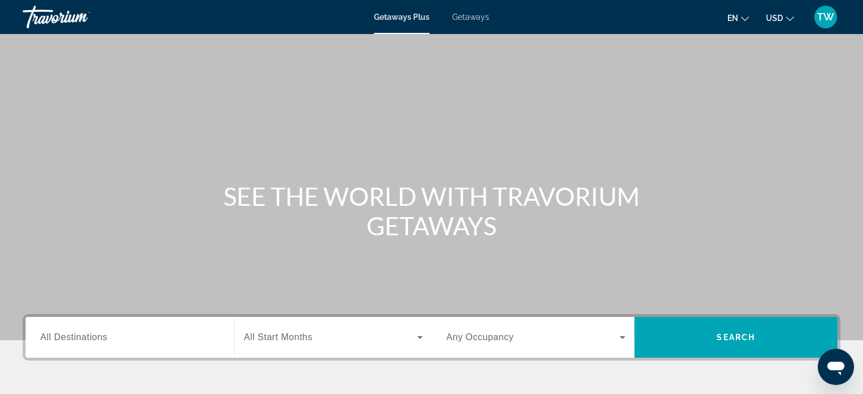
click at [471, 17] on span "Getaways" at bounding box center [470, 16] width 37 height 9
click at [121, 337] on input "Destination All Destinations" at bounding box center [129, 338] width 179 height 14
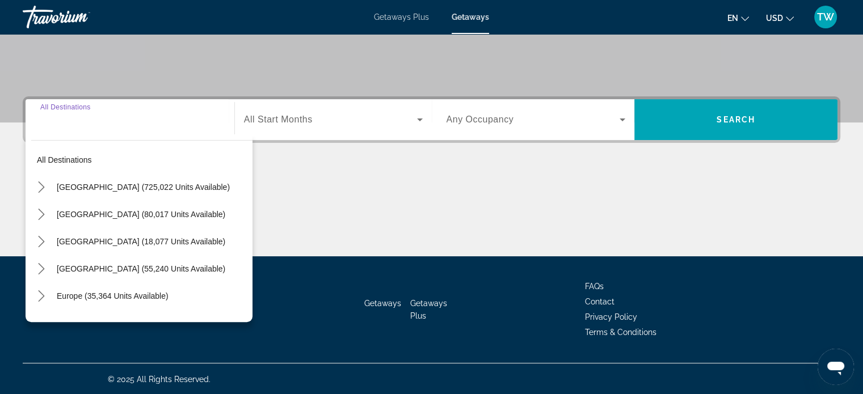
scroll to position [218, 0]
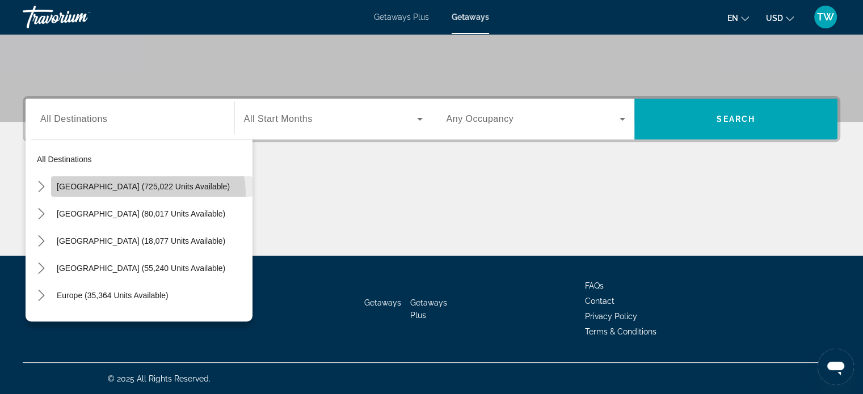
click at [137, 195] on span "Select destination: United States (725,022 units available)" at bounding box center [151, 186] width 201 height 27
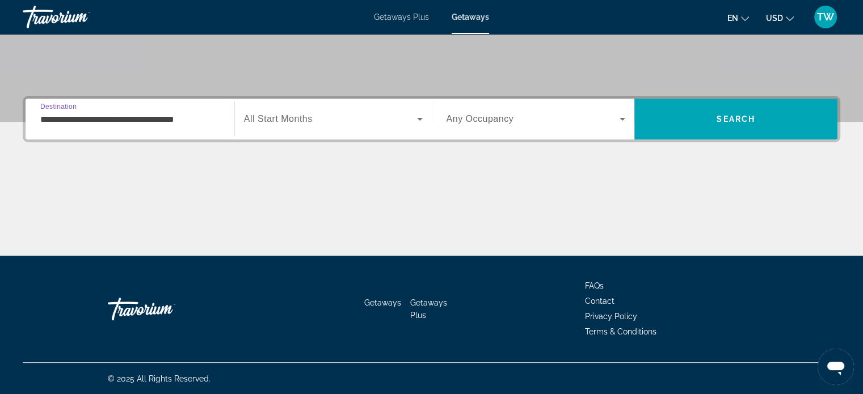
click at [151, 124] on input "**********" at bounding box center [129, 120] width 179 height 14
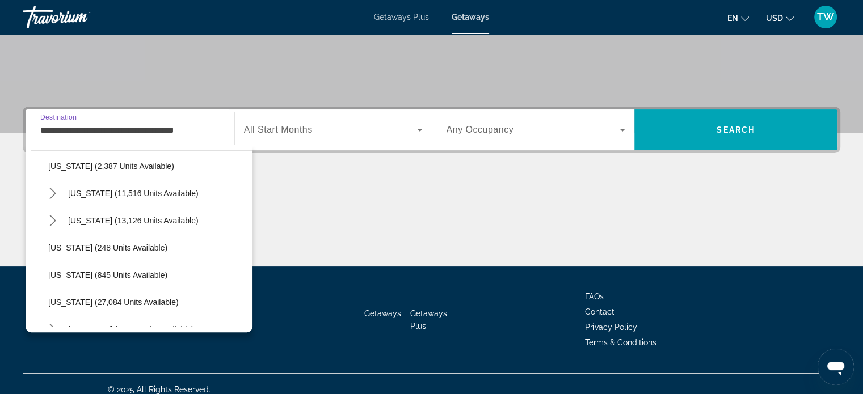
scroll to position [742, 0]
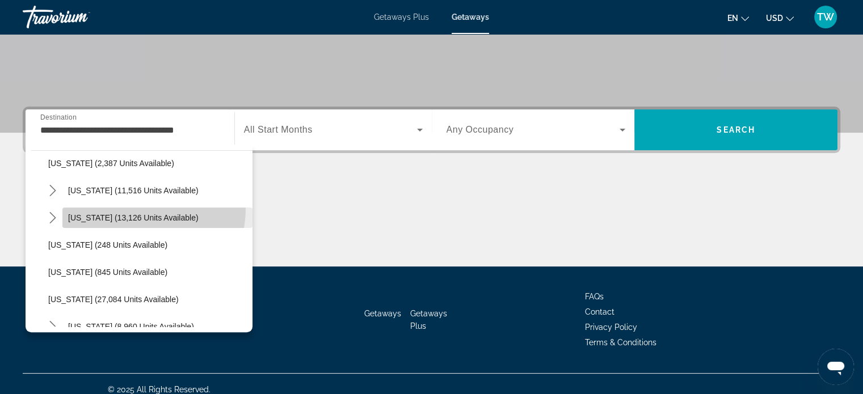
click at [125, 208] on span "Select destination: North Carolina (13,126 units available)" at bounding box center [157, 217] width 190 height 27
type input "**********"
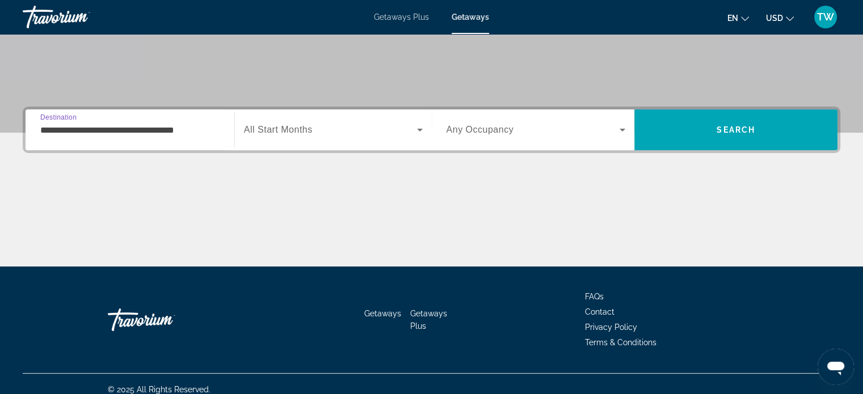
scroll to position [218, 0]
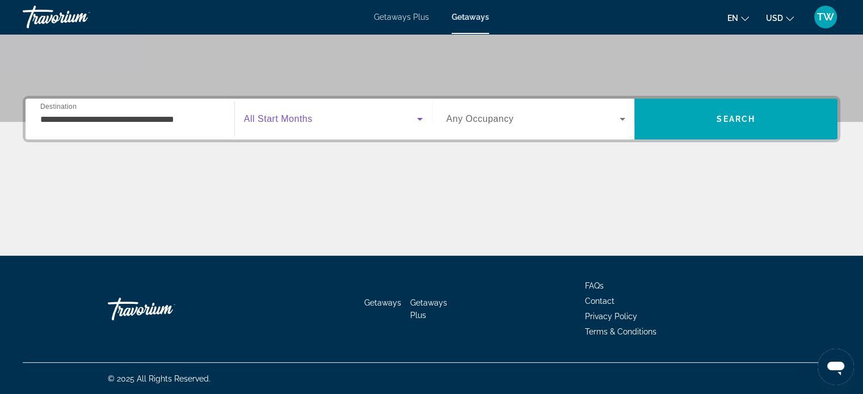
click at [420, 118] on icon "Search widget" at bounding box center [420, 119] width 6 height 3
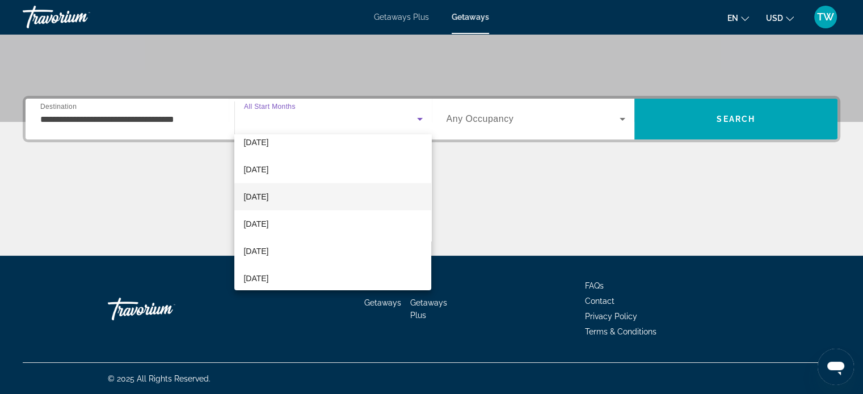
scroll to position [48, 0]
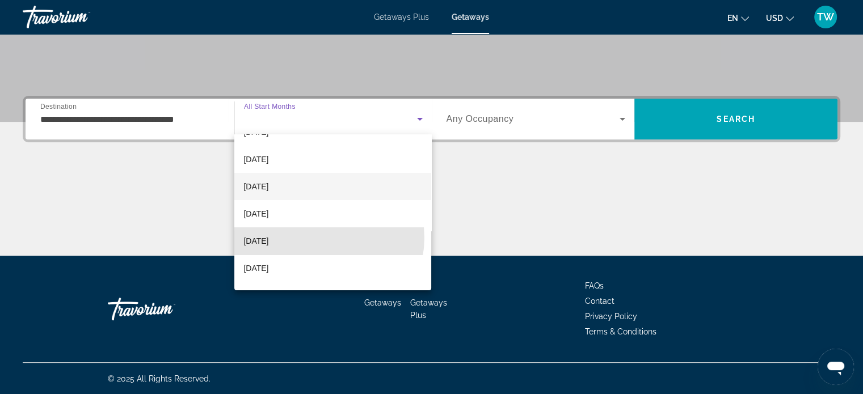
click at [322, 237] on mat-option "[DATE]" at bounding box center [332, 240] width 197 height 27
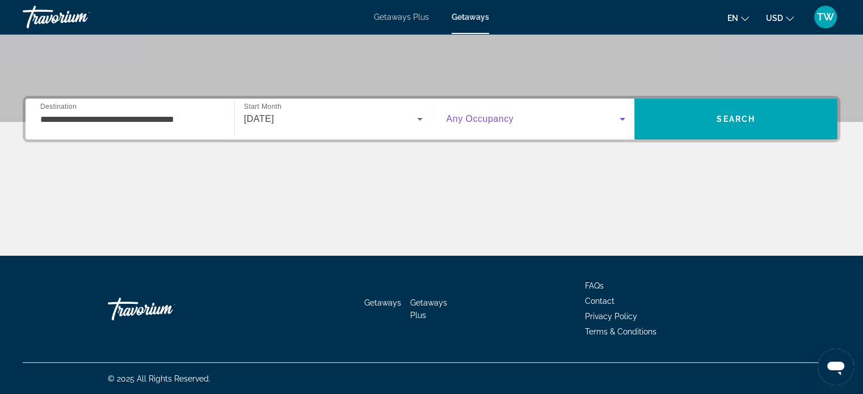
click at [623, 118] on icon "Search widget" at bounding box center [622, 119] width 6 height 3
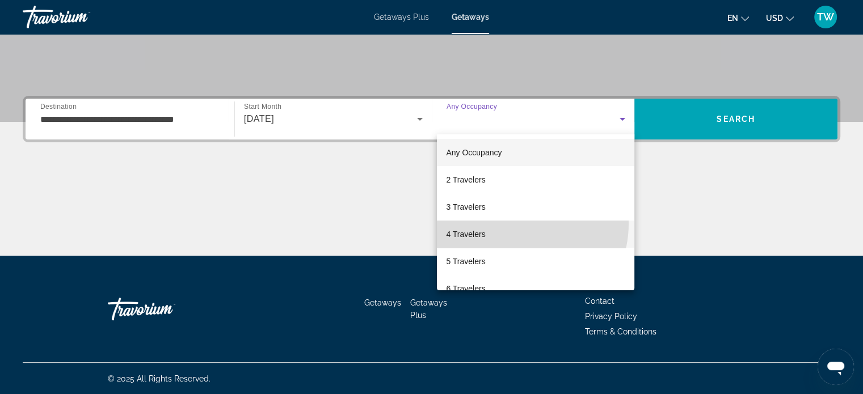
click at [514, 223] on mat-option "4 Travelers" at bounding box center [535, 234] width 197 height 27
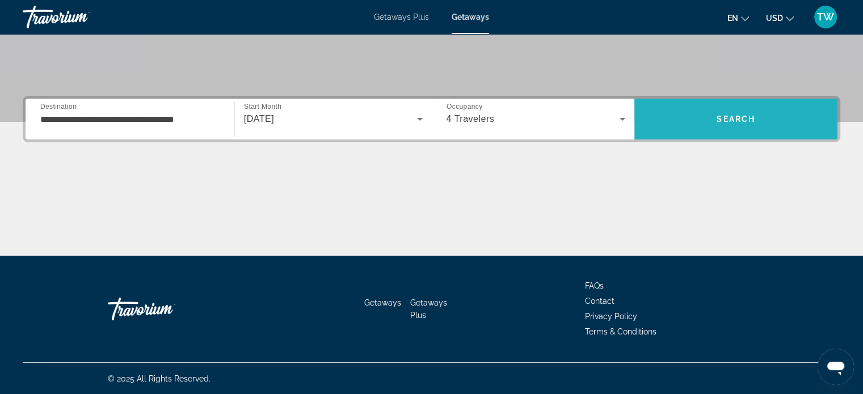
click at [705, 114] on span "Search" at bounding box center [735, 118] width 203 height 27
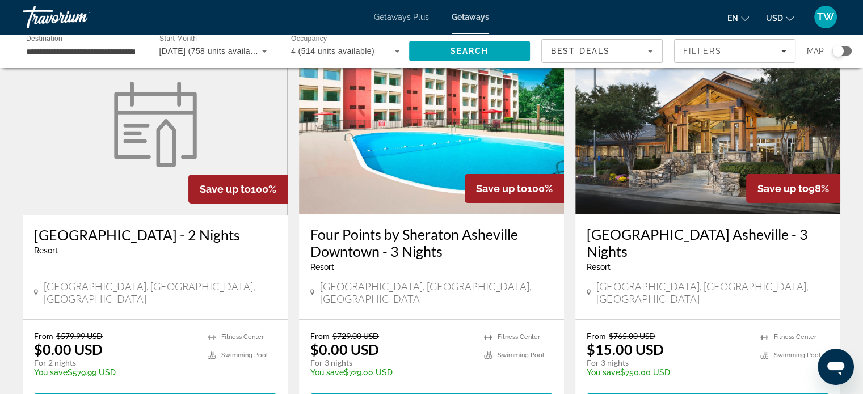
scroll to position [67, 0]
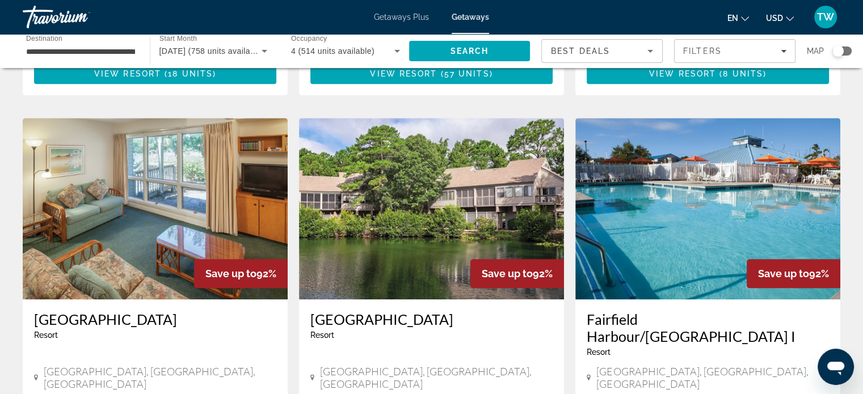
scroll to position [1218, 0]
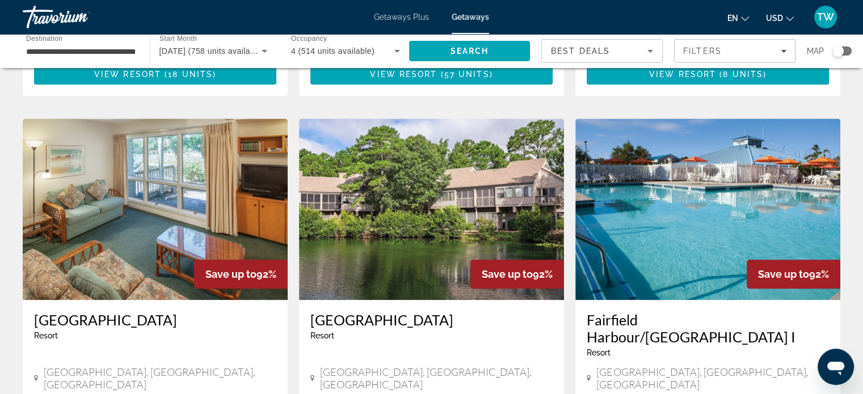
click at [130, 311] on div "[GEOGRAPHIC_DATA] - This is an adults only resort" at bounding box center [155, 329] width 242 height 37
click at [136, 170] on img "Main content" at bounding box center [155, 209] width 265 height 181
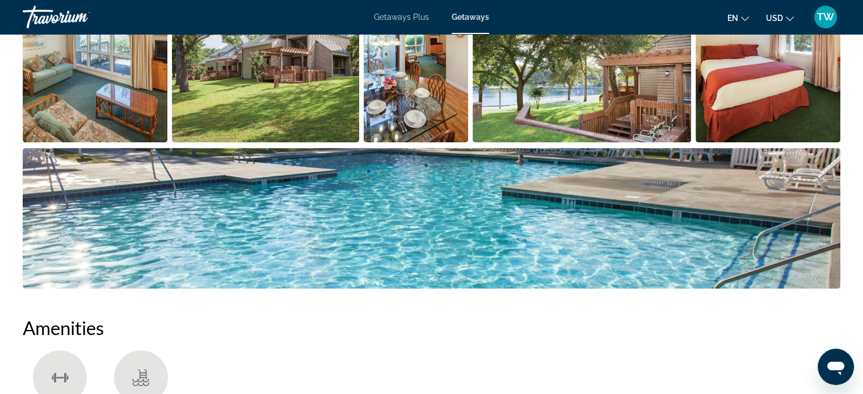
scroll to position [593, 0]
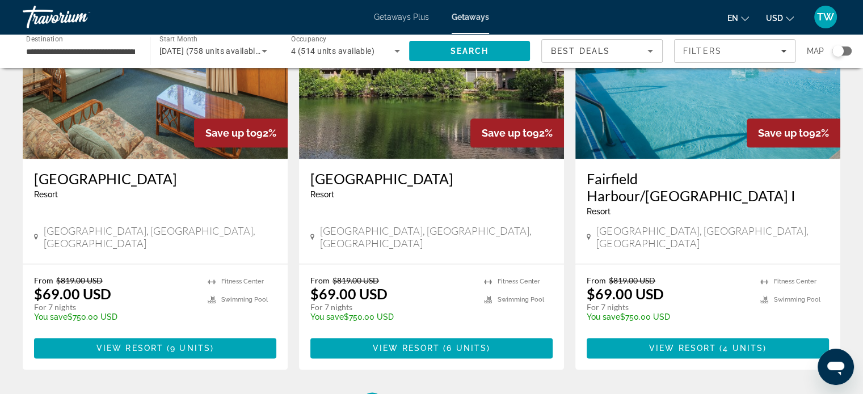
scroll to position [1360, 0]
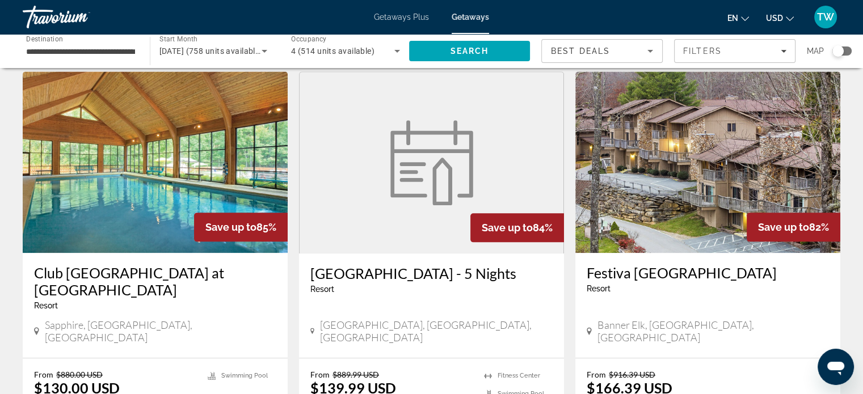
scroll to position [1231, 0]
click at [155, 162] on img "Main content" at bounding box center [155, 162] width 265 height 181
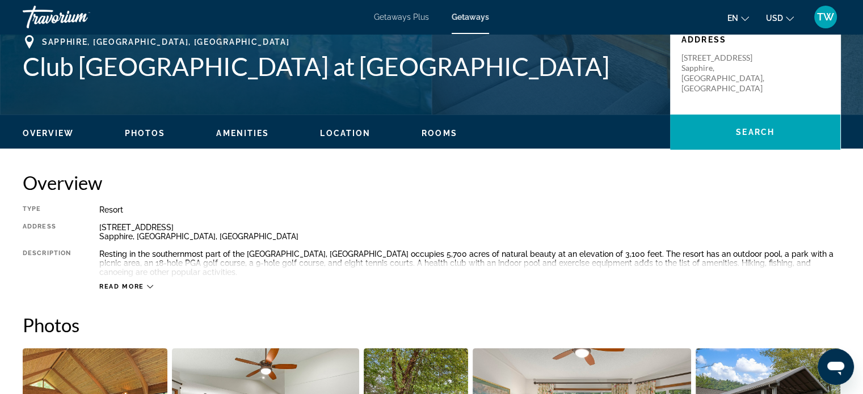
scroll to position [260, 0]
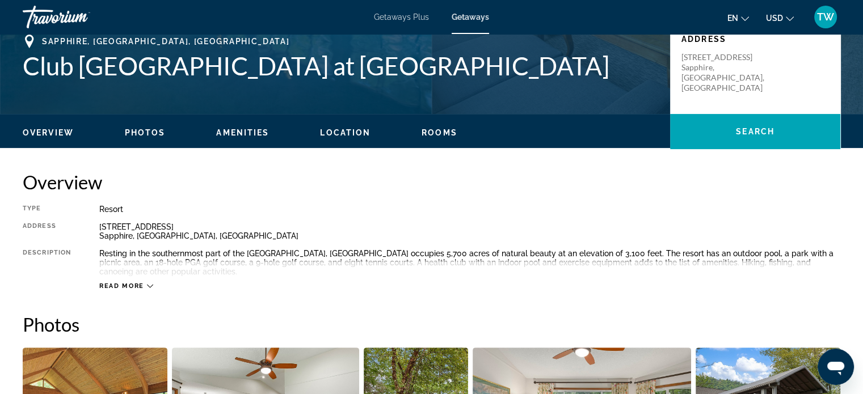
click at [147, 283] on icon "Main content" at bounding box center [150, 286] width 6 height 6
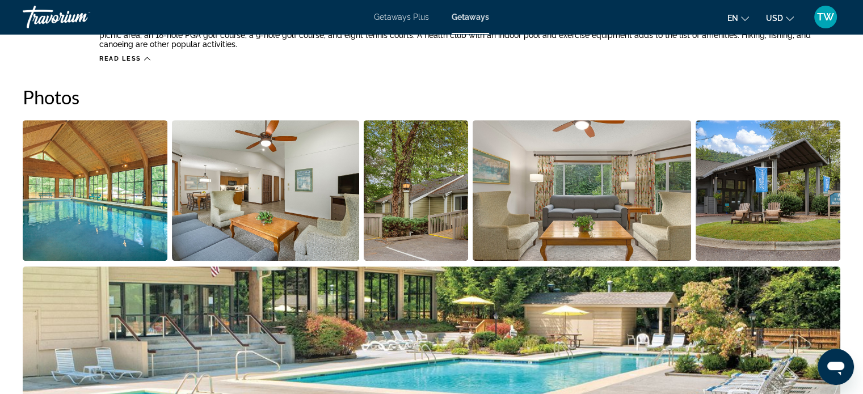
scroll to position [488, 0]
click at [231, 238] on img "Open full-screen image slider" at bounding box center [265, 190] width 187 height 141
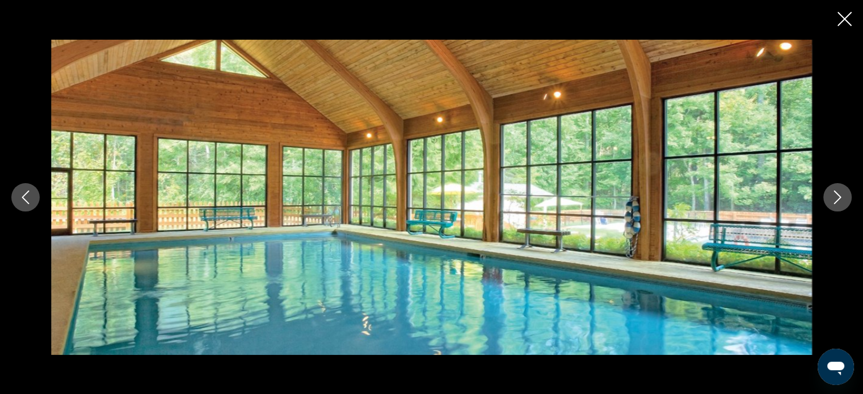
click at [840, 201] on icon "Next image" at bounding box center [837, 198] width 14 height 14
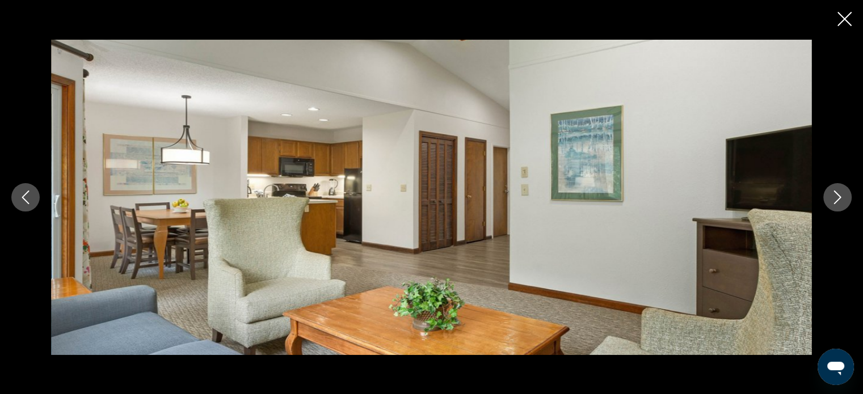
click at [840, 201] on icon "Next image" at bounding box center [837, 198] width 14 height 14
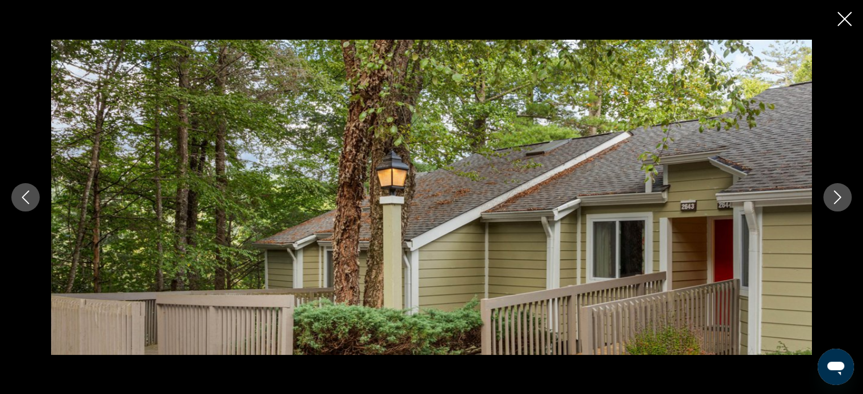
click at [840, 201] on icon "Next image" at bounding box center [837, 198] width 14 height 14
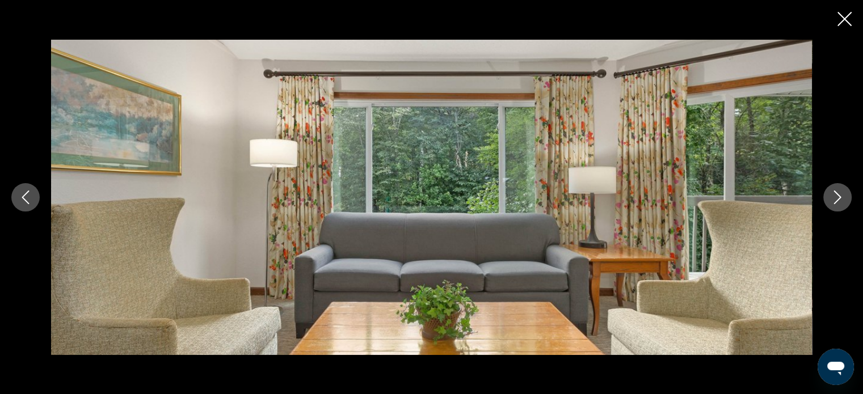
click at [840, 201] on icon "Next image" at bounding box center [837, 198] width 14 height 14
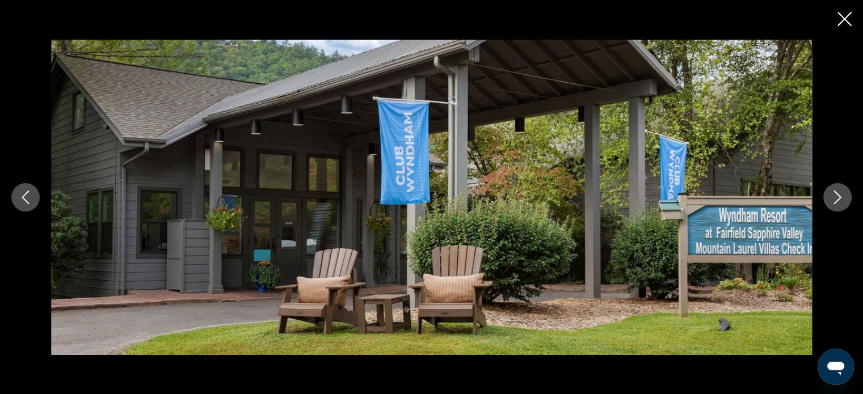
click at [840, 201] on icon "Next image" at bounding box center [837, 198] width 14 height 14
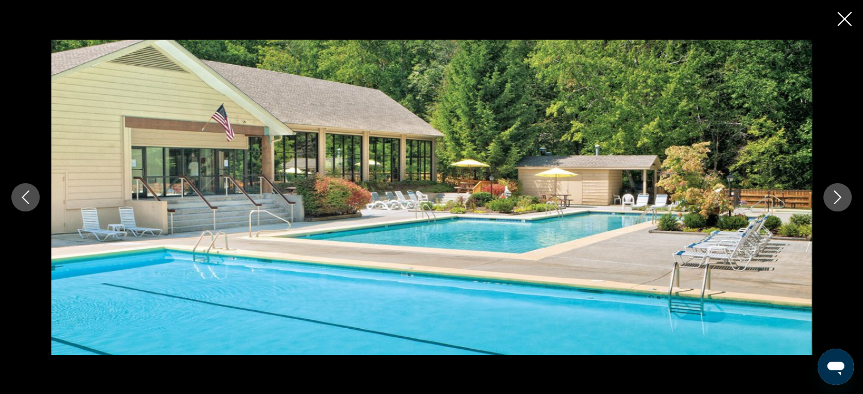
click at [840, 201] on icon "Next image" at bounding box center [837, 198] width 14 height 14
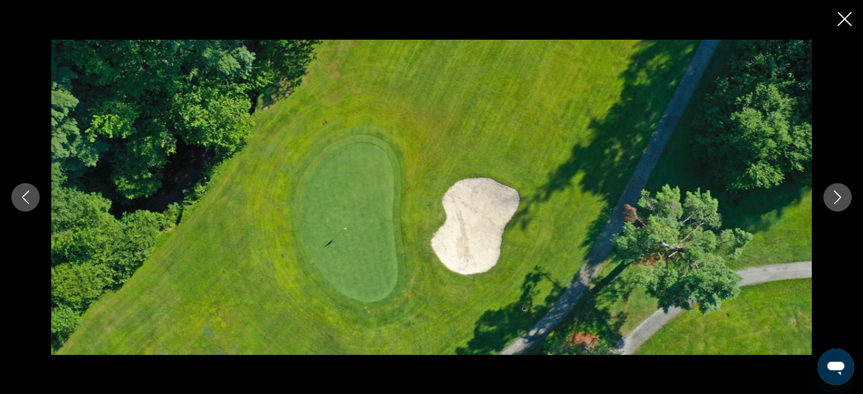
click at [840, 201] on icon "Next image" at bounding box center [837, 198] width 14 height 14
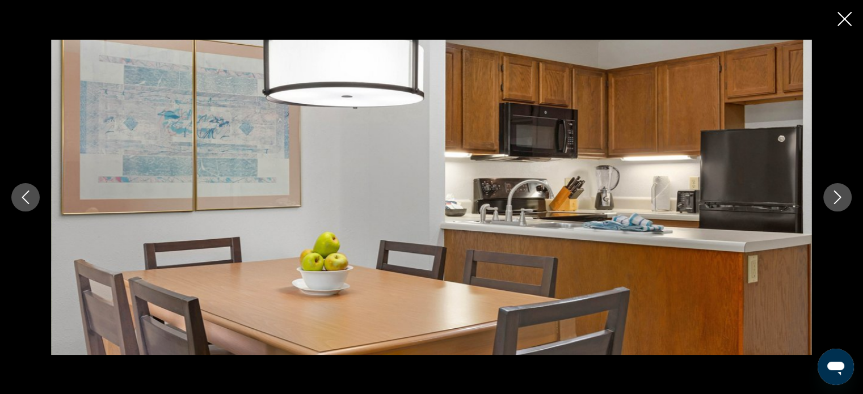
click at [840, 201] on icon "Next image" at bounding box center [837, 198] width 14 height 14
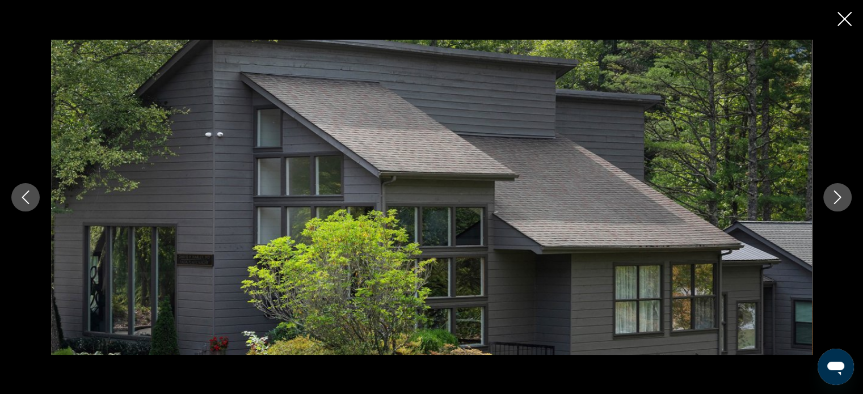
click at [840, 201] on icon "Next image" at bounding box center [837, 198] width 14 height 14
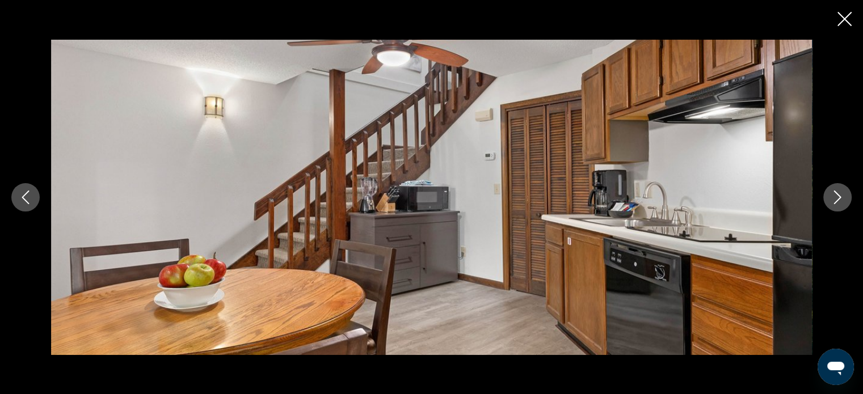
click at [840, 201] on icon "Next image" at bounding box center [837, 198] width 14 height 14
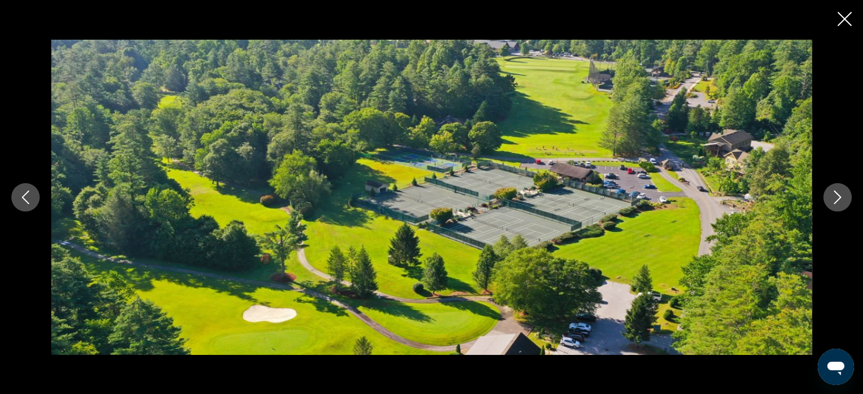
click at [840, 201] on icon "Next image" at bounding box center [837, 198] width 14 height 14
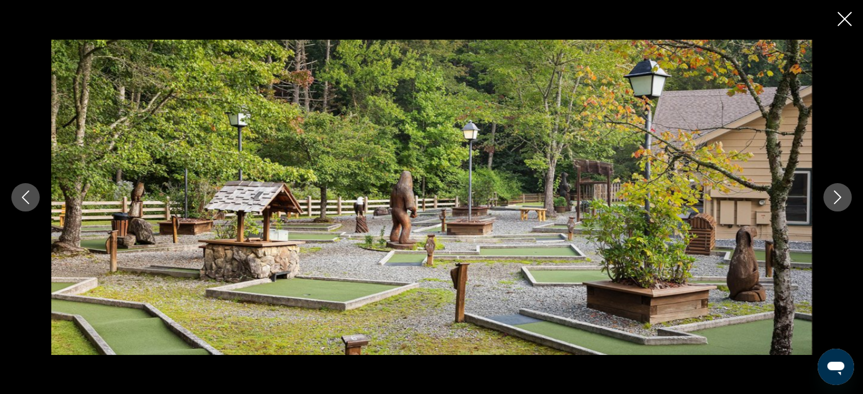
click at [840, 201] on icon "Next image" at bounding box center [837, 198] width 14 height 14
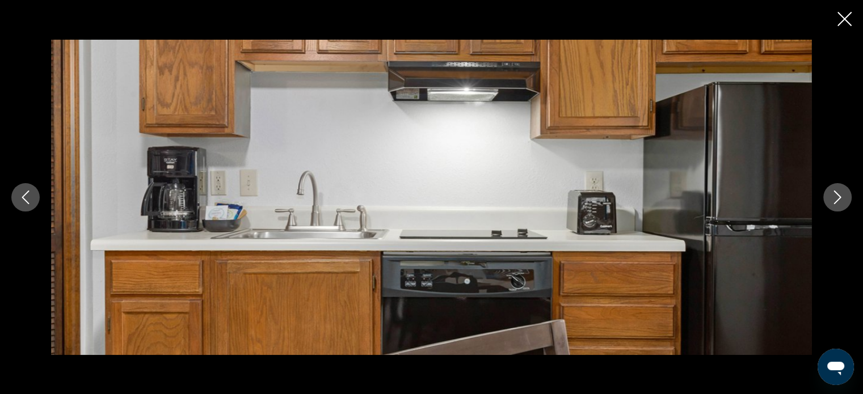
click at [840, 201] on icon "Next image" at bounding box center [837, 198] width 14 height 14
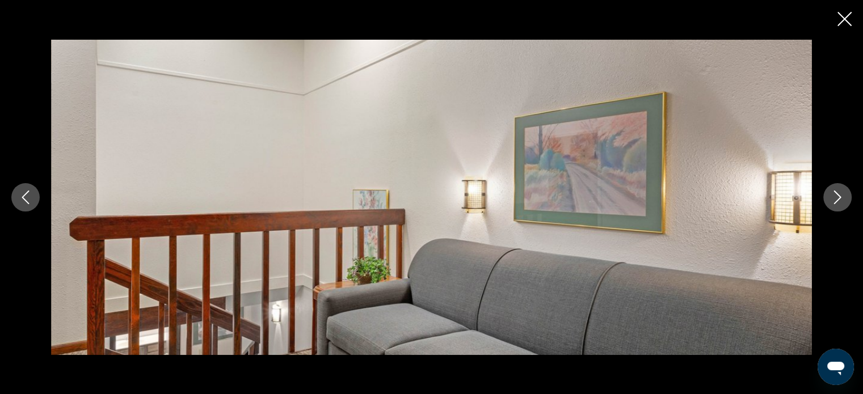
click at [840, 201] on icon "Next image" at bounding box center [837, 198] width 14 height 14
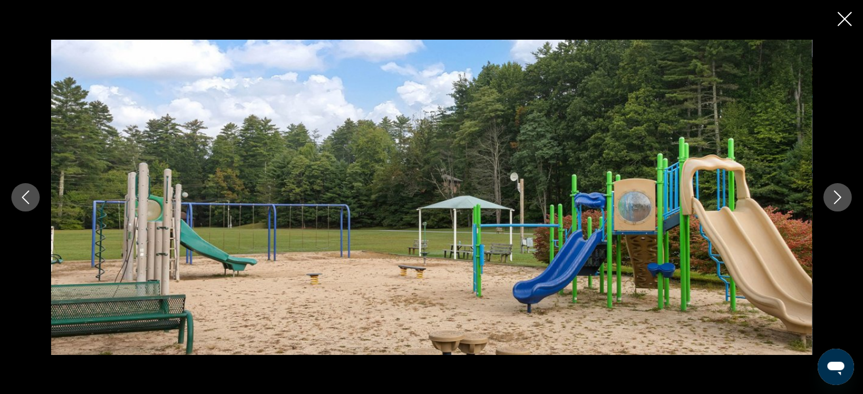
click at [840, 201] on icon "Next image" at bounding box center [837, 198] width 14 height 14
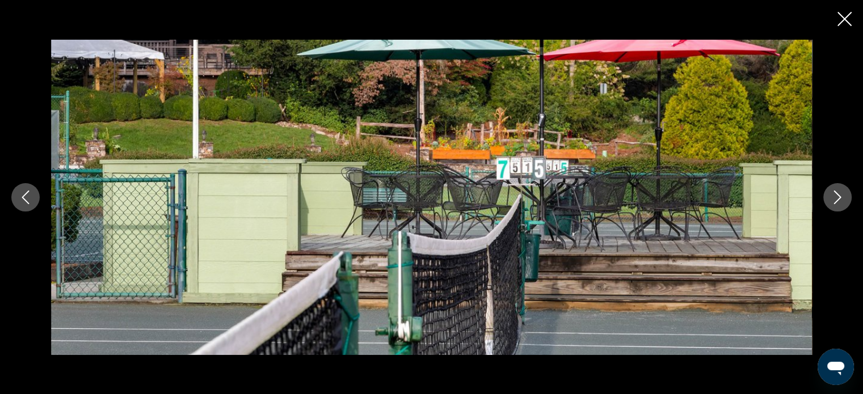
click at [840, 201] on icon "Next image" at bounding box center [837, 198] width 14 height 14
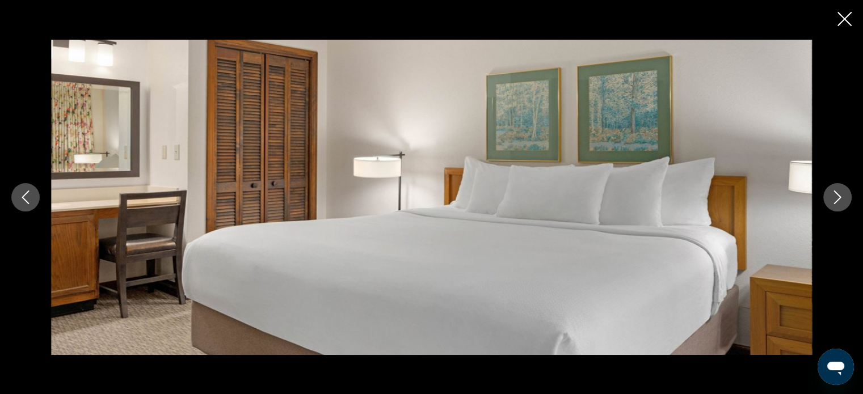
click at [840, 201] on icon "Next image" at bounding box center [837, 198] width 14 height 14
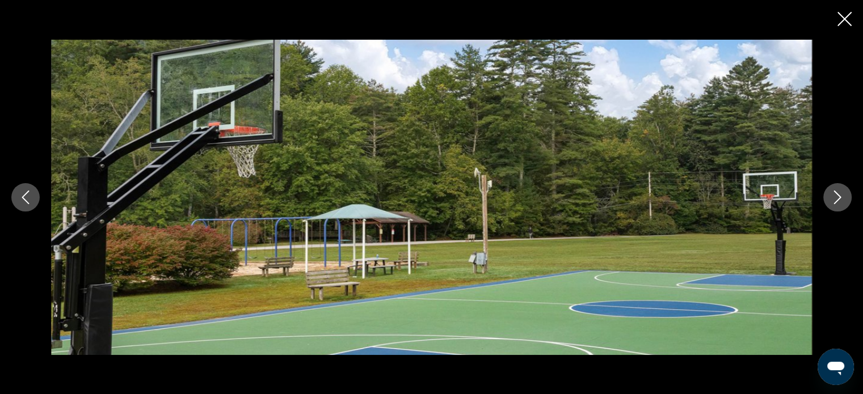
click at [840, 201] on icon "Next image" at bounding box center [837, 198] width 14 height 14
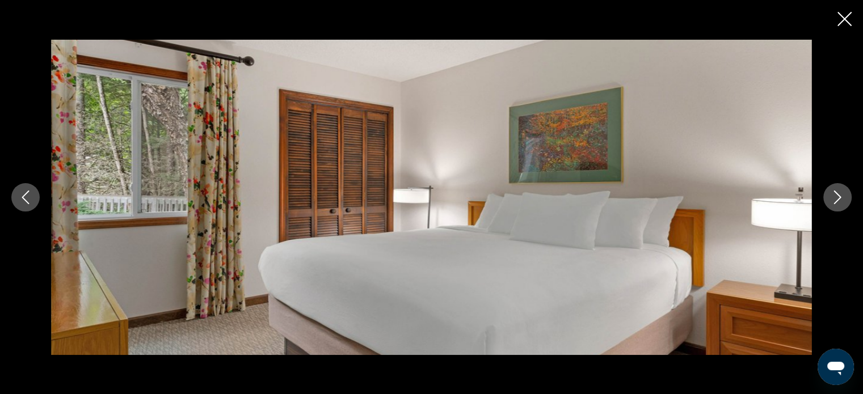
click at [840, 201] on icon "Next image" at bounding box center [837, 198] width 14 height 14
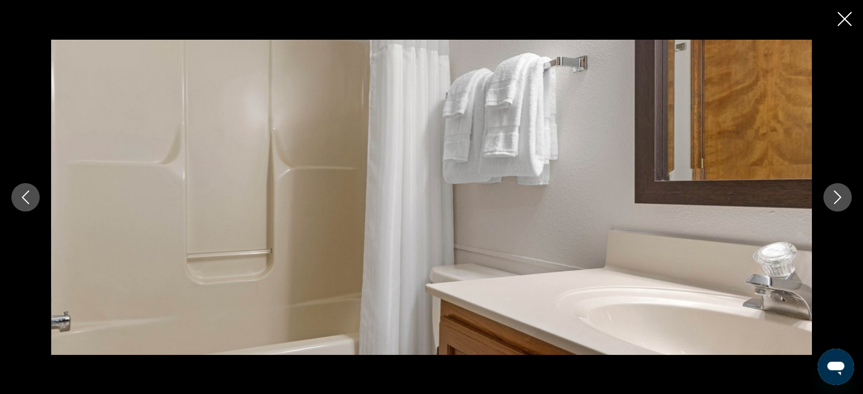
click at [840, 201] on icon "Next image" at bounding box center [837, 198] width 14 height 14
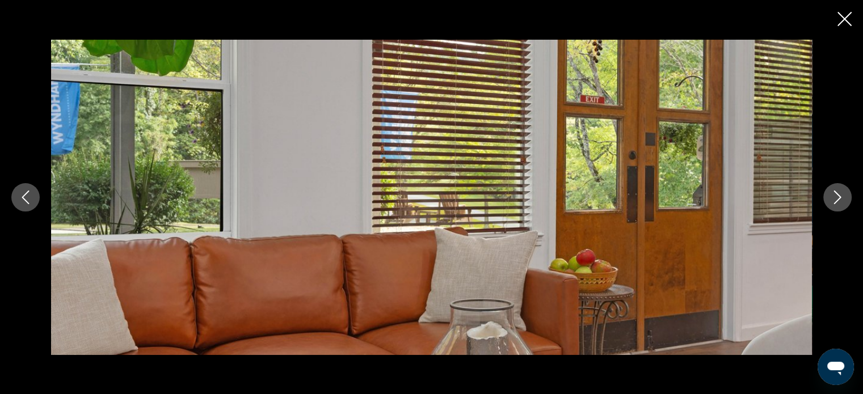
click at [840, 201] on icon "Next image" at bounding box center [837, 198] width 14 height 14
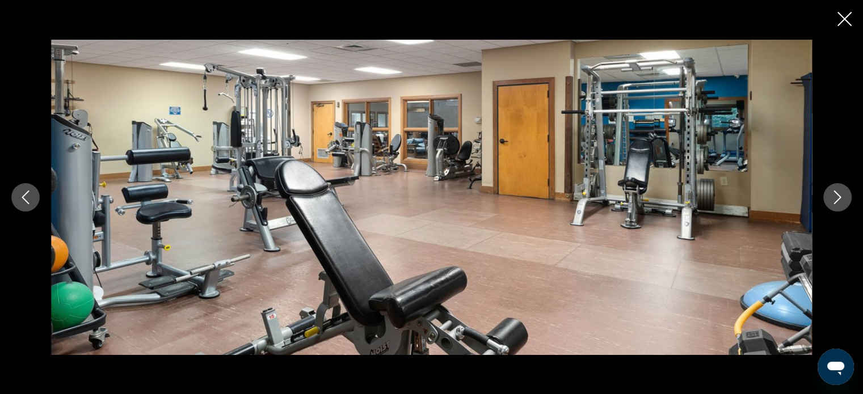
click at [840, 201] on icon "Next image" at bounding box center [837, 198] width 14 height 14
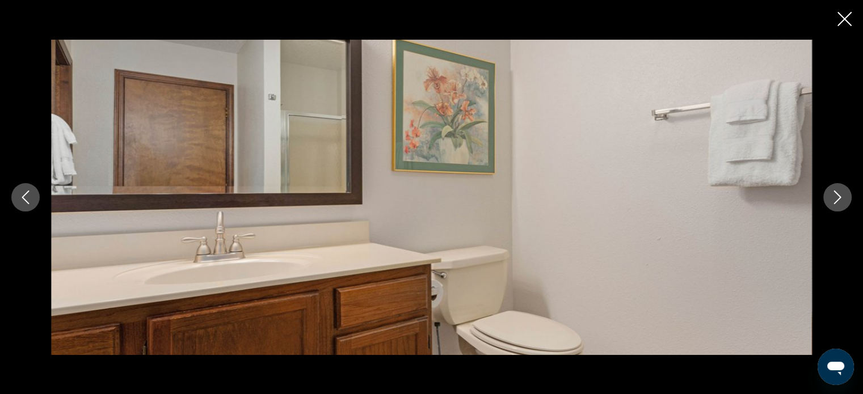
click at [840, 201] on icon "Next image" at bounding box center [837, 198] width 14 height 14
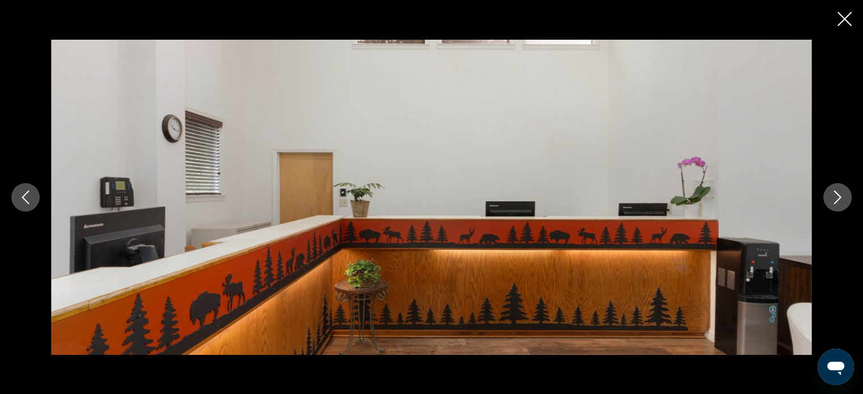
click at [840, 201] on icon "Next image" at bounding box center [837, 198] width 14 height 14
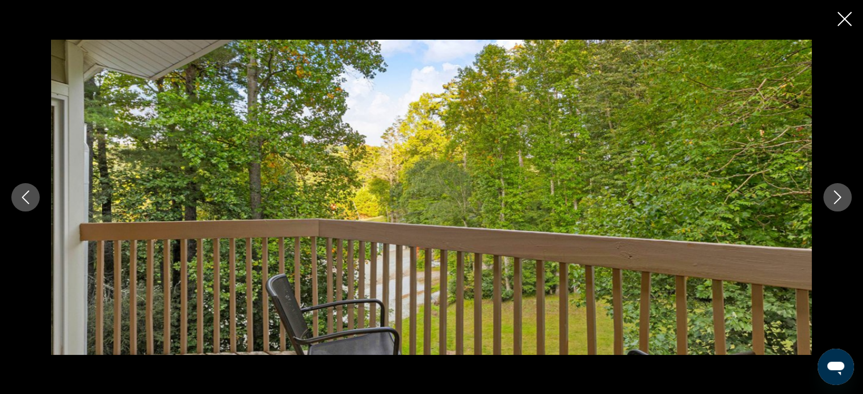
click at [840, 201] on icon "Next image" at bounding box center [837, 198] width 14 height 14
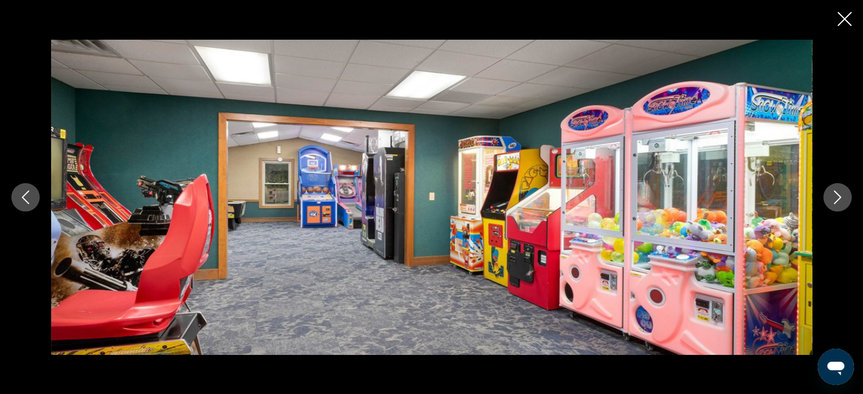
click at [840, 201] on icon "Next image" at bounding box center [837, 198] width 14 height 14
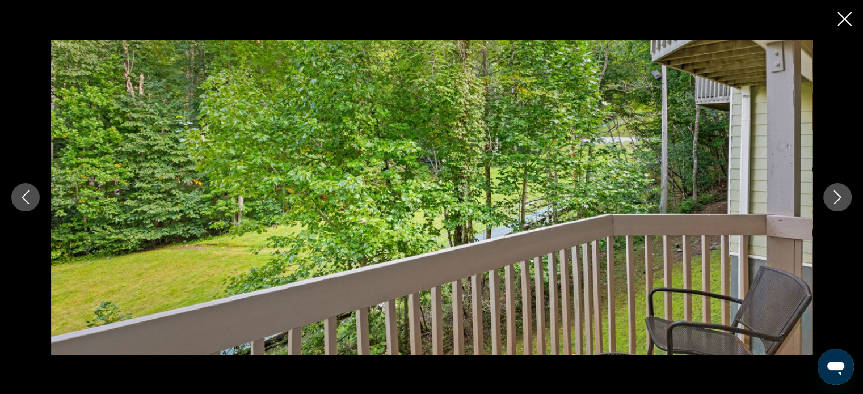
click at [840, 201] on icon "Next image" at bounding box center [837, 198] width 14 height 14
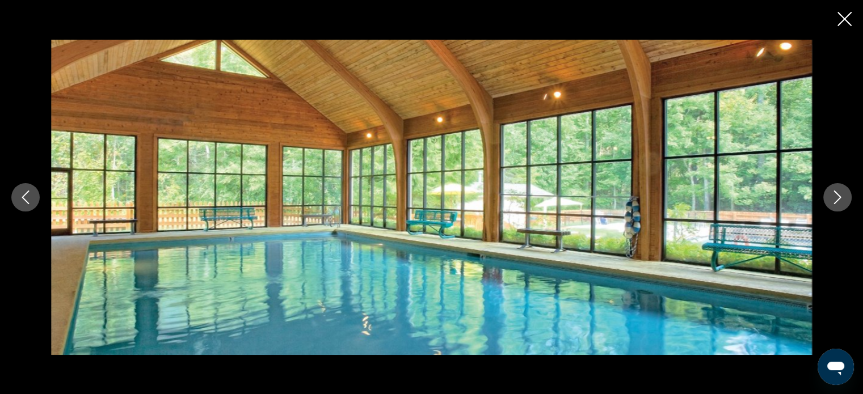
click at [840, 201] on icon "Next image" at bounding box center [837, 198] width 14 height 14
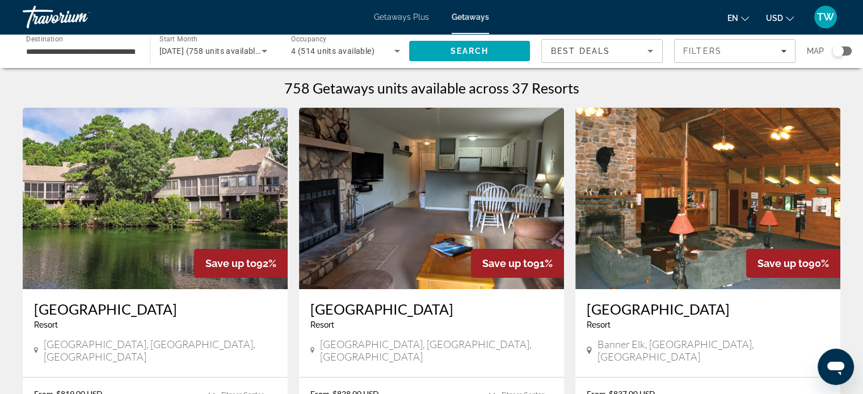
drag, startPoint x: 161, startPoint y: 100, endPoint x: 267, endPoint y: 151, distance: 117.4
click at [707, 240] on img "Main content" at bounding box center [707, 198] width 265 height 181
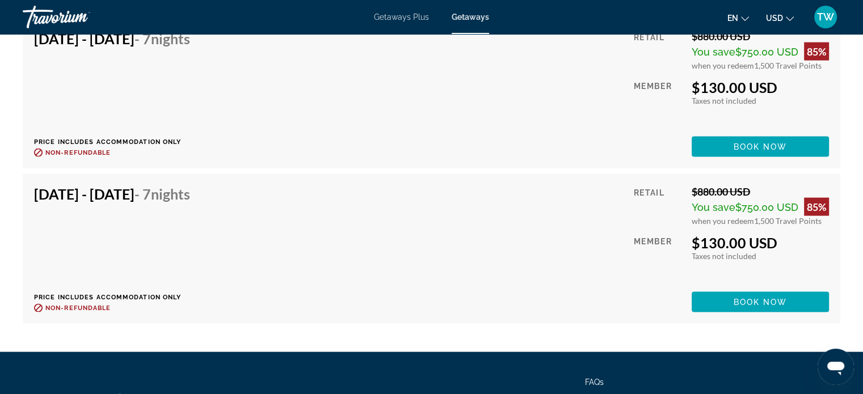
scroll to position [2419, 0]
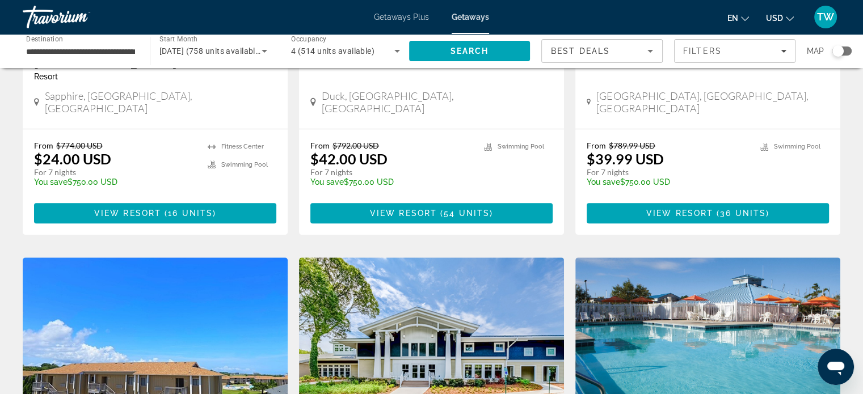
scroll to position [750, 0]
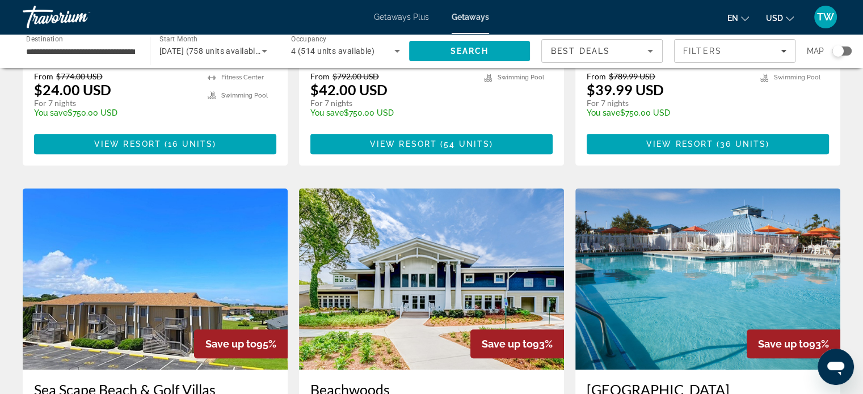
click at [345, 264] on img "Main content" at bounding box center [431, 278] width 265 height 181
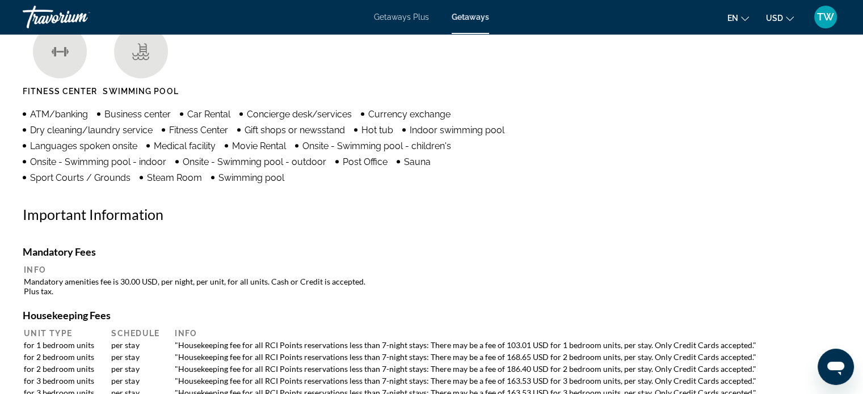
scroll to position [930, 0]
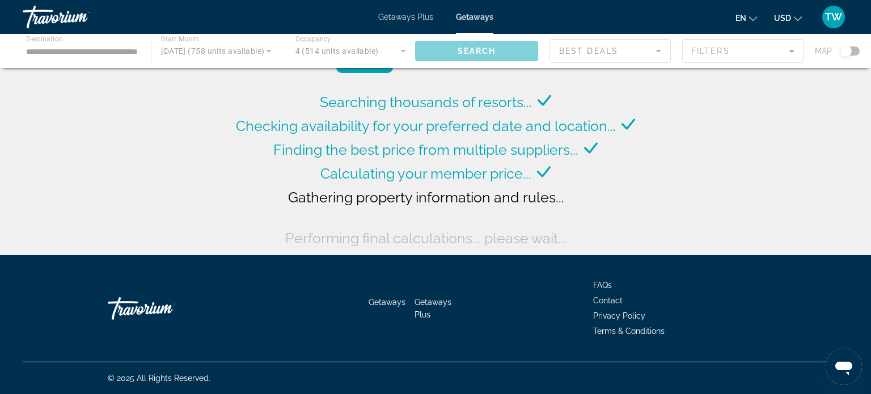
click at [91, 49] on div "Main content" at bounding box center [435, 51] width 871 height 34
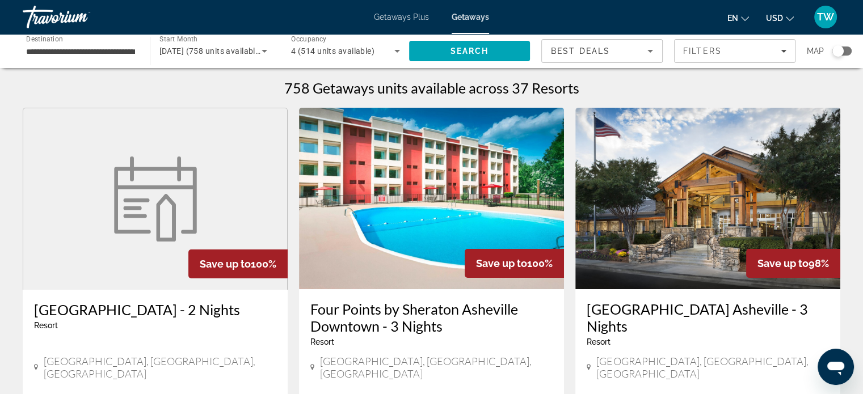
click at [67, 58] on div "**********" at bounding box center [80, 51] width 109 height 32
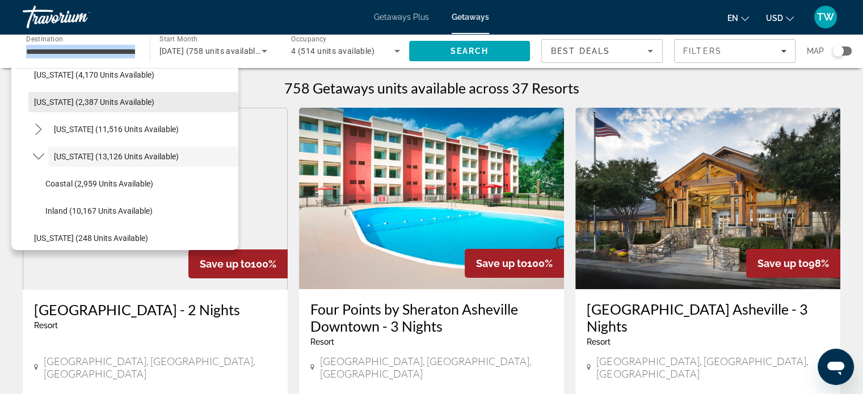
drag, startPoint x: 67, startPoint y: 58, endPoint x: 69, endPoint y: 91, distance: 32.4
click at [69, 68] on div "**********" at bounding box center [80, 51] width 127 height 34
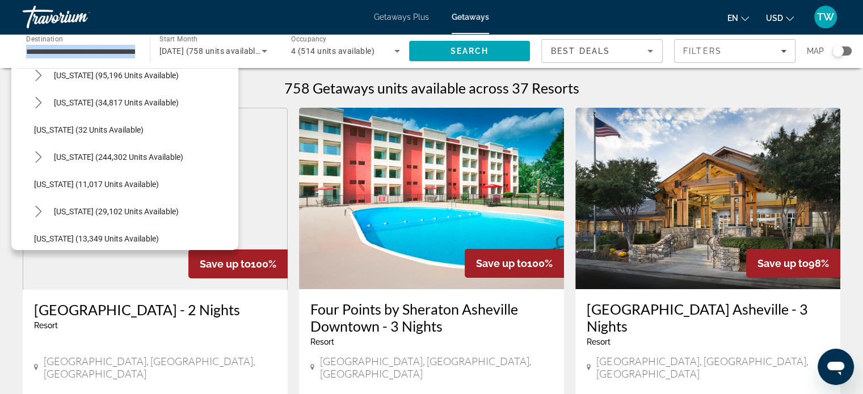
scroll to position [120, 0]
click at [86, 163] on span "Select destination: Florida (244,302 units available)" at bounding box center [143, 158] width 190 height 27
type input "**********"
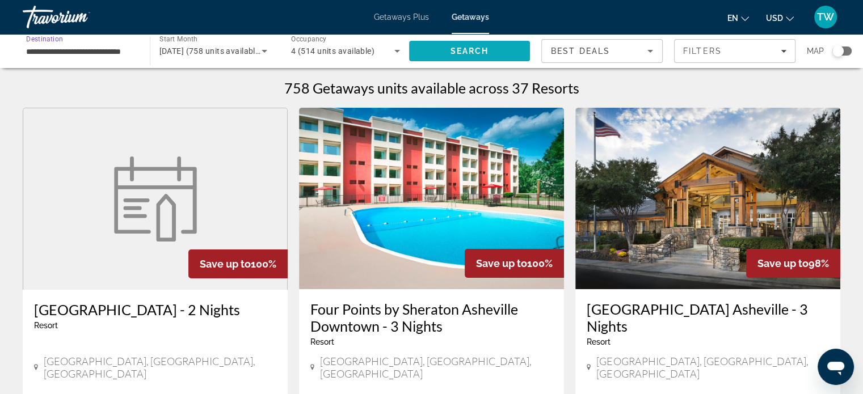
scroll to position [0, 0]
click at [482, 51] on span "Search" at bounding box center [469, 51] width 39 height 9
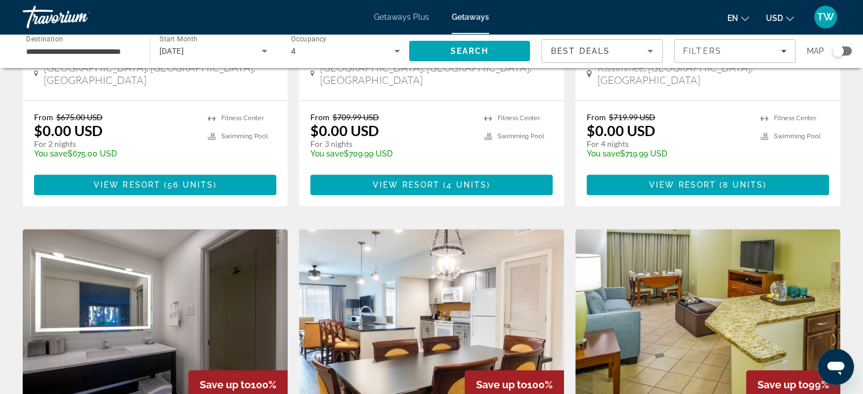
scroll to position [721, 0]
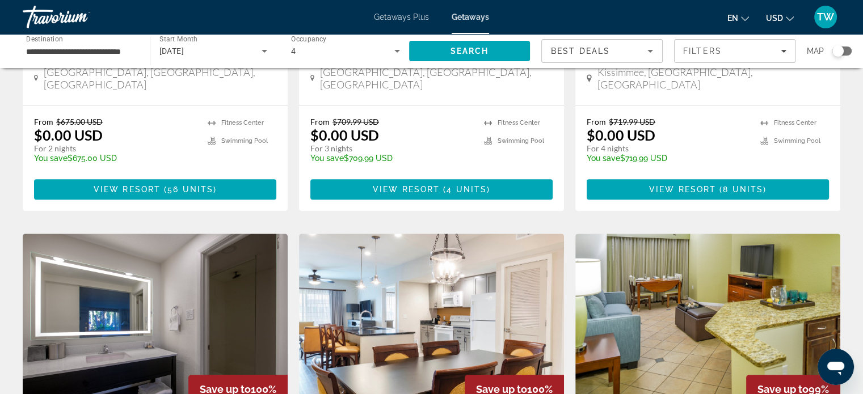
click at [648, 302] on img "Main content" at bounding box center [707, 324] width 265 height 181
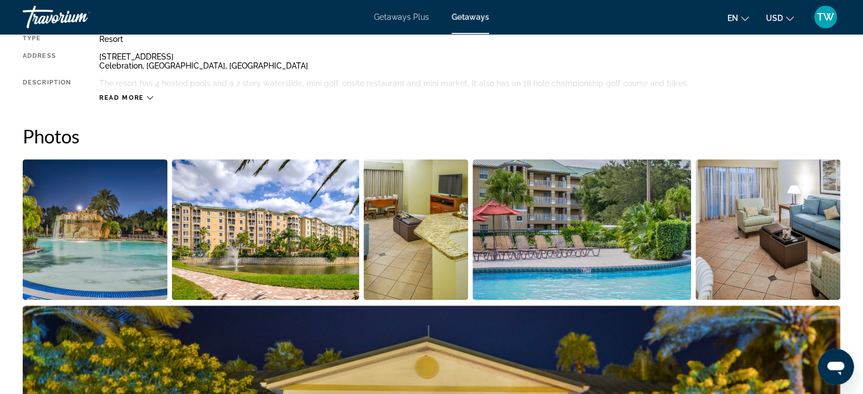
scroll to position [438, 0]
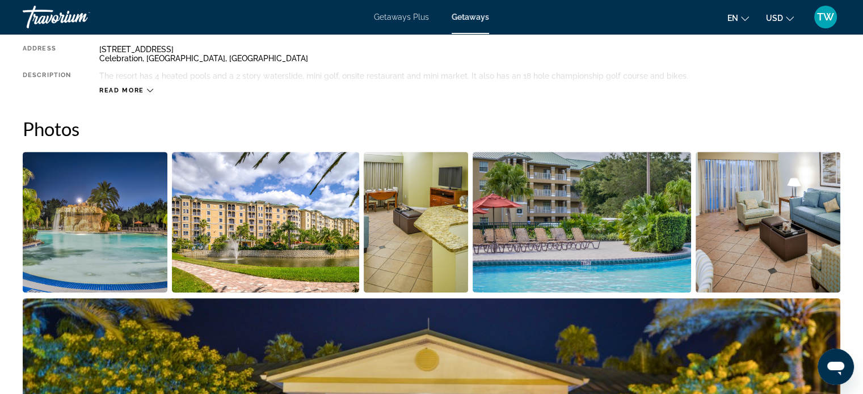
click at [106, 183] on img "Open full-screen image slider" at bounding box center [95, 222] width 145 height 141
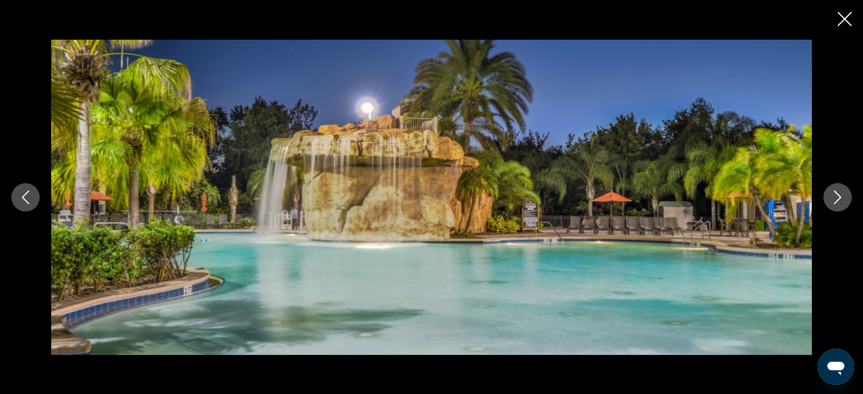
click at [835, 202] on icon "Next image" at bounding box center [837, 198] width 7 height 14
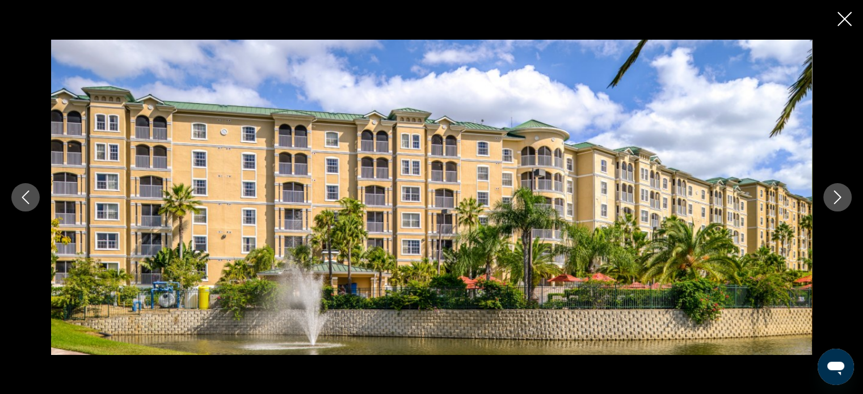
click at [835, 202] on icon "Next image" at bounding box center [837, 198] width 7 height 14
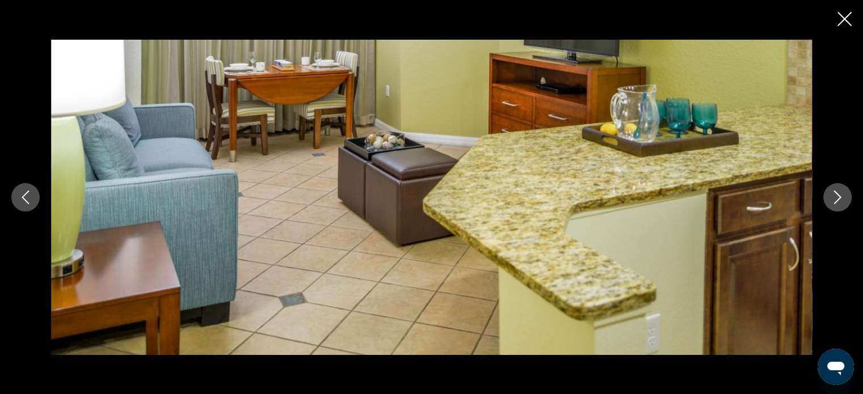
click at [835, 202] on icon "Next image" at bounding box center [837, 198] width 7 height 14
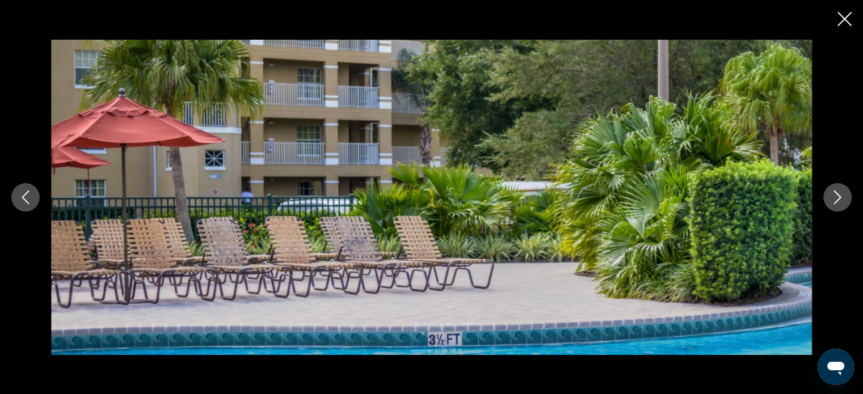
click at [835, 202] on icon "Next image" at bounding box center [837, 198] width 7 height 14
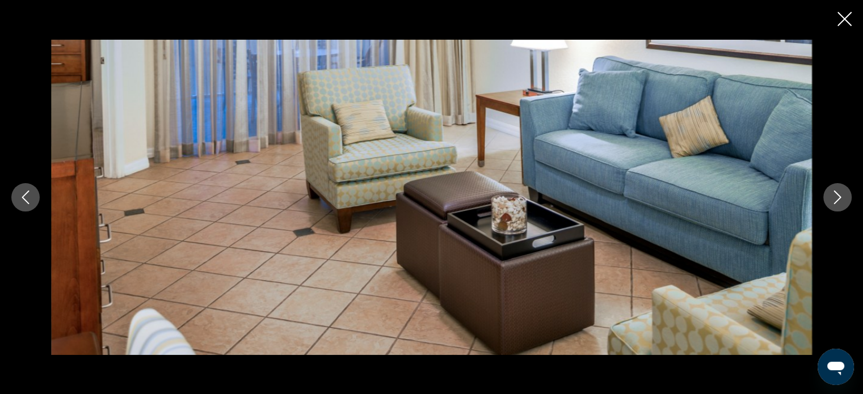
click at [835, 202] on icon "Next image" at bounding box center [837, 198] width 7 height 14
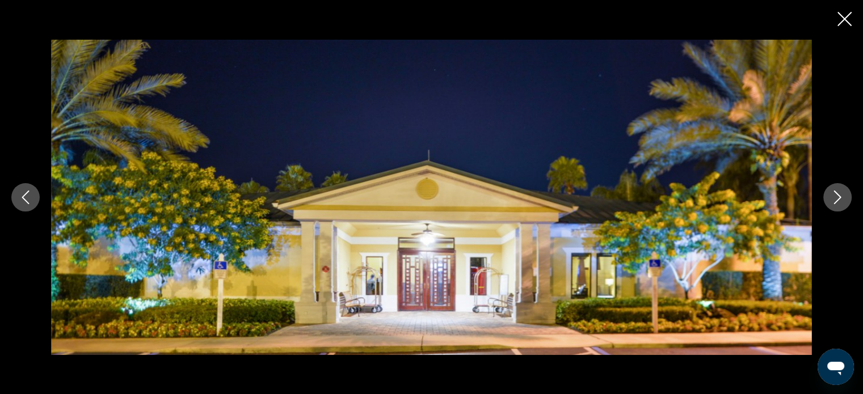
click at [835, 202] on icon "Next image" at bounding box center [837, 198] width 7 height 14
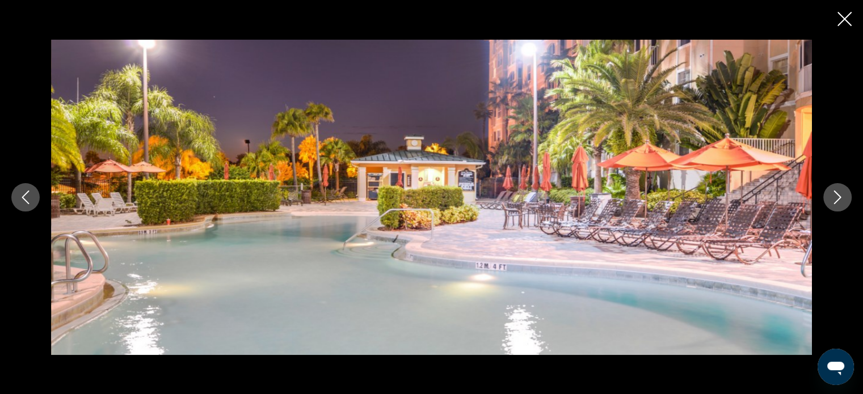
click at [835, 202] on icon "Next image" at bounding box center [837, 198] width 7 height 14
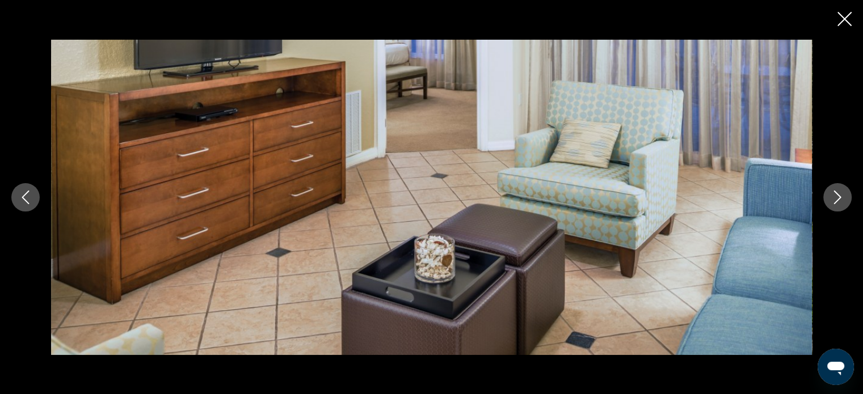
click at [835, 202] on icon "Next image" at bounding box center [837, 198] width 7 height 14
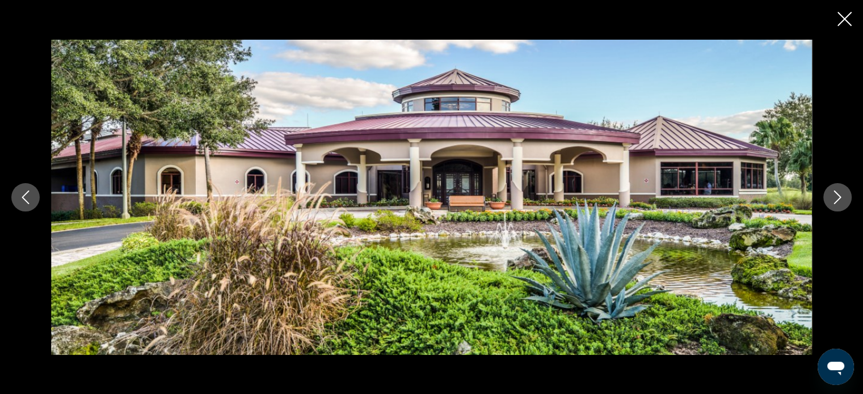
click at [835, 202] on icon "Next image" at bounding box center [837, 198] width 7 height 14
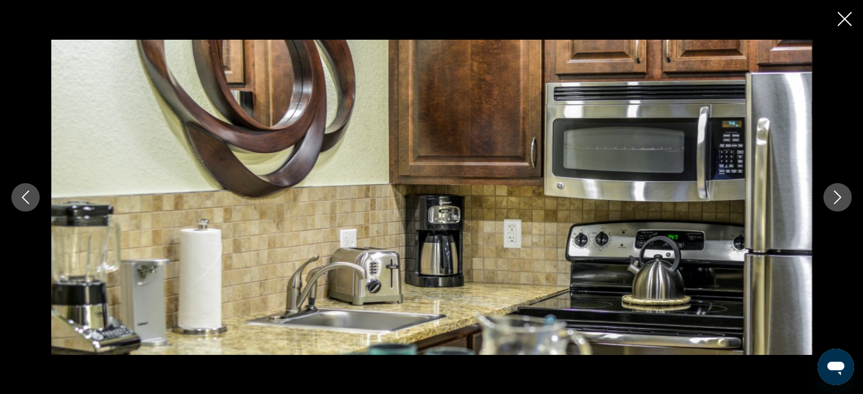
click at [835, 202] on icon "Next image" at bounding box center [837, 198] width 7 height 14
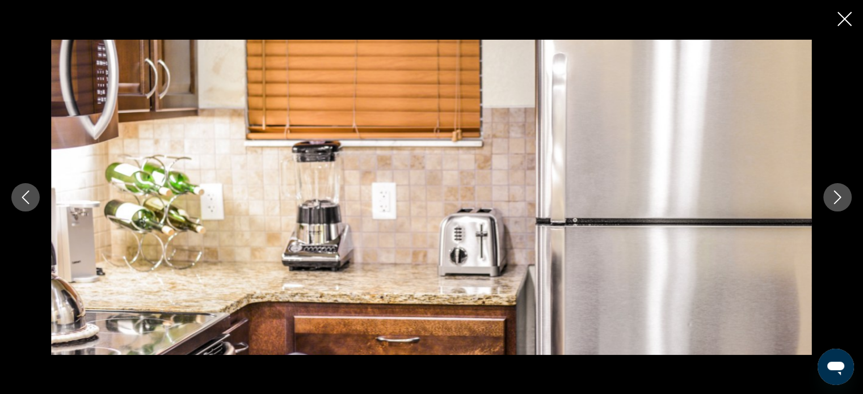
click at [835, 202] on icon "Next image" at bounding box center [837, 198] width 7 height 14
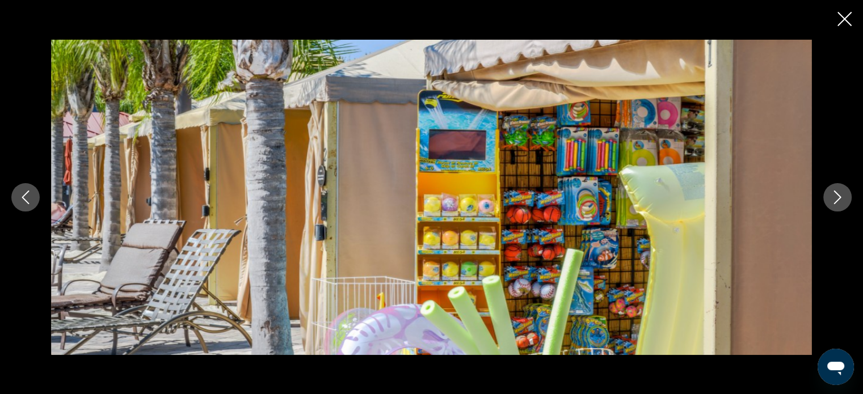
click at [835, 202] on icon "Next image" at bounding box center [837, 198] width 7 height 14
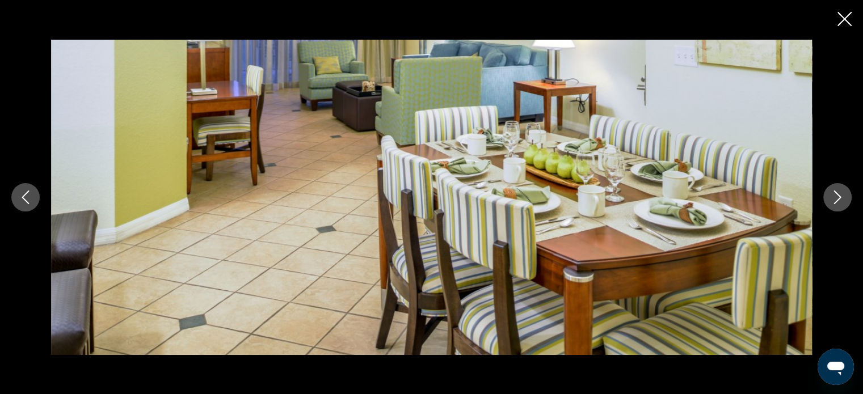
click at [835, 202] on icon "Next image" at bounding box center [837, 198] width 7 height 14
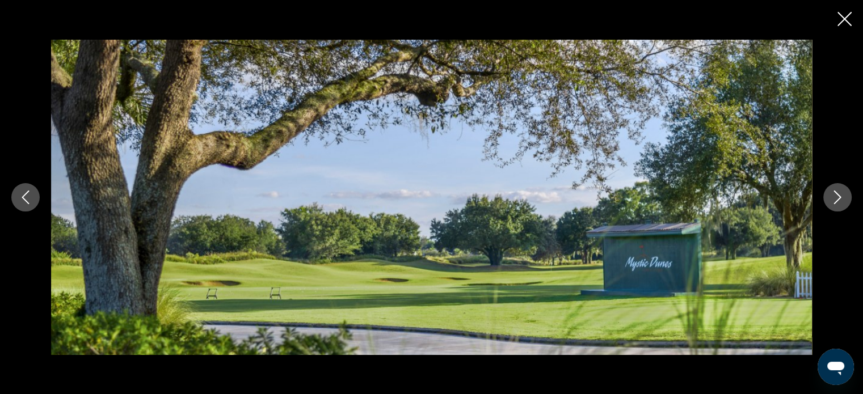
click at [835, 202] on icon "Next image" at bounding box center [837, 198] width 7 height 14
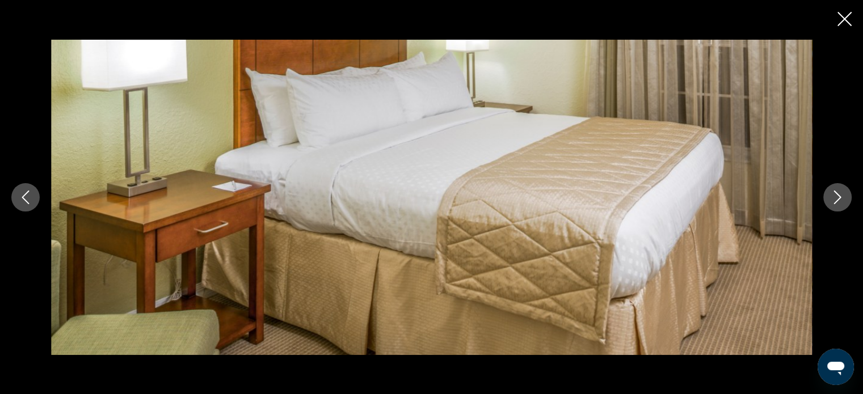
click at [835, 202] on icon "Next image" at bounding box center [837, 198] width 7 height 14
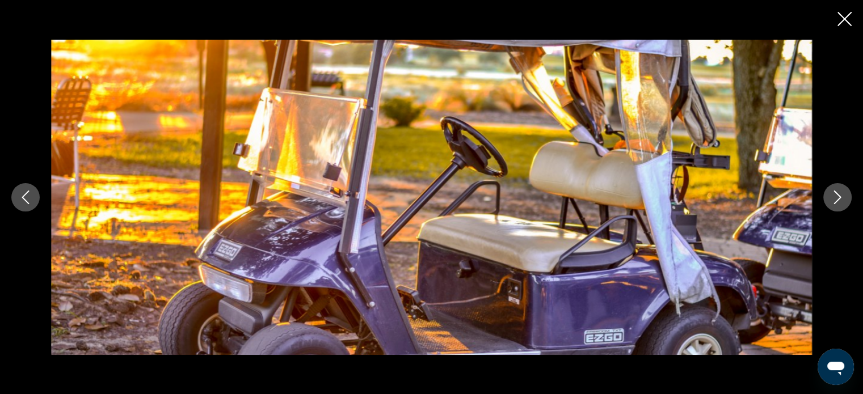
click at [835, 202] on icon "Next image" at bounding box center [837, 198] width 7 height 14
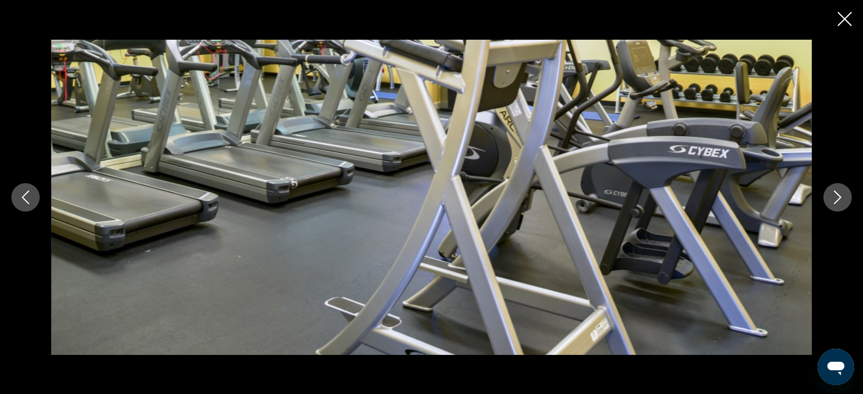
click at [835, 202] on icon "Next image" at bounding box center [837, 198] width 7 height 14
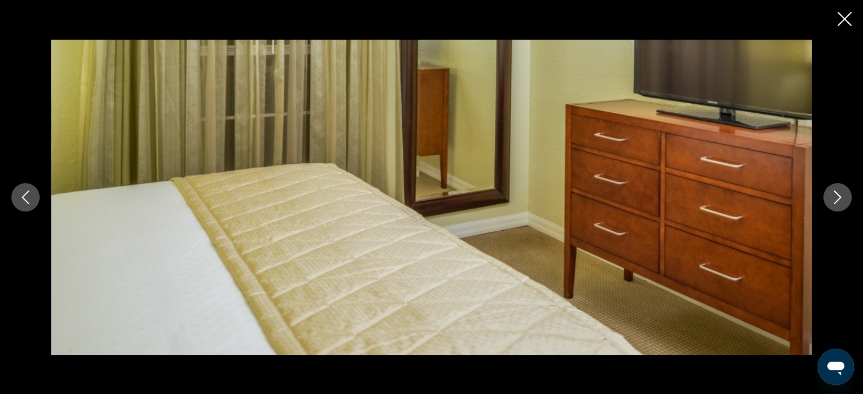
click at [835, 202] on icon "Next image" at bounding box center [837, 198] width 7 height 14
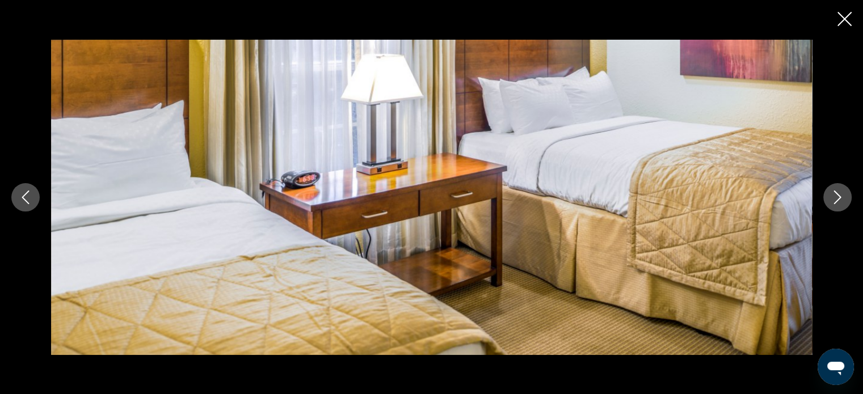
click at [835, 202] on icon "Next image" at bounding box center [837, 198] width 7 height 14
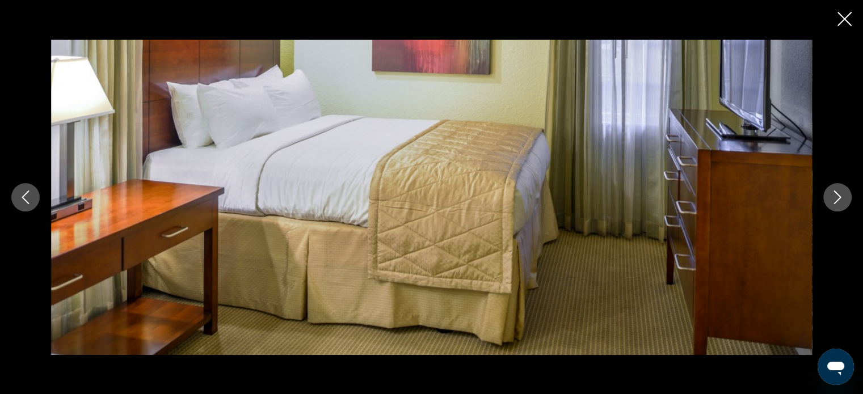
click at [835, 202] on icon "Next image" at bounding box center [837, 198] width 7 height 14
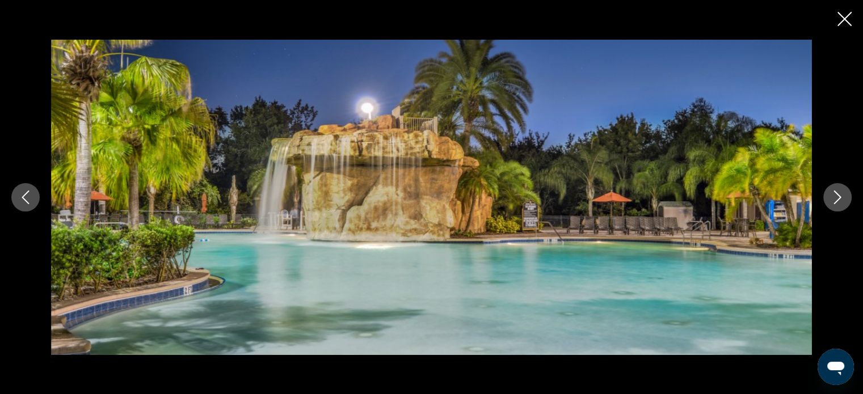
click at [835, 202] on icon "Next image" at bounding box center [837, 198] width 7 height 14
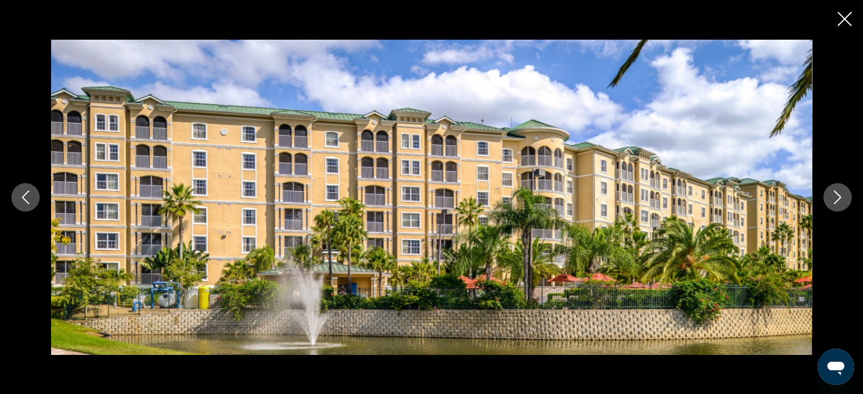
click at [835, 202] on icon "Next image" at bounding box center [837, 198] width 7 height 14
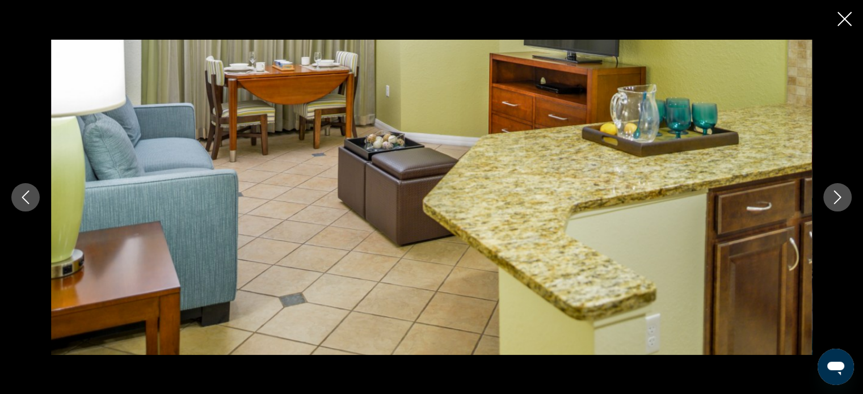
click at [849, 23] on icon "Close slideshow" at bounding box center [844, 19] width 14 height 14
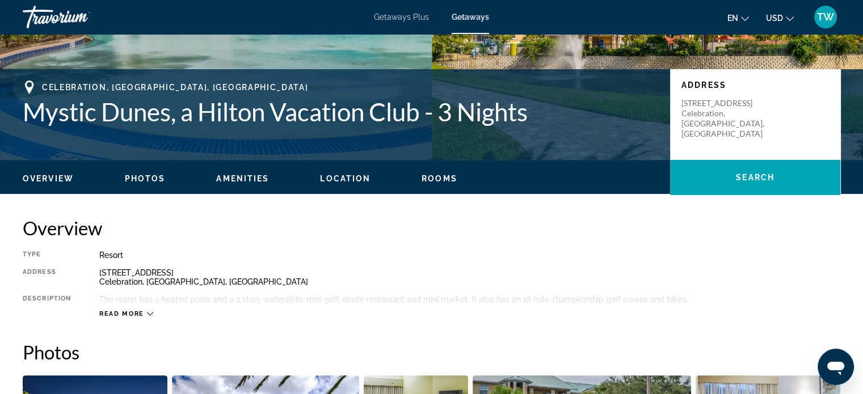
scroll to position [216, 0]
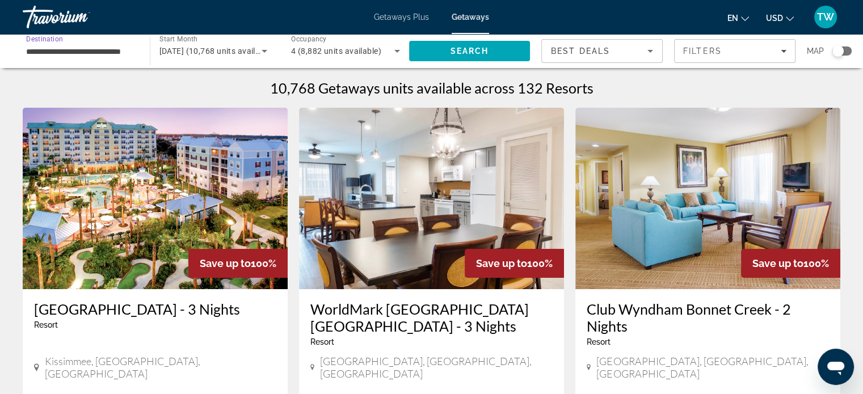
click at [75, 49] on input "**********" at bounding box center [80, 52] width 109 height 14
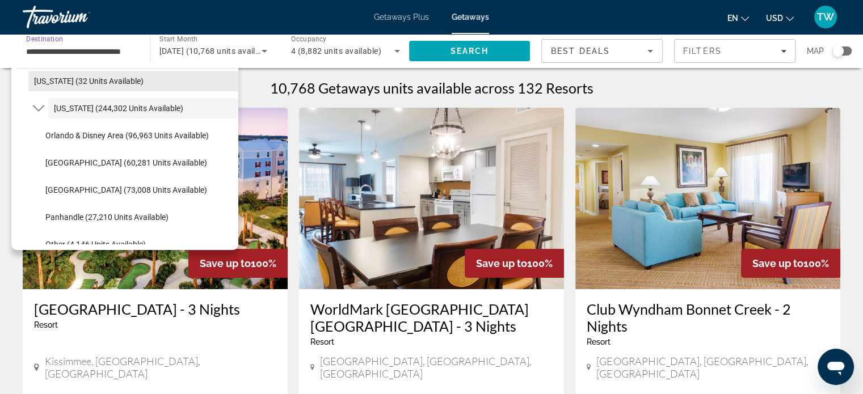
scroll to position [170, 0]
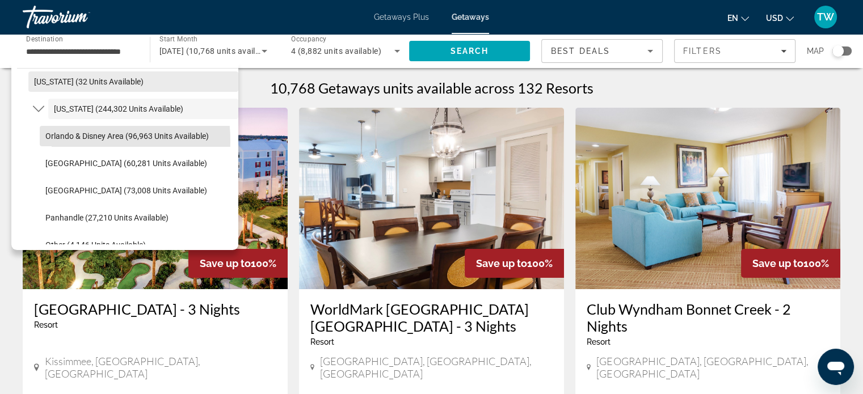
click at [69, 141] on span "Select destination: Orlando & Disney Area (96,963 units available)" at bounding box center [139, 135] width 198 height 27
type input "**********"
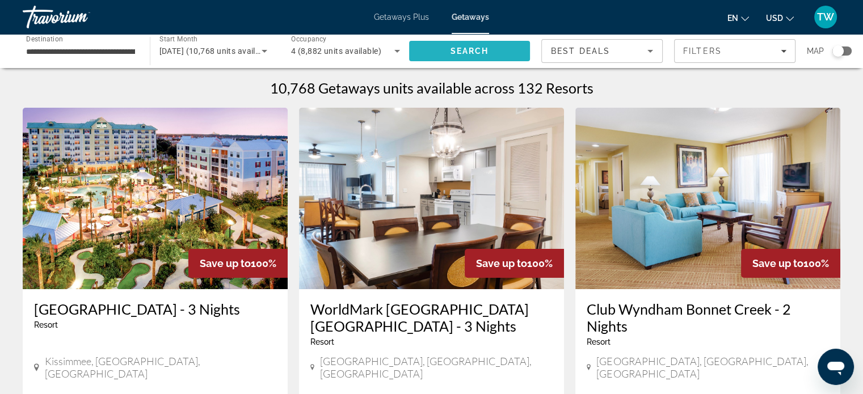
click at [447, 49] on span "Search" at bounding box center [469, 50] width 121 height 27
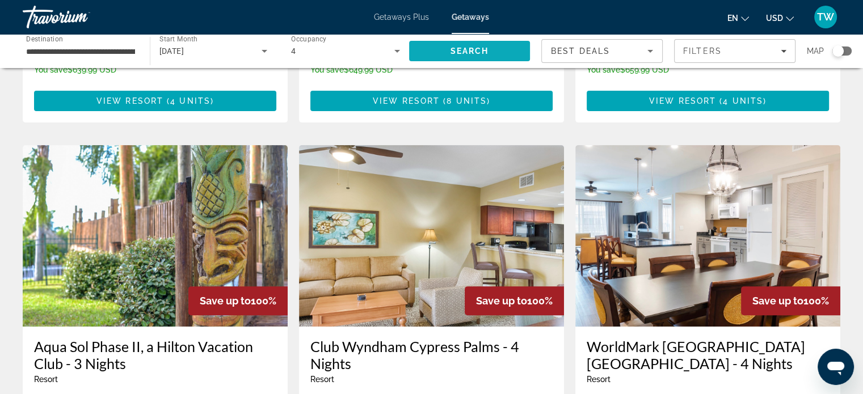
scroll to position [377, 0]
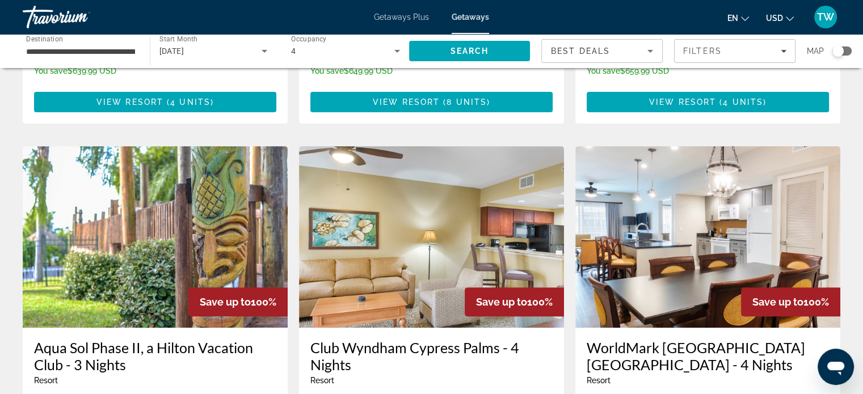
click at [491, 195] on img "Main content" at bounding box center [431, 236] width 265 height 181
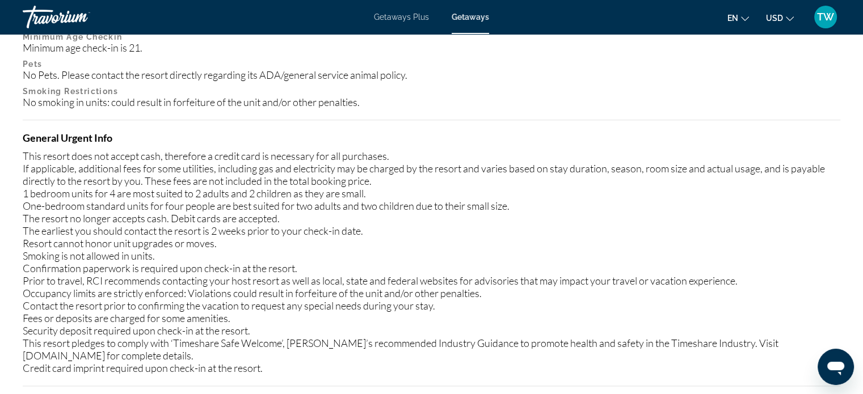
scroll to position [1239, 0]
